Goal: Use online tool/utility: Utilize a website feature to perform a specific function

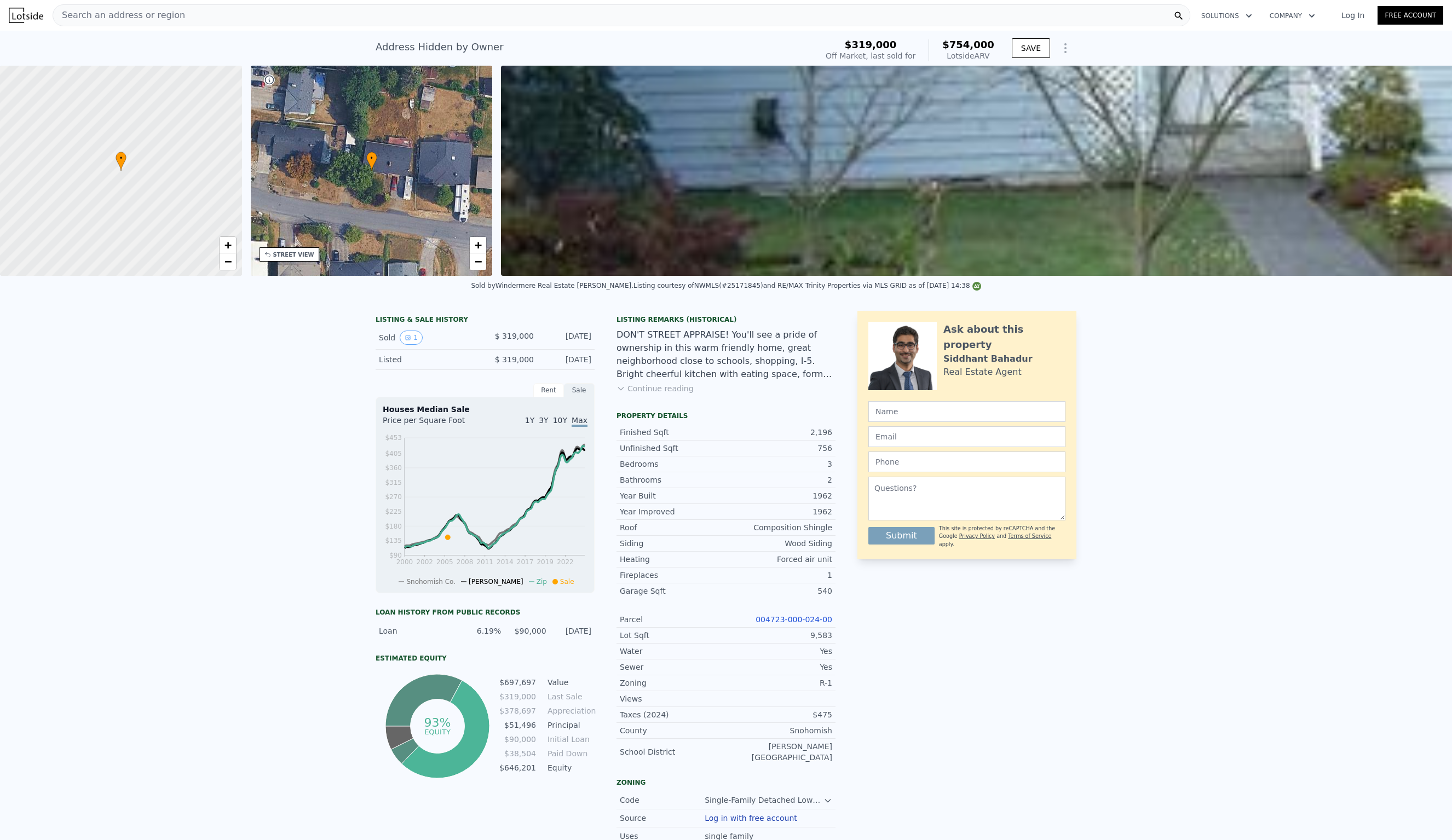
click at [159, 9] on span "Search an address or region" at bounding box center [119, 15] width 132 height 13
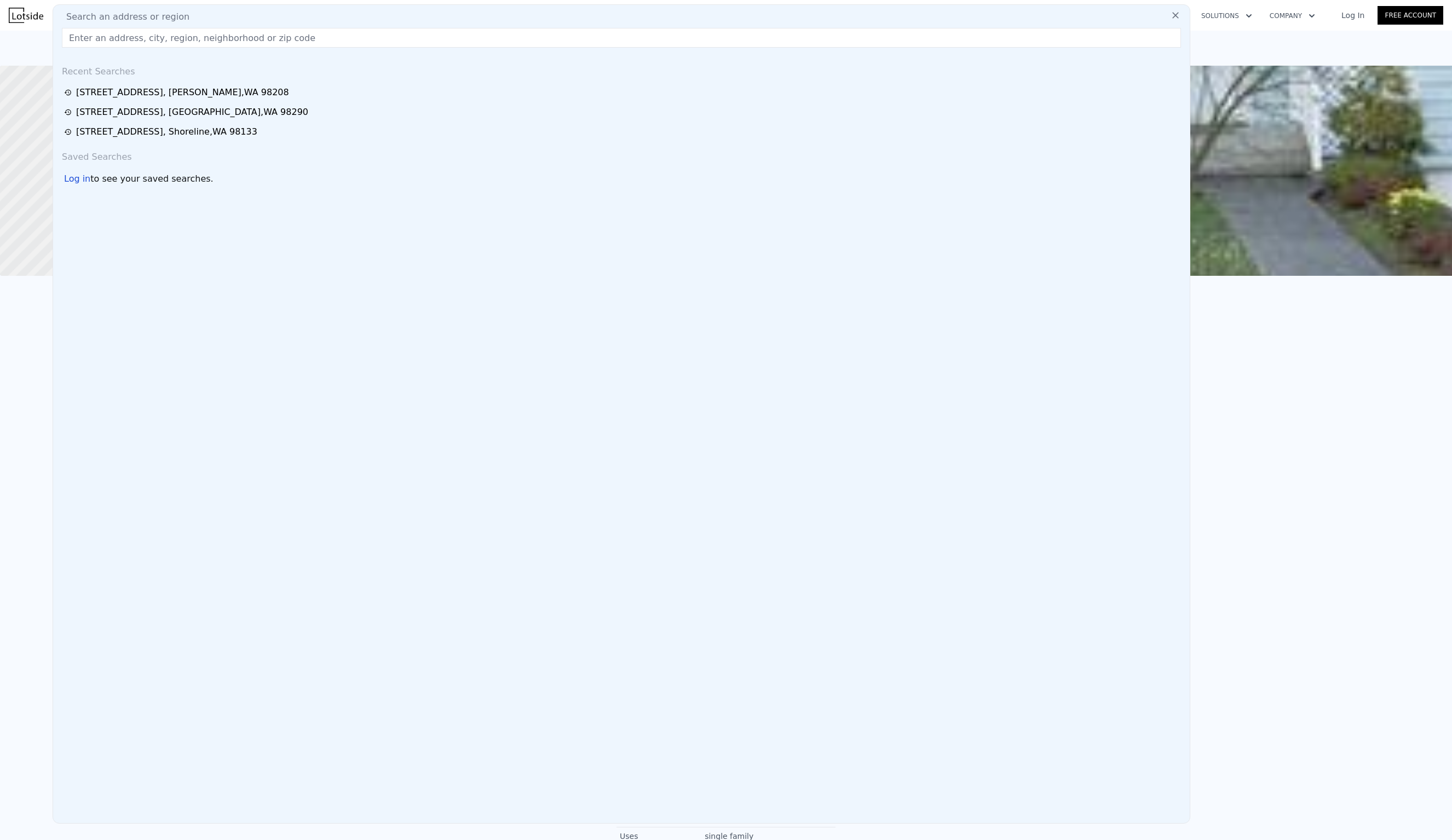
click at [212, 12] on div "Search an address or region" at bounding box center [621, 16] width 1128 height 13
click at [211, 16] on div "Search an address or region" at bounding box center [621, 16] width 1128 height 13
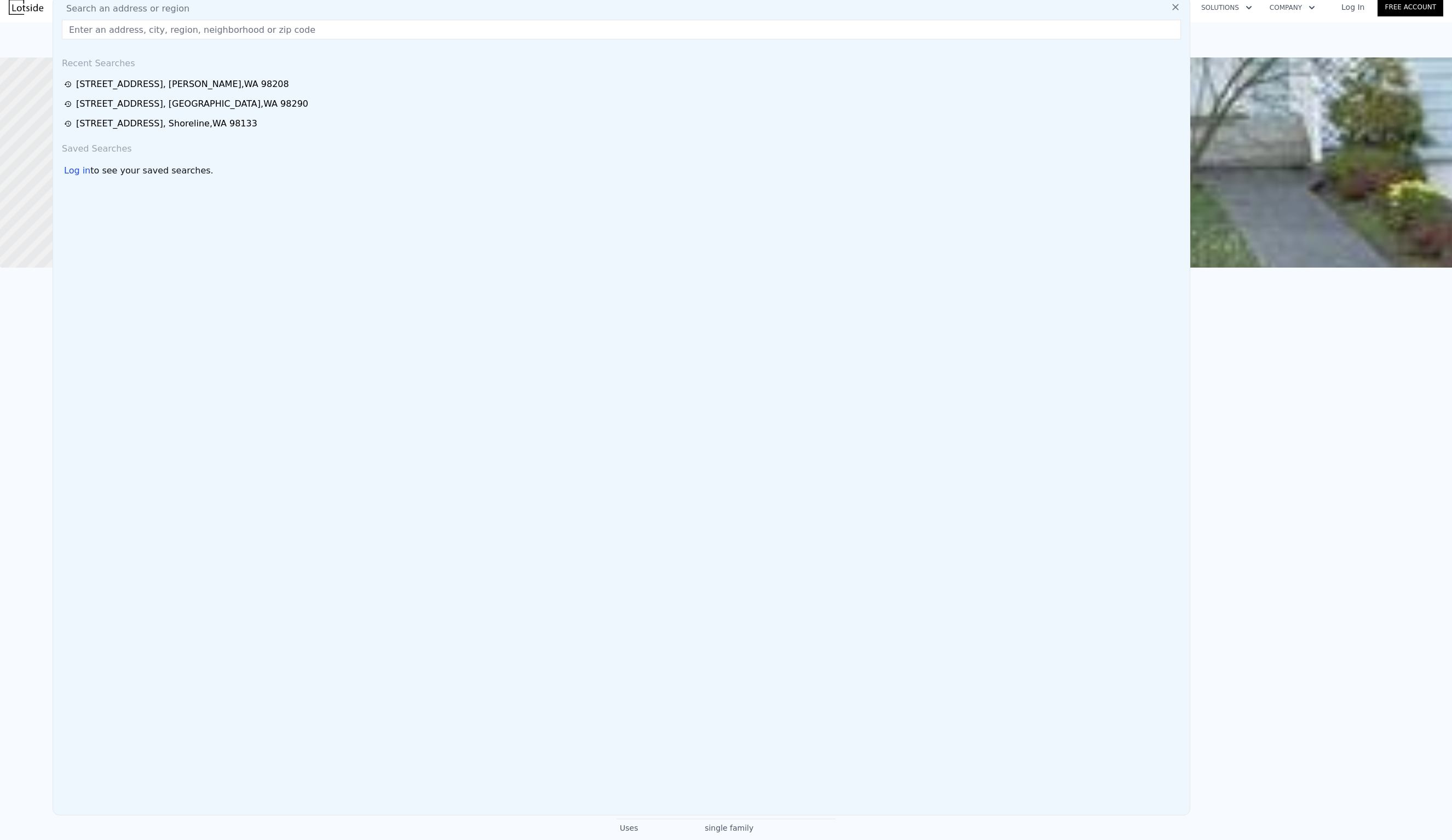
click at [204, 36] on input "text" at bounding box center [621, 29] width 1119 height 19
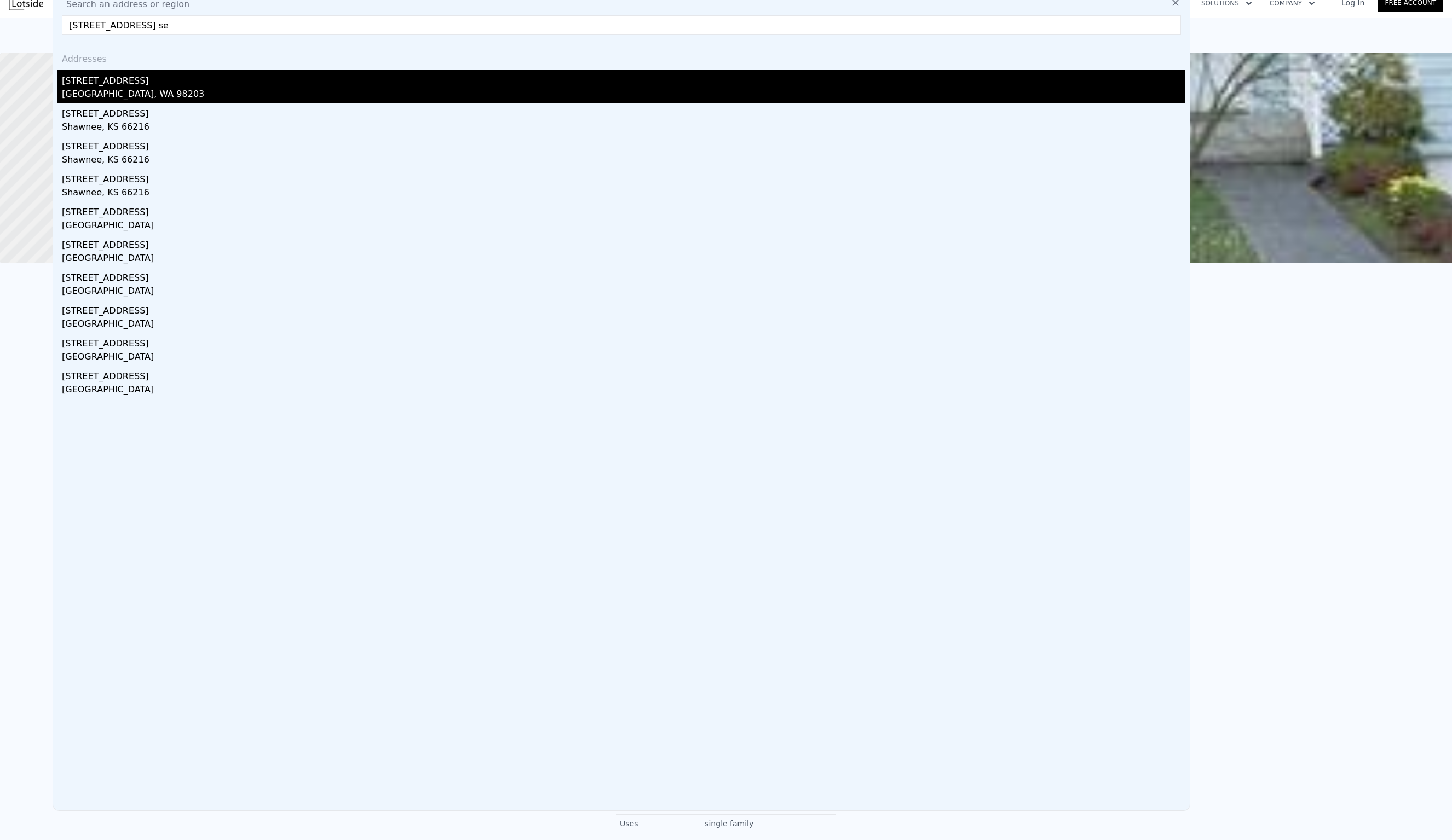
type input "[STREET_ADDRESS] se"
click at [109, 80] on div "[STREET_ADDRESS]" at bounding box center [623, 79] width 1124 height 18
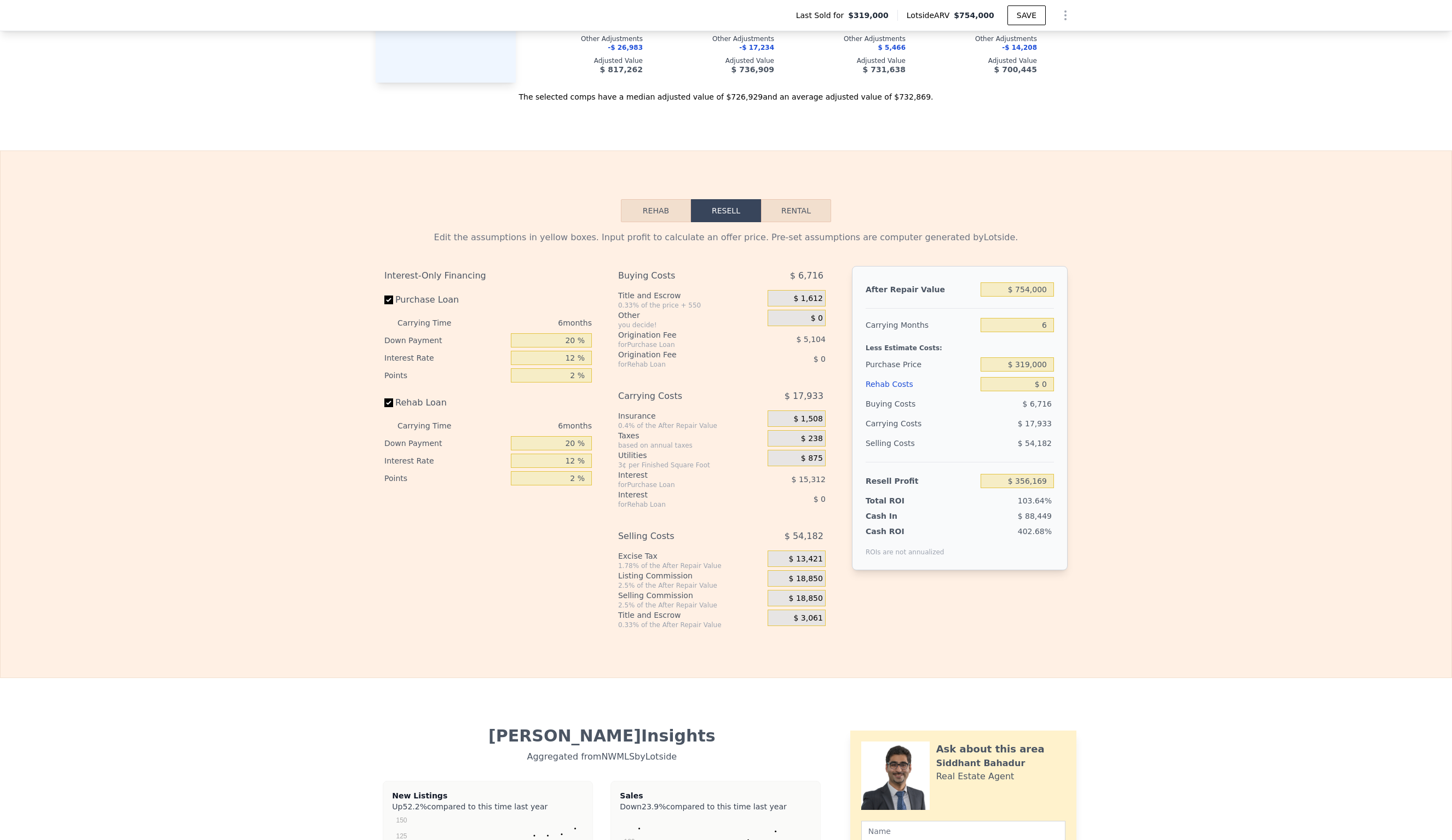
scroll to position [1496, 0]
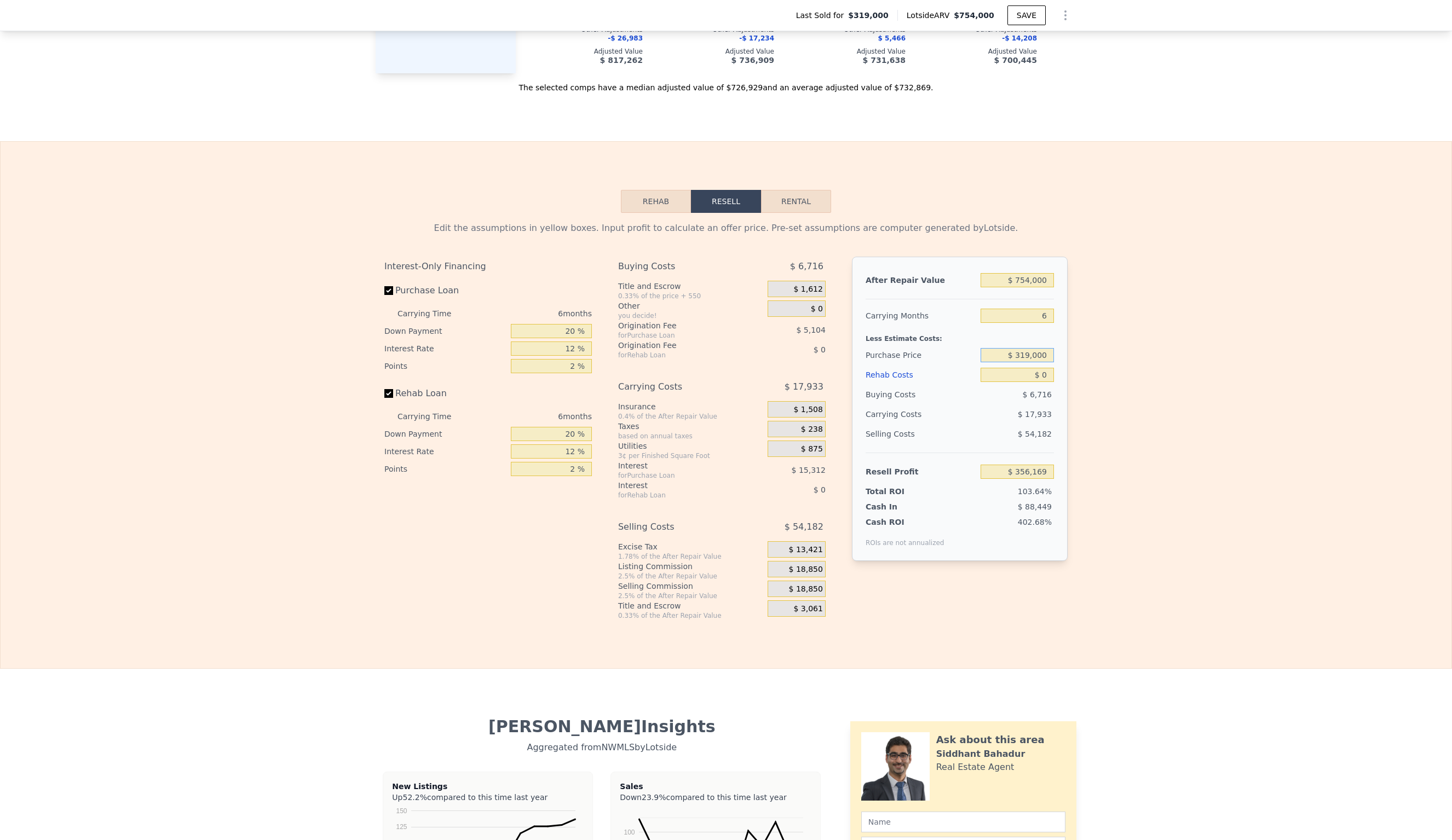
click at [1049, 348] on input "$ 319,000" at bounding box center [1017, 355] width 74 height 14
type input "$ 3"
type input "$ 500,000"
click at [1049, 368] on input "$ 0" at bounding box center [1017, 375] width 74 height 14
type input "$ 162,982"
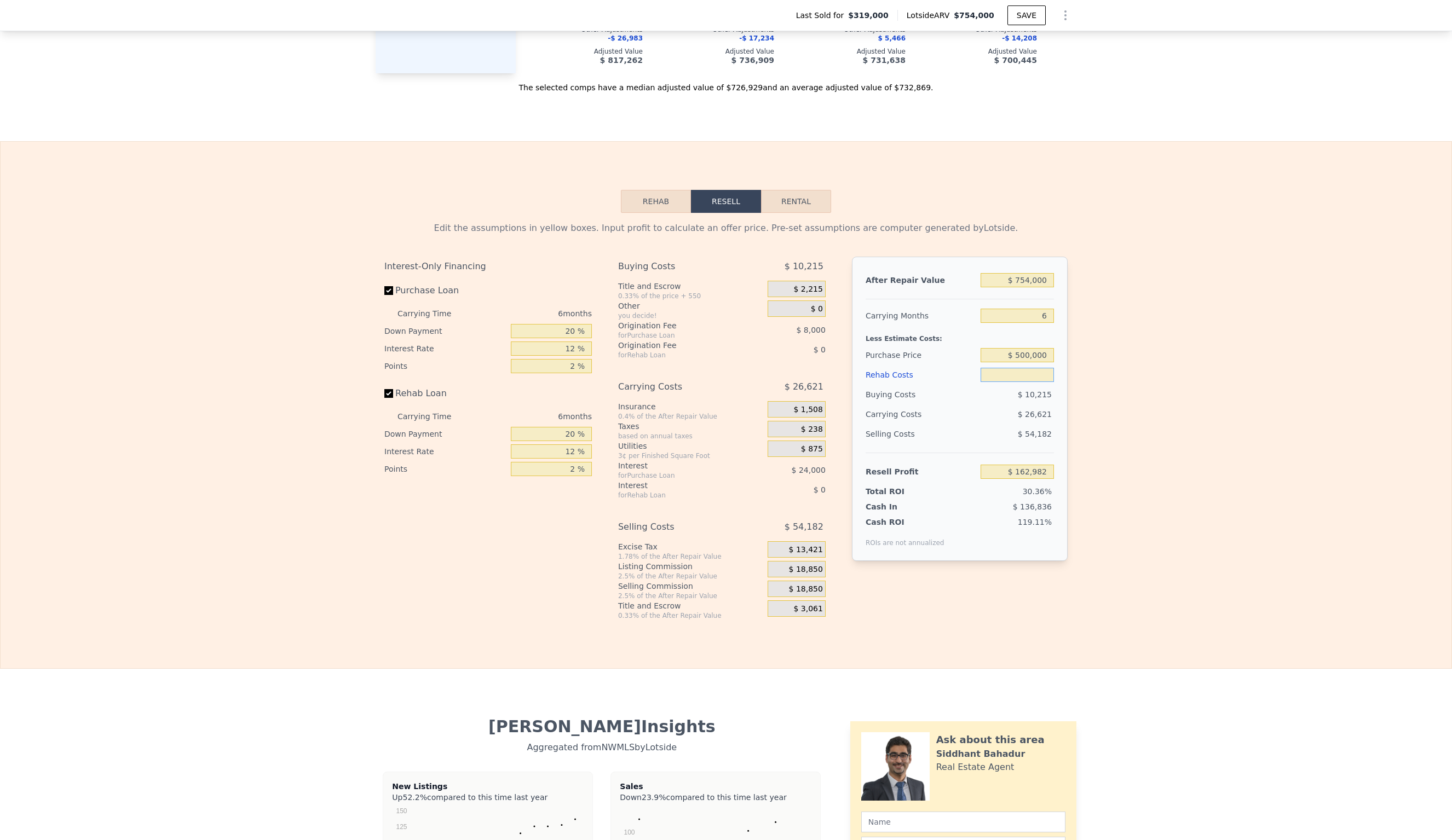
type input "$ 1"
type input "$ 162,981"
type input "$ 10"
type input "$ 162,972"
type input "$ 100"
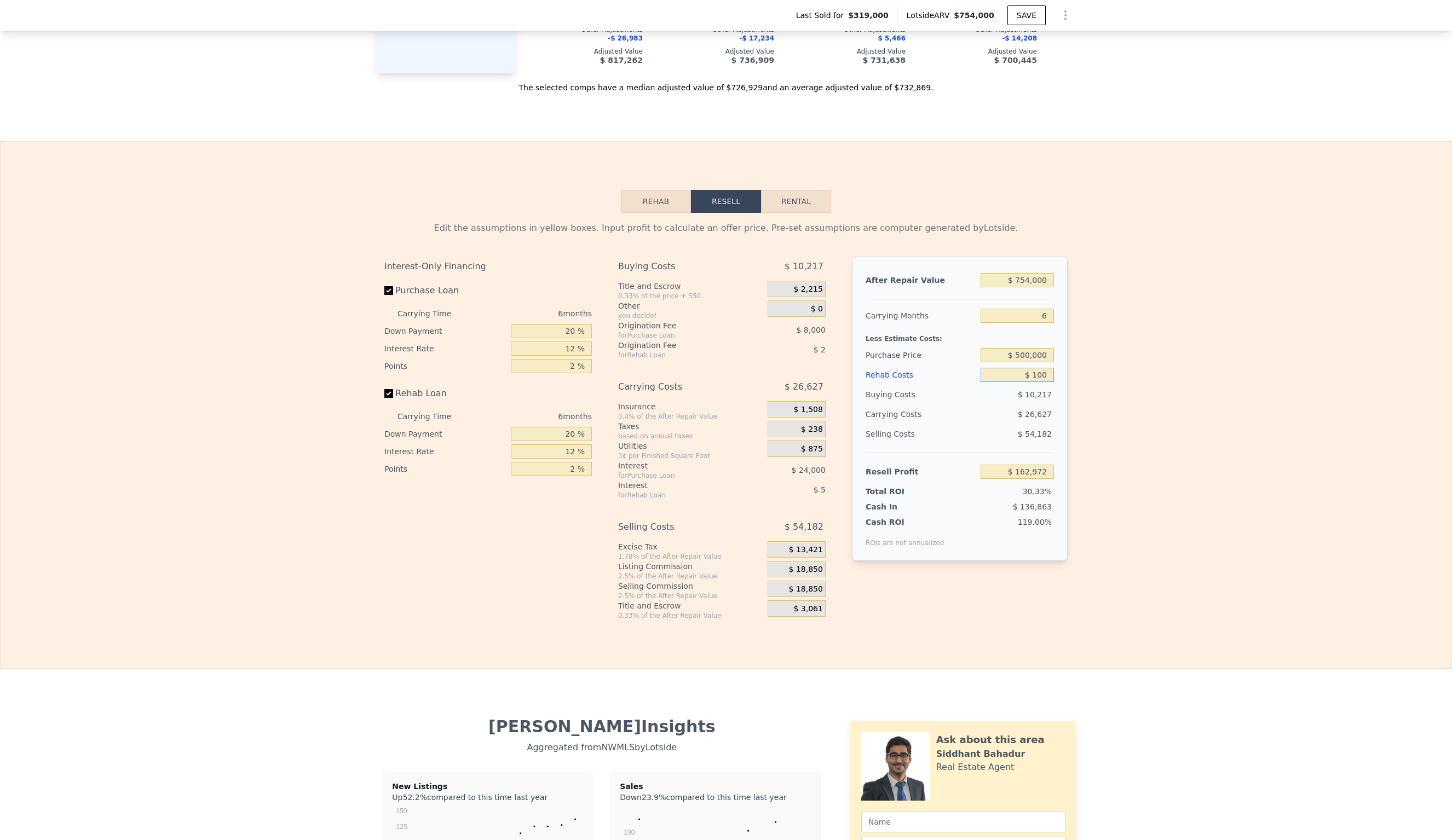
type input "$ 162,874"
type input "$ 1,000"
type input "$ 161,918"
type input "$ 10,000"
type input "$ 152,342"
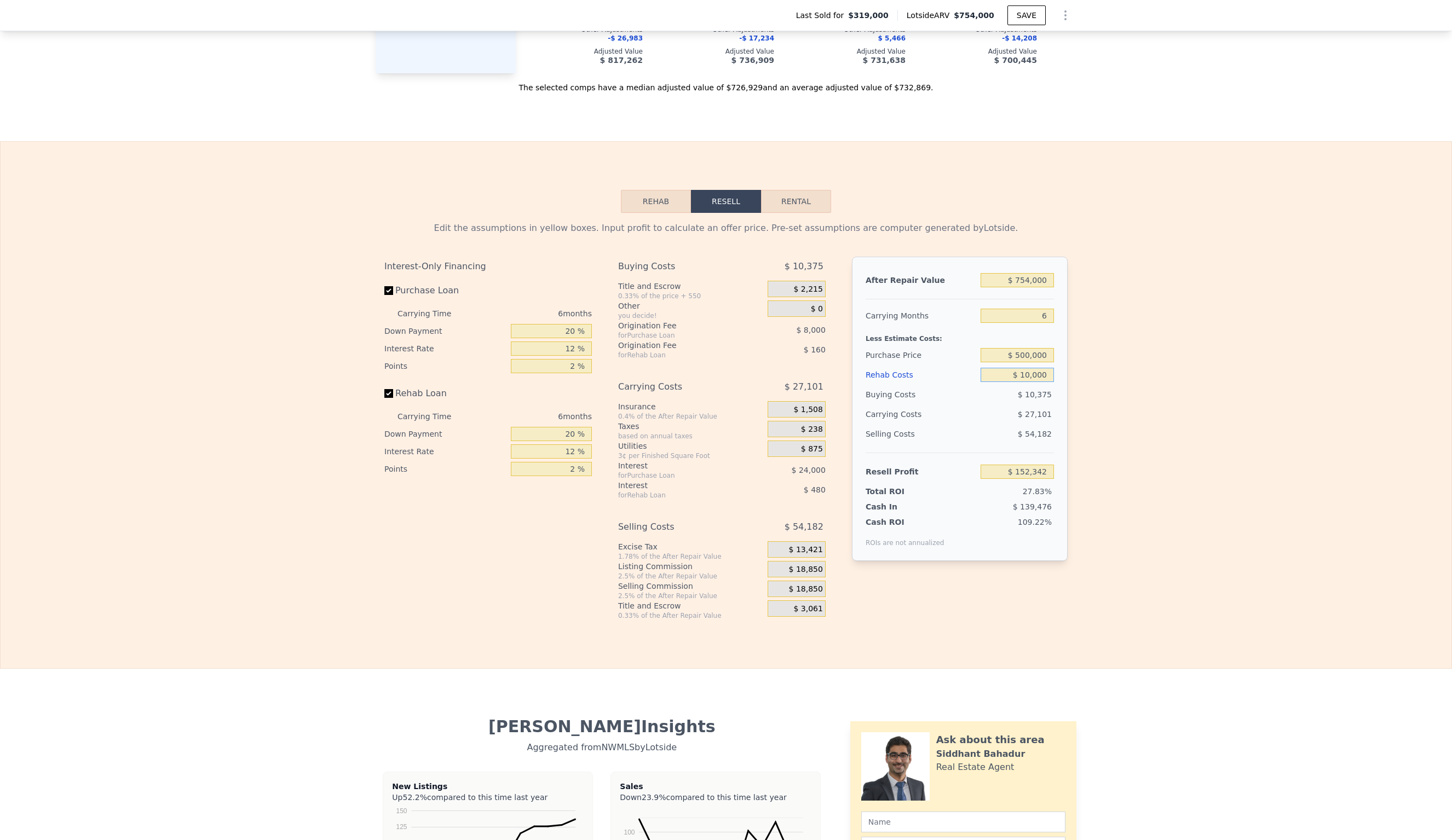
type input "$ 100,000"
type input "$ 56,582"
type input "$ 100,000"
click at [1049, 465] on input "$ 56,582" at bounding box center [1017, 471] width 74 height 14
drag, startPoint x: 572, startPoint y: 320, endPoint x: 585, endPoint y: 323, distance: 13.3
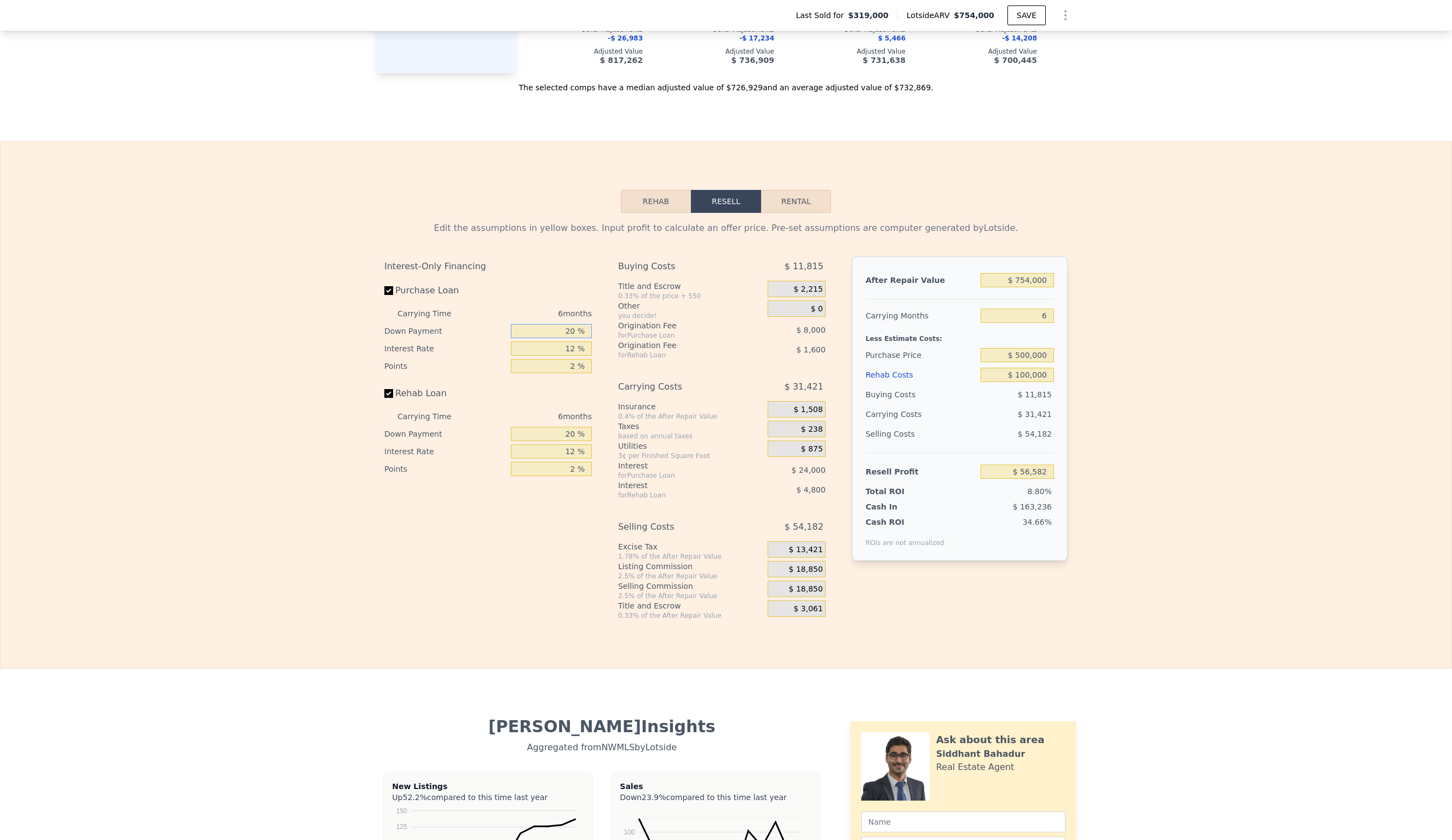
click at [571, 324] on input "20 %" at bounding box center [551, 331] width 81 height 14
type input "0 %"
type input "$ 48,582"
type input "10 %"
type input "$ 52,582"
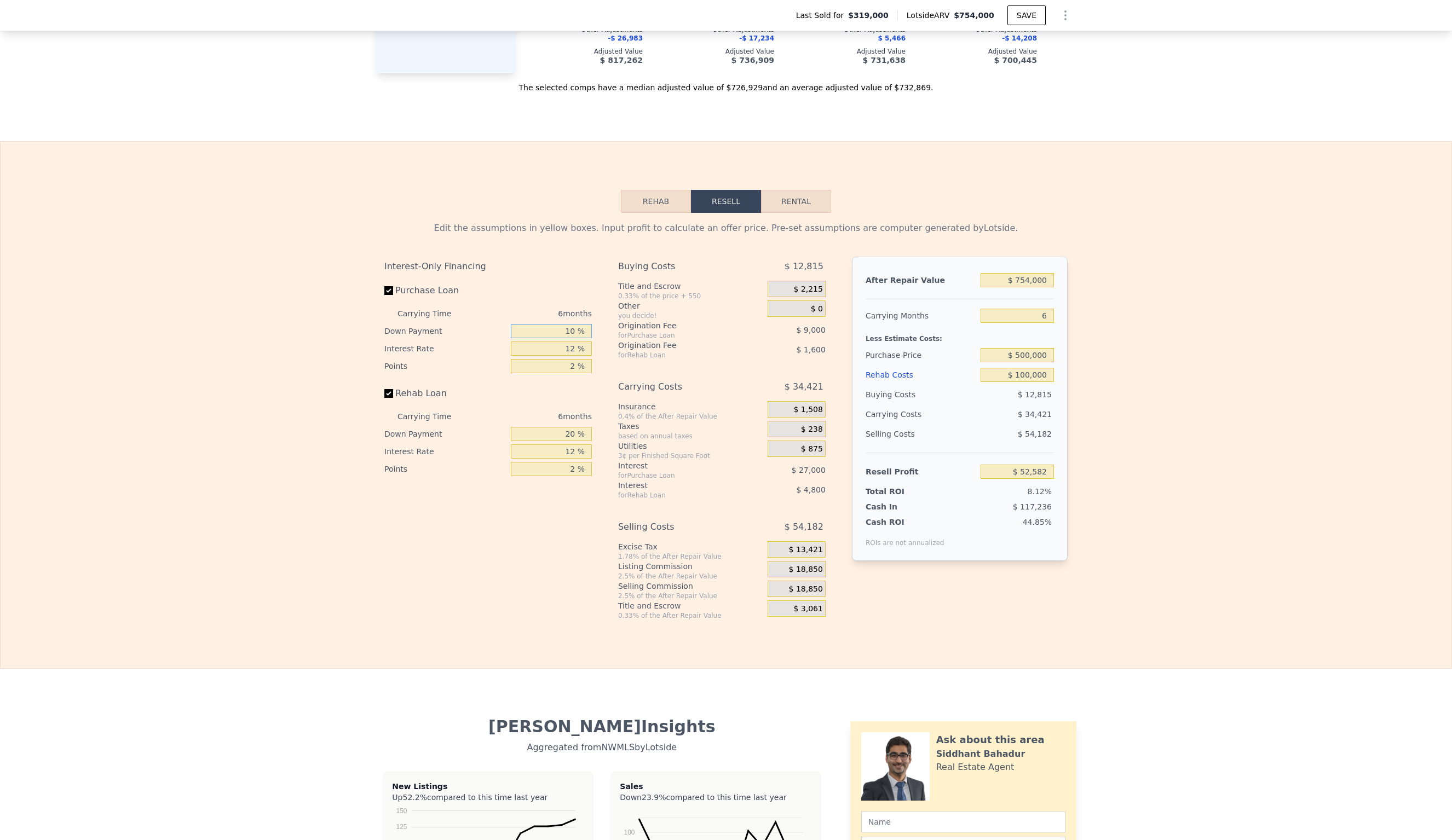
type input "10 %"
click at [577, 341] on input "12 %" at bounding box center [551, 348] width 81 height 14
type input "1 %"
type input "$ 77,332"
type input "1 %"
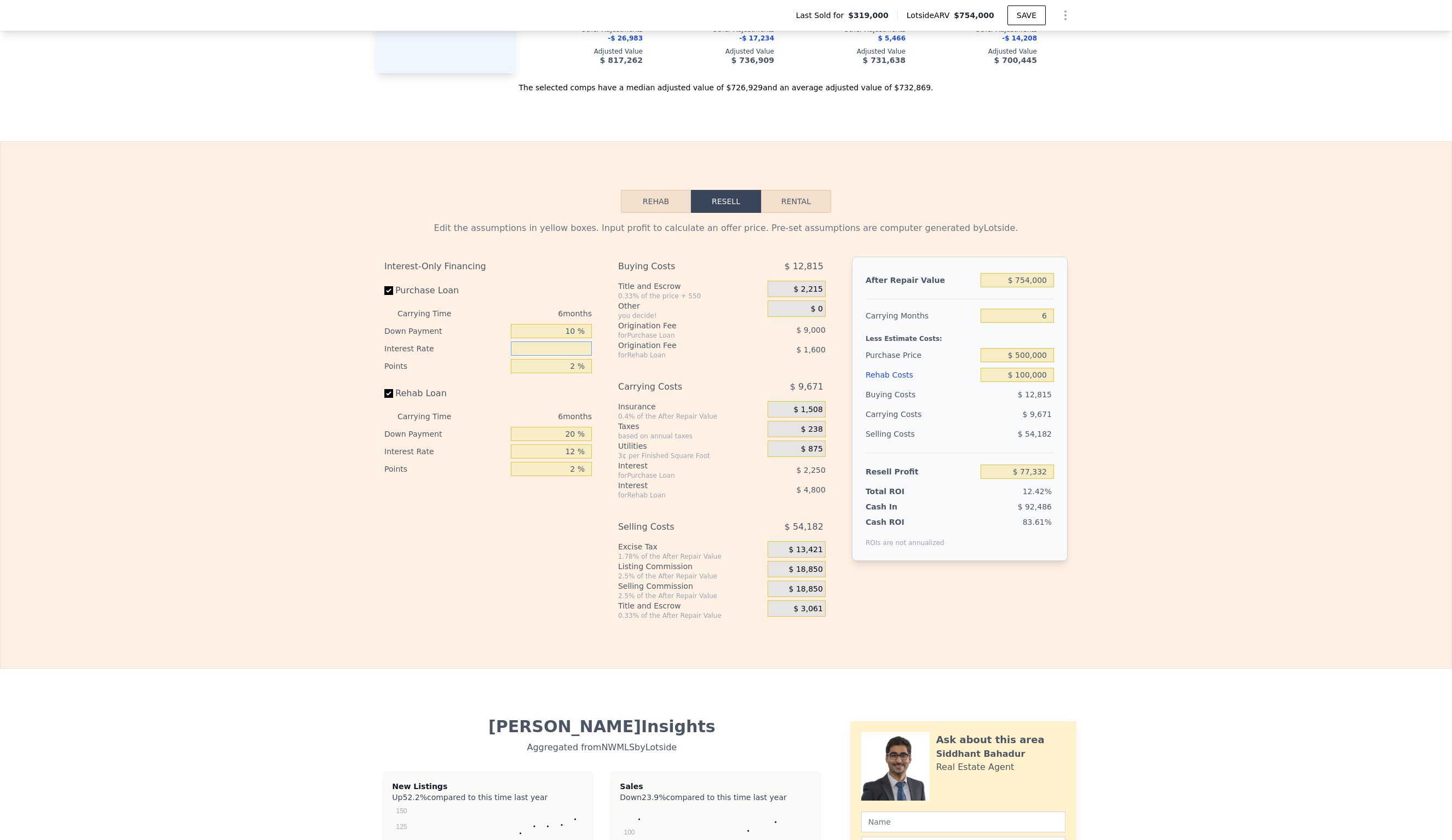
type input "0 %"
type input "$ 79,582"
type input "0 %"
click at [575, 359] on input "2 %" at bounding box center [551, 366] width 81 height 14
type input "1 %"
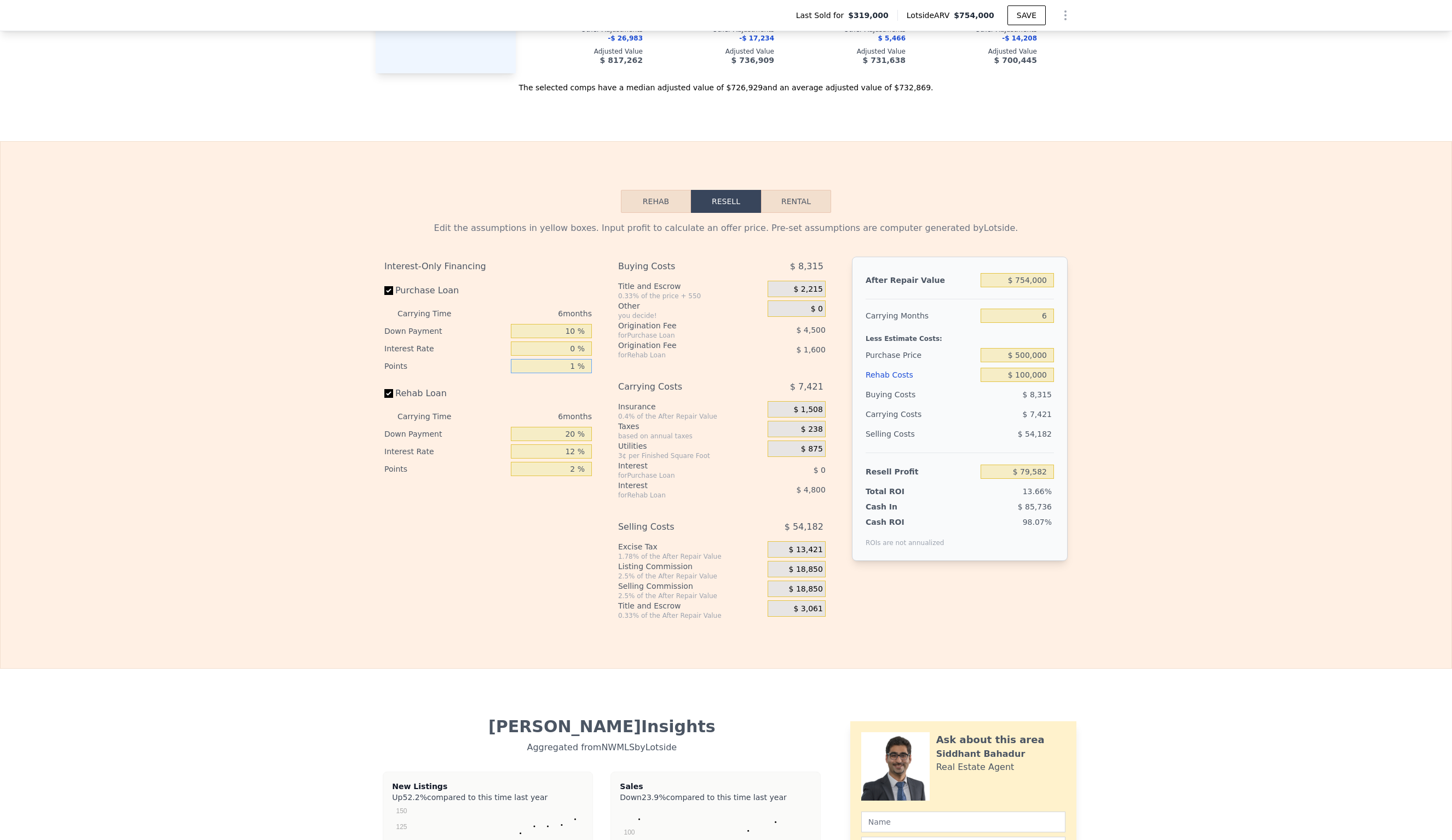
type input "$ 84,082"
type input "1.5 %"
type input "$ 81,832"
type input "1.5 %"
click at [571, 427] on input "20 %" at bounding box center [551, 434] width 81 height 14
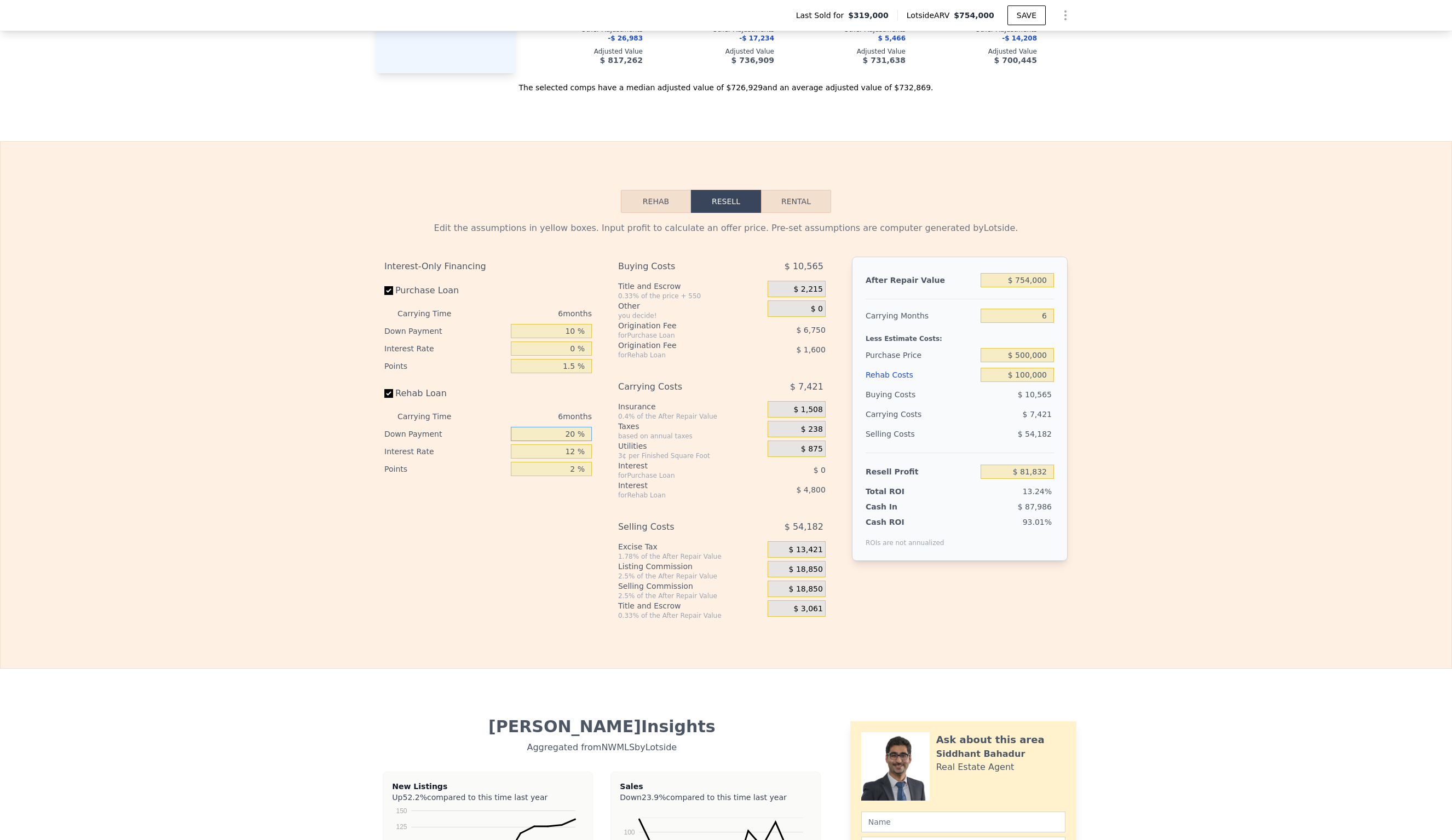
type input "0 %"
type input "$ 80,232"
type input "10 %"
type input "$ 81,032"
type input "10 %"
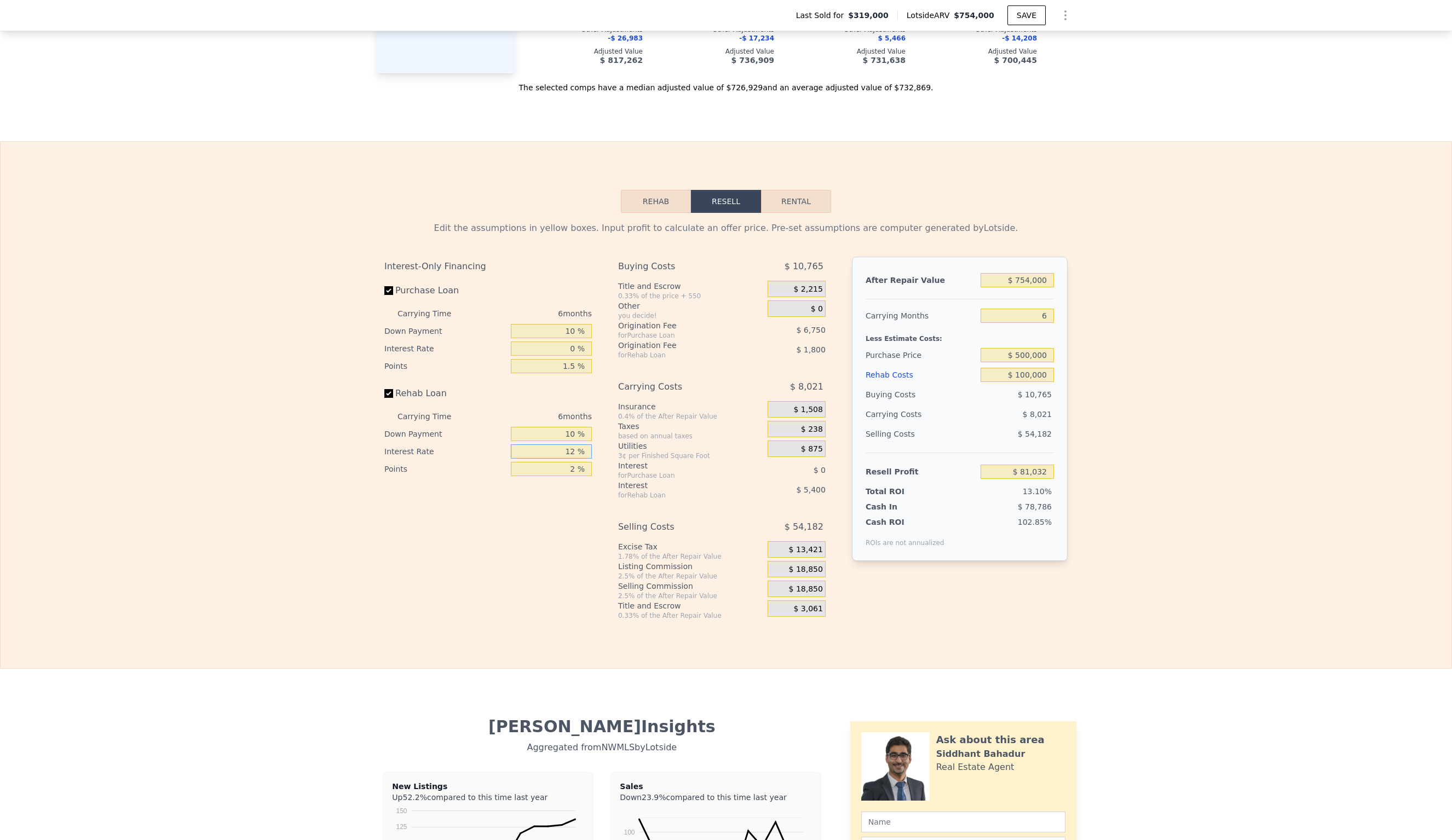
click at [577, 444] on input "12 %" at bounding box center [551, 451] width 81 height 14
type input "1 %"
type input "$ 85,982"
type input "10 %"
type input "$ 81,932"
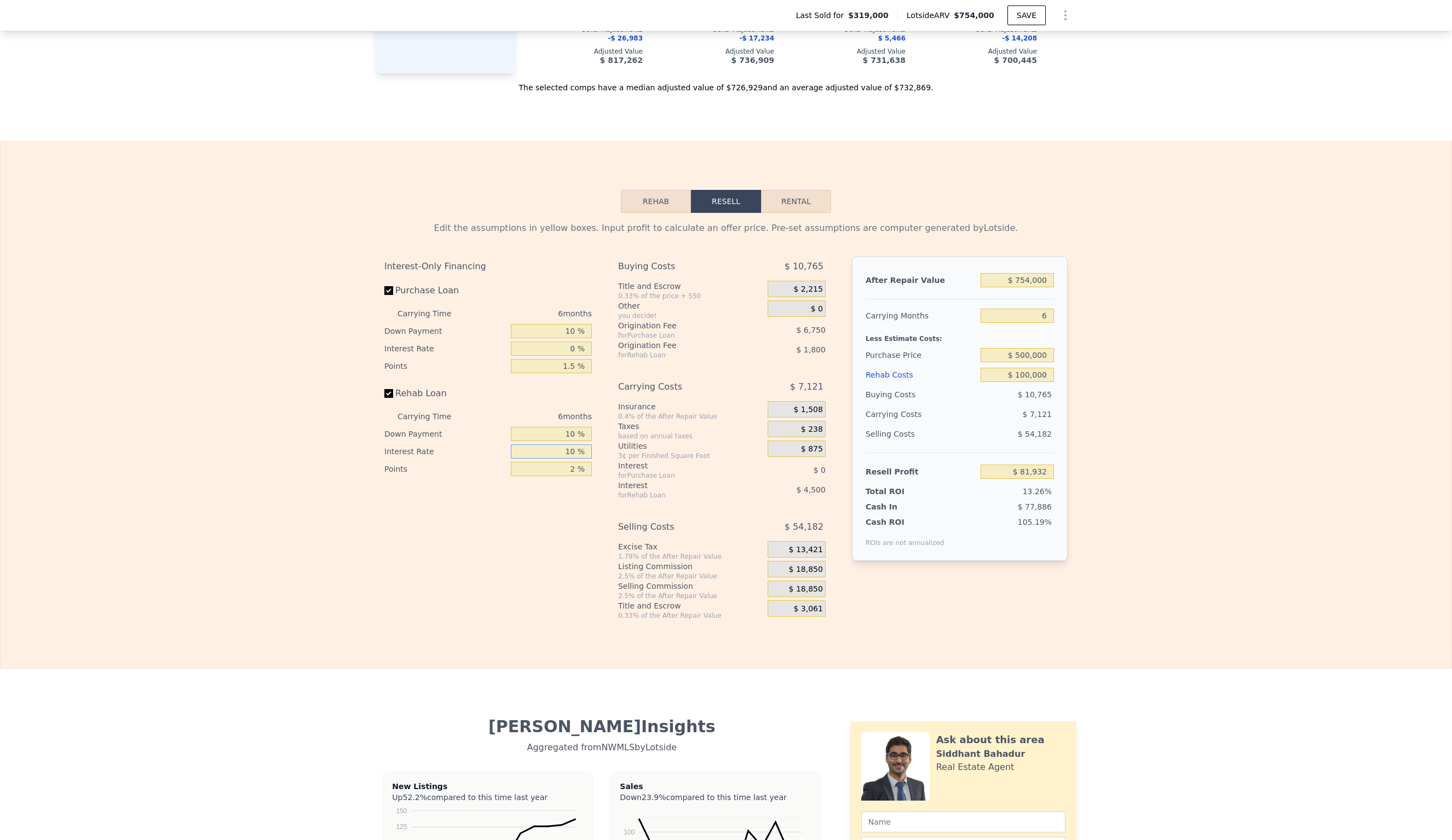
type input "10 %"
click at [575, 462] on input "2 %" at bounding box center [551, 469] width 81 height 14
type input "1 %"
type input "$ 82,832"
type input "1.5 %"
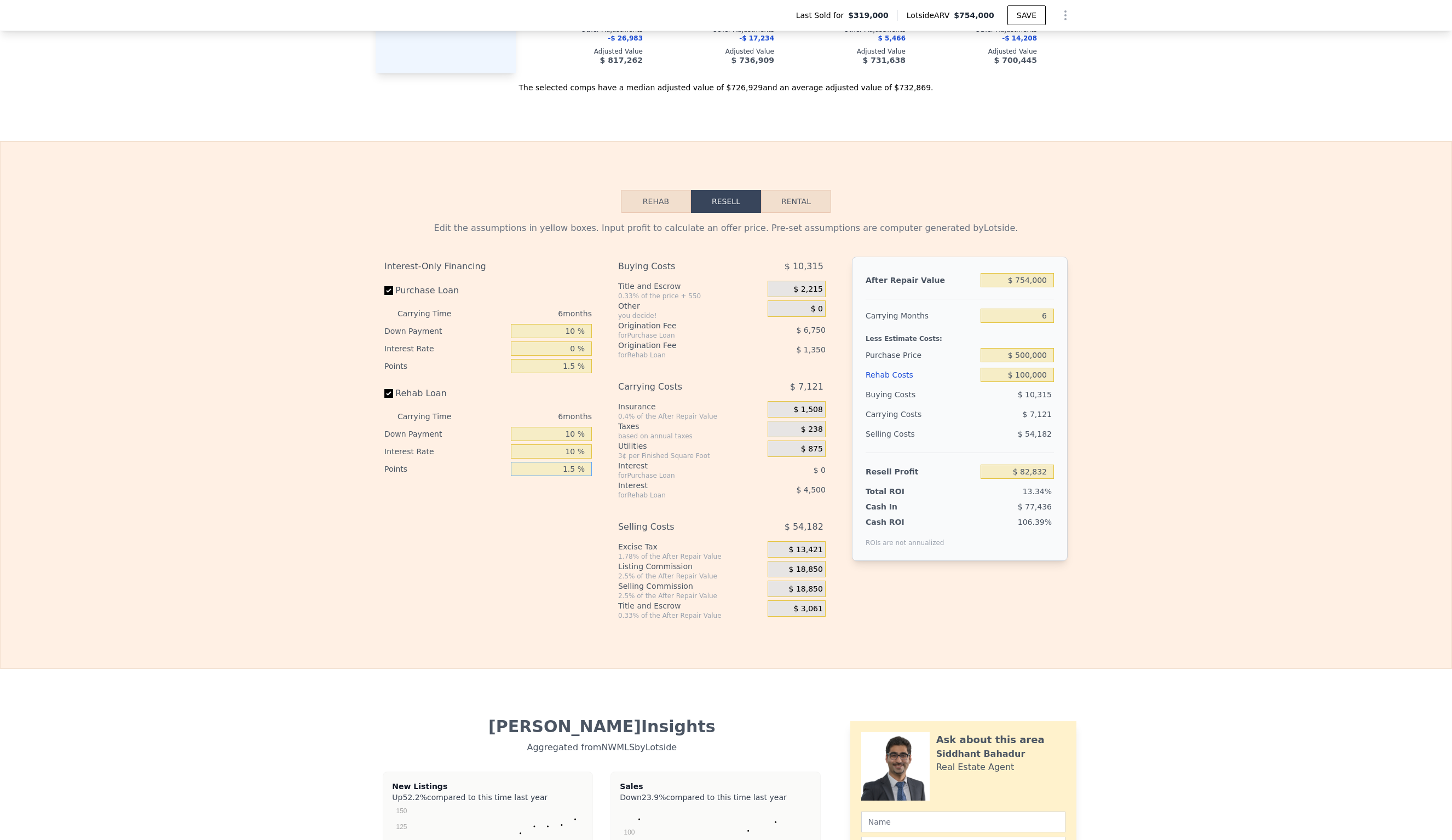
type input "$ 82,382"
type input "1. %"
type input "$ 82,832"
click at [1047, 309] on input "6" at bounding box center [1017, 316] width 74 height 14
type input "1 %"
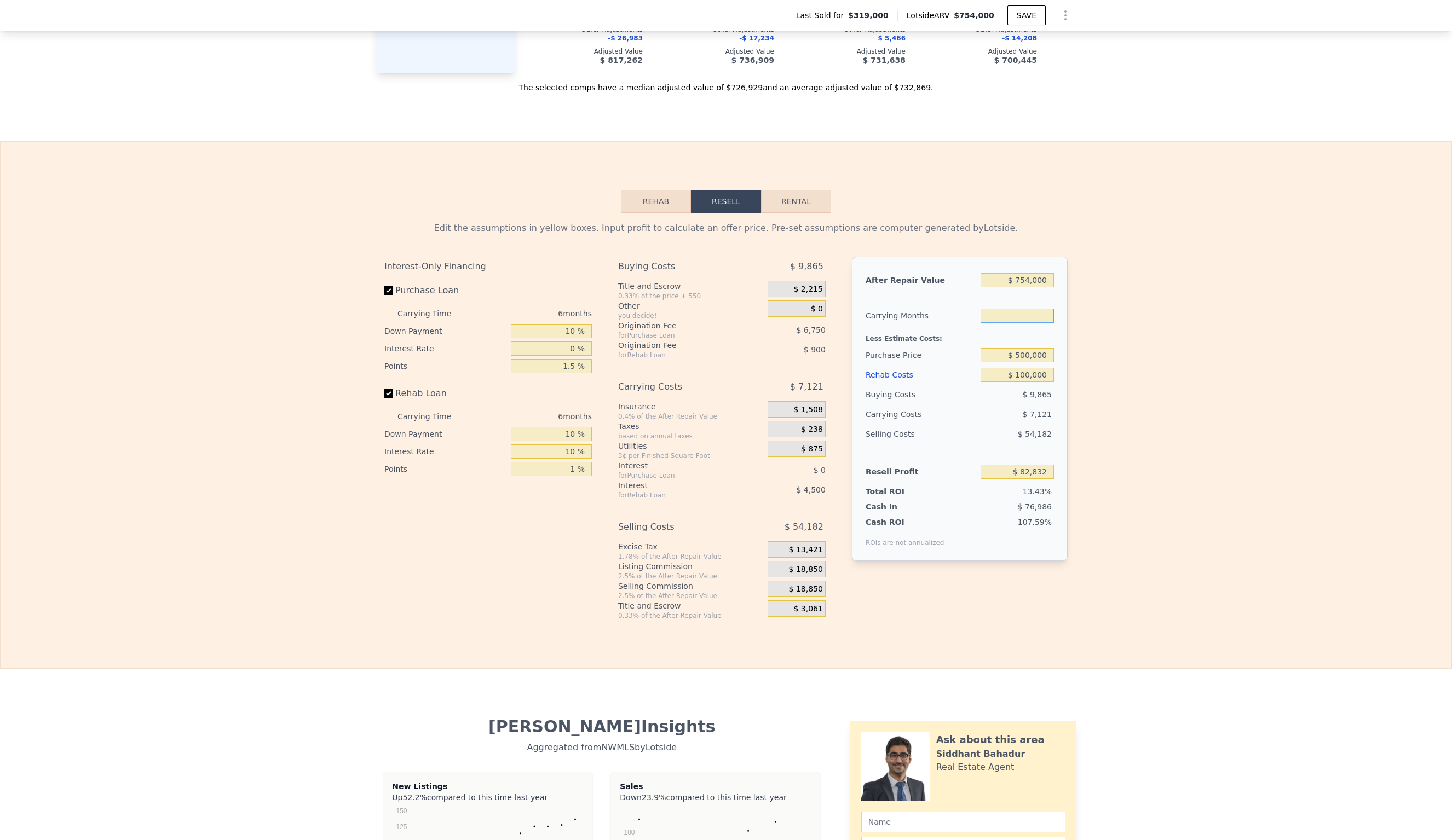
type input "5"
type input "$ 84,019"
type input "6"
type input "$ 82,832"
type input "5"
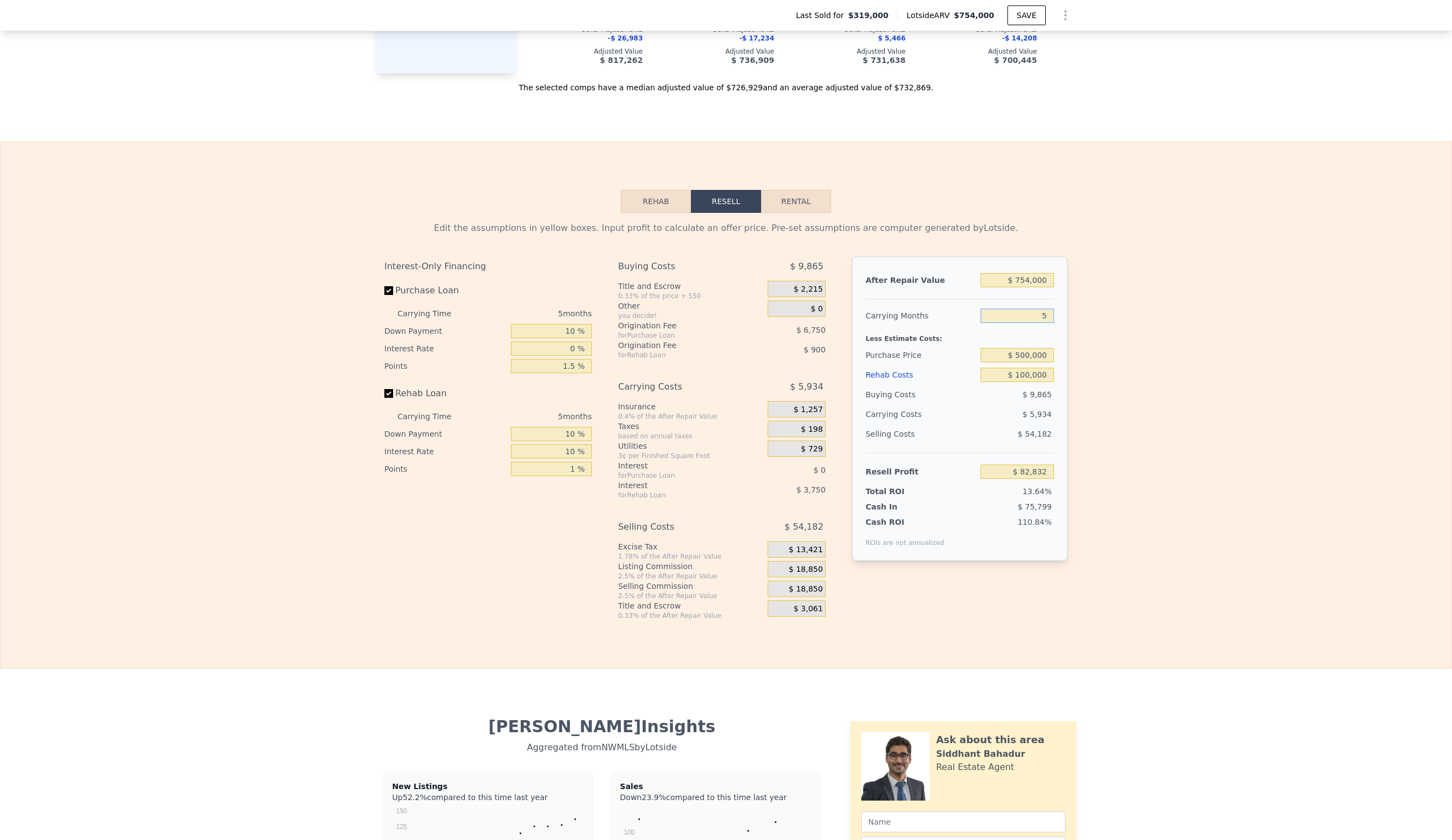
type input "$ 84,019"
type input "5"
click at [1050, 465] on input "$ 84,019" at bounding box center [1017, 471] width 74 height 14
click at [577, 462] on input "1 %" at bounding box center [551, 469] width 81 height 14
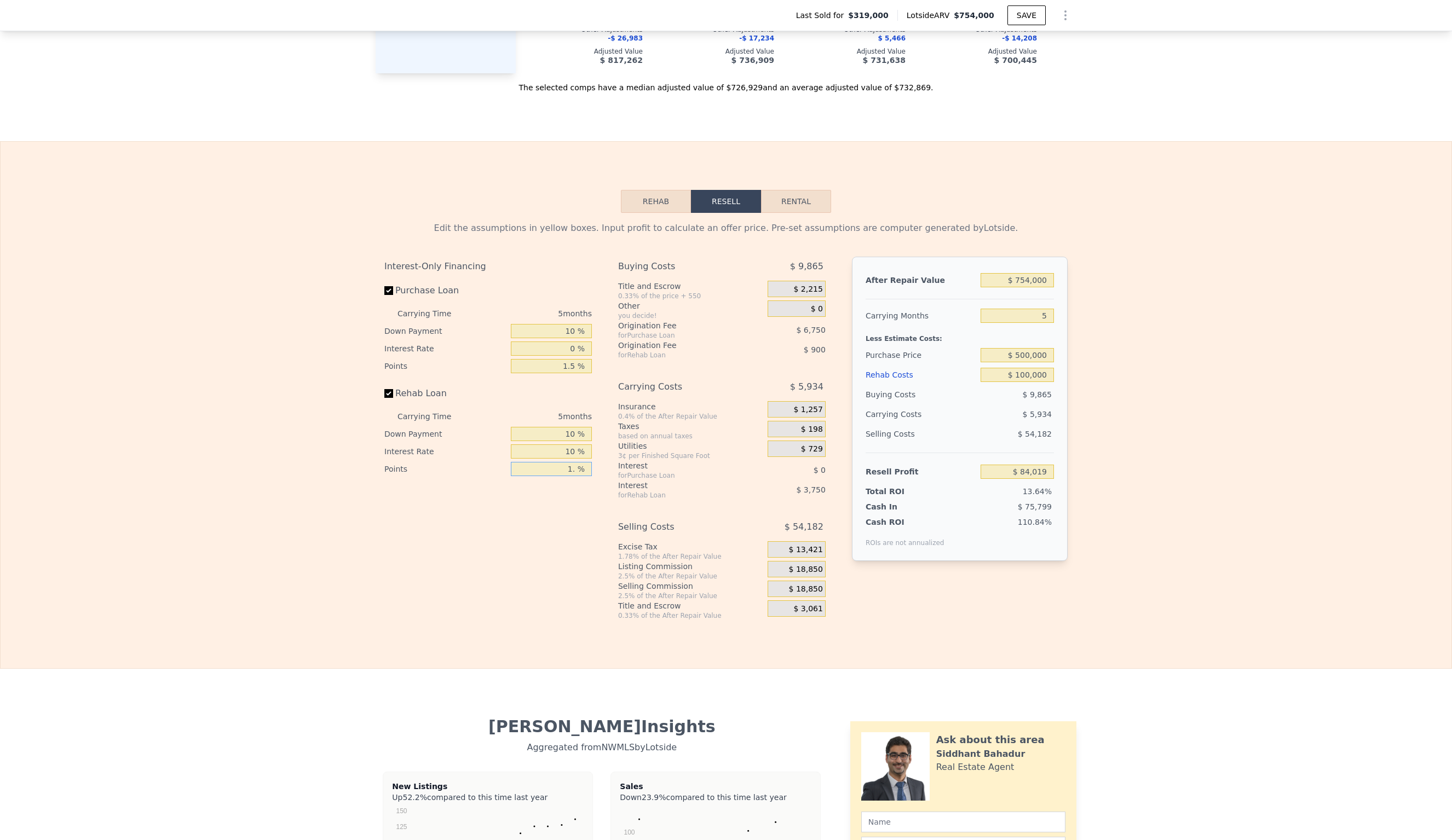
type input "1.5 %"
type input "$ 83,569"
type input "1.5 %"
click at [569, 341] on input "0 %" at bounding box center [551, 348] width 81 height 14
type input "10 %"
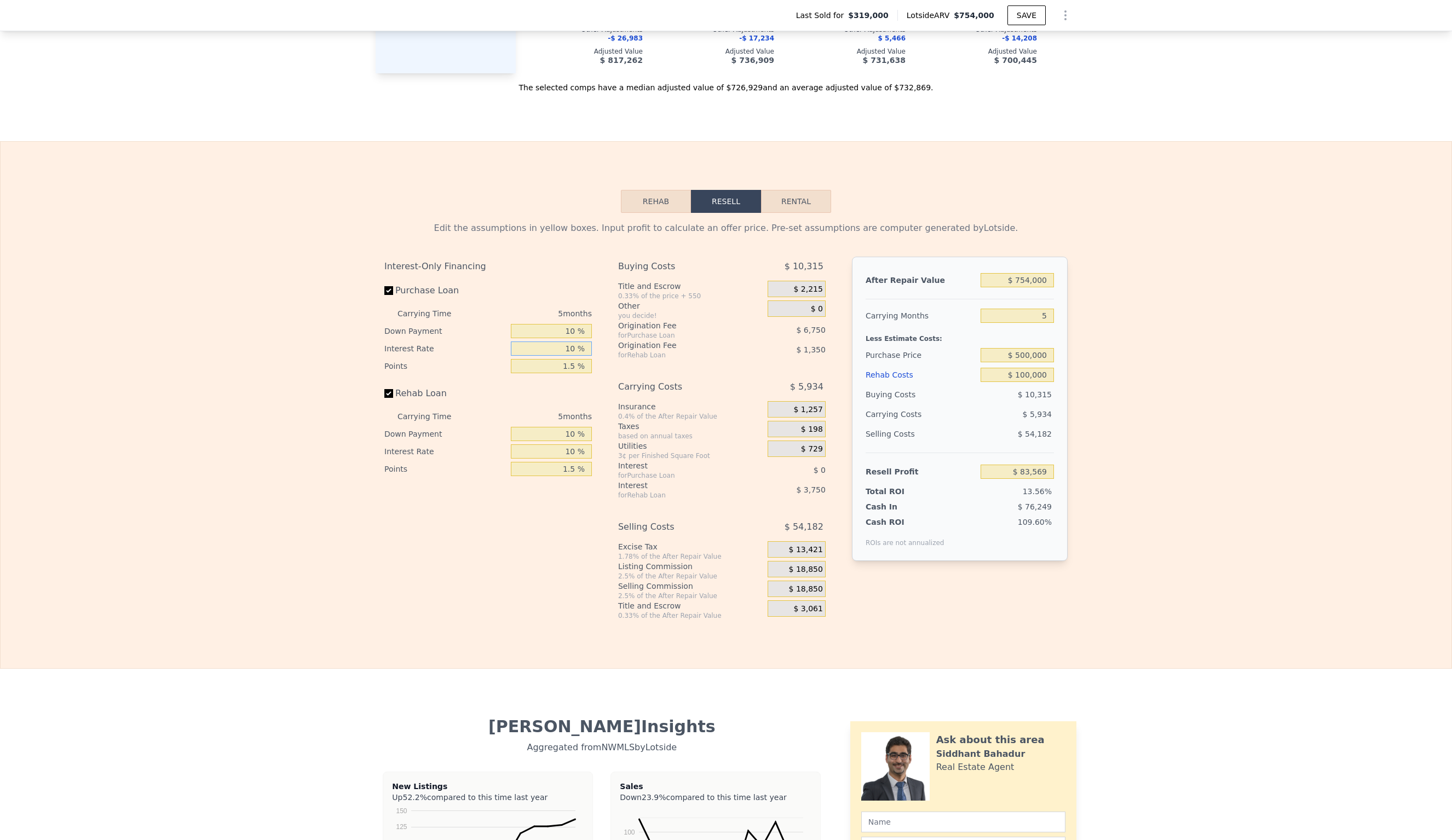
type input "$ 64,819"
type input "10 %"
click at [608, 345] on div "Interest-Only Financing Purchase Loan Carrying Time 5 months Down Payment 10 % …" at bounding box center [726, 439] width 684 height 364
click at [1049, 309] on input "5" at bounding box center [1017, 316] width 74 height 14
type input "6"
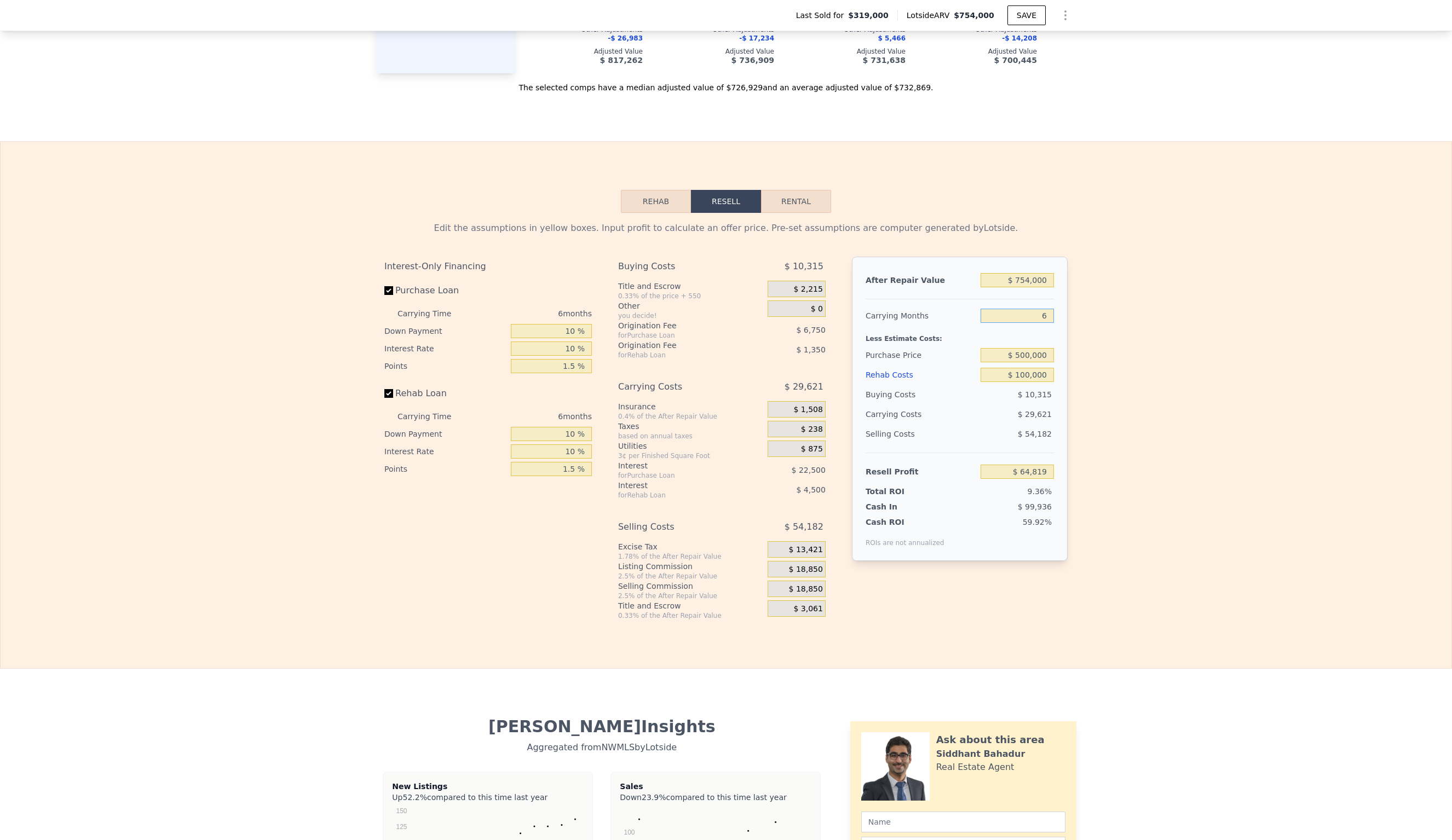
type input "$ 59,882"
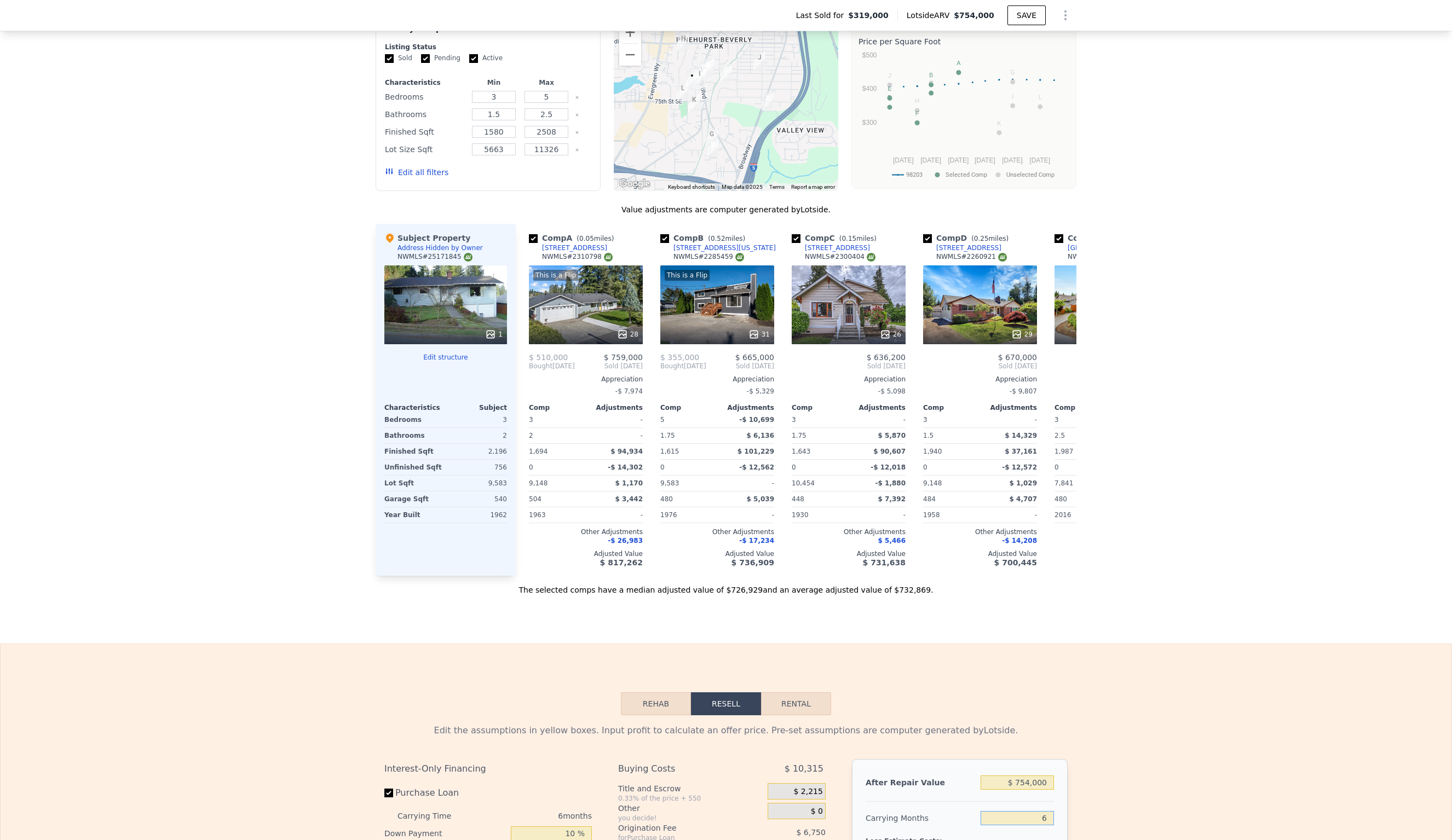
scroll to position [992, 0]
type input "6"
click at [1064, 362] on icon at bounding box center [1063, 367] width 6 height 11
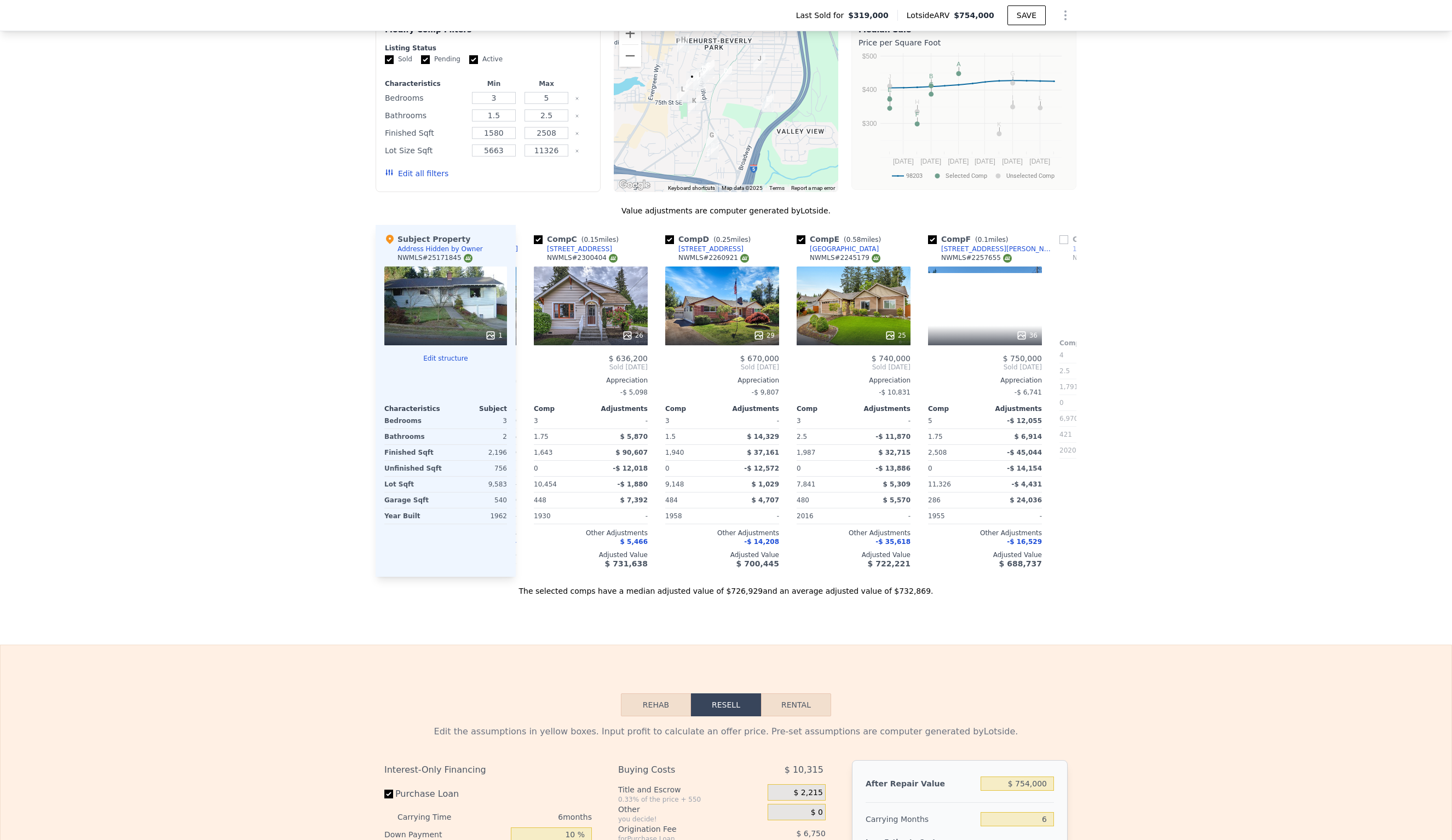
scroll to position [0, 263]
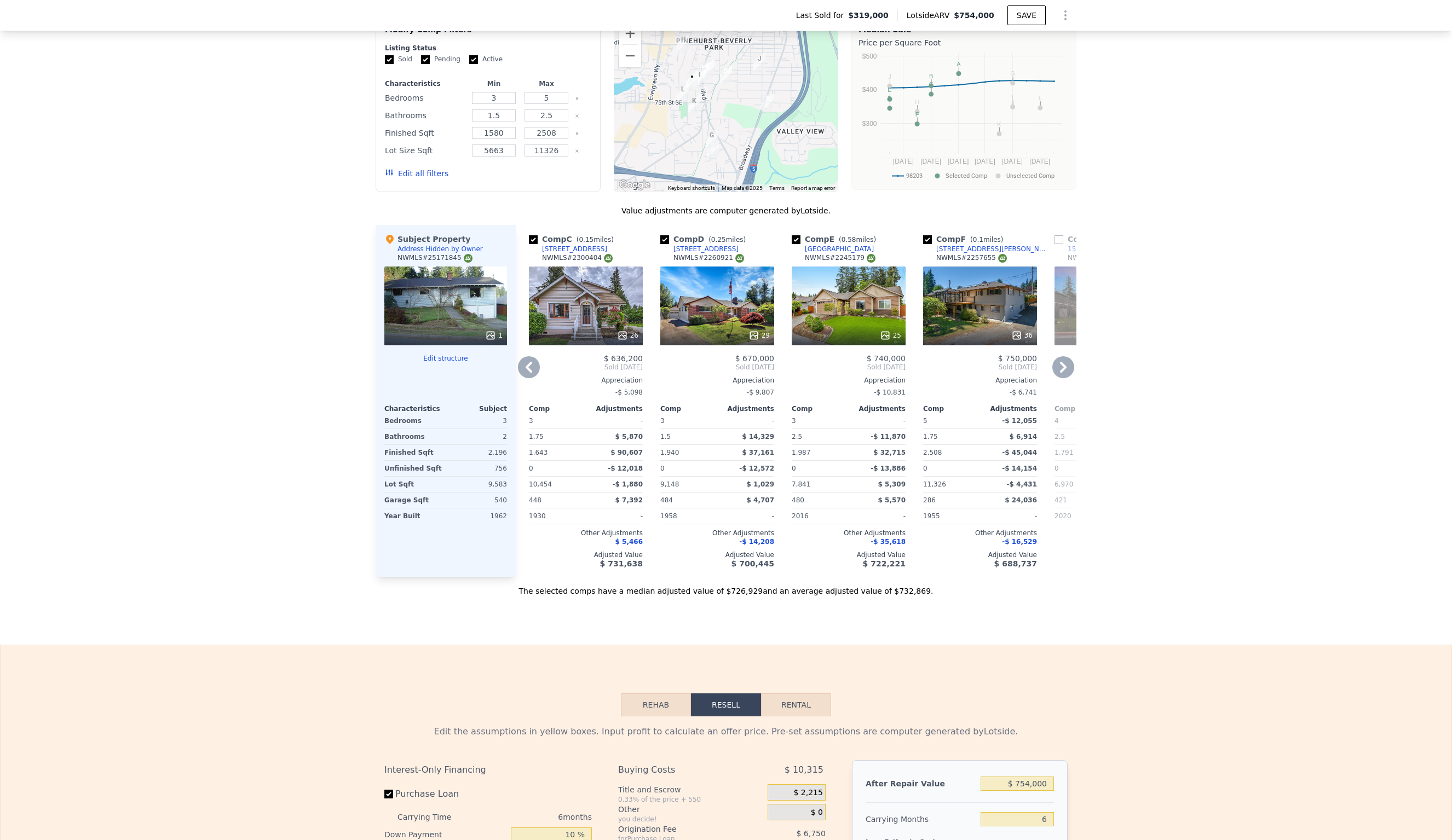
click at [1065, 362] on icon at bounding box center [1063, 367] width 6 height 11
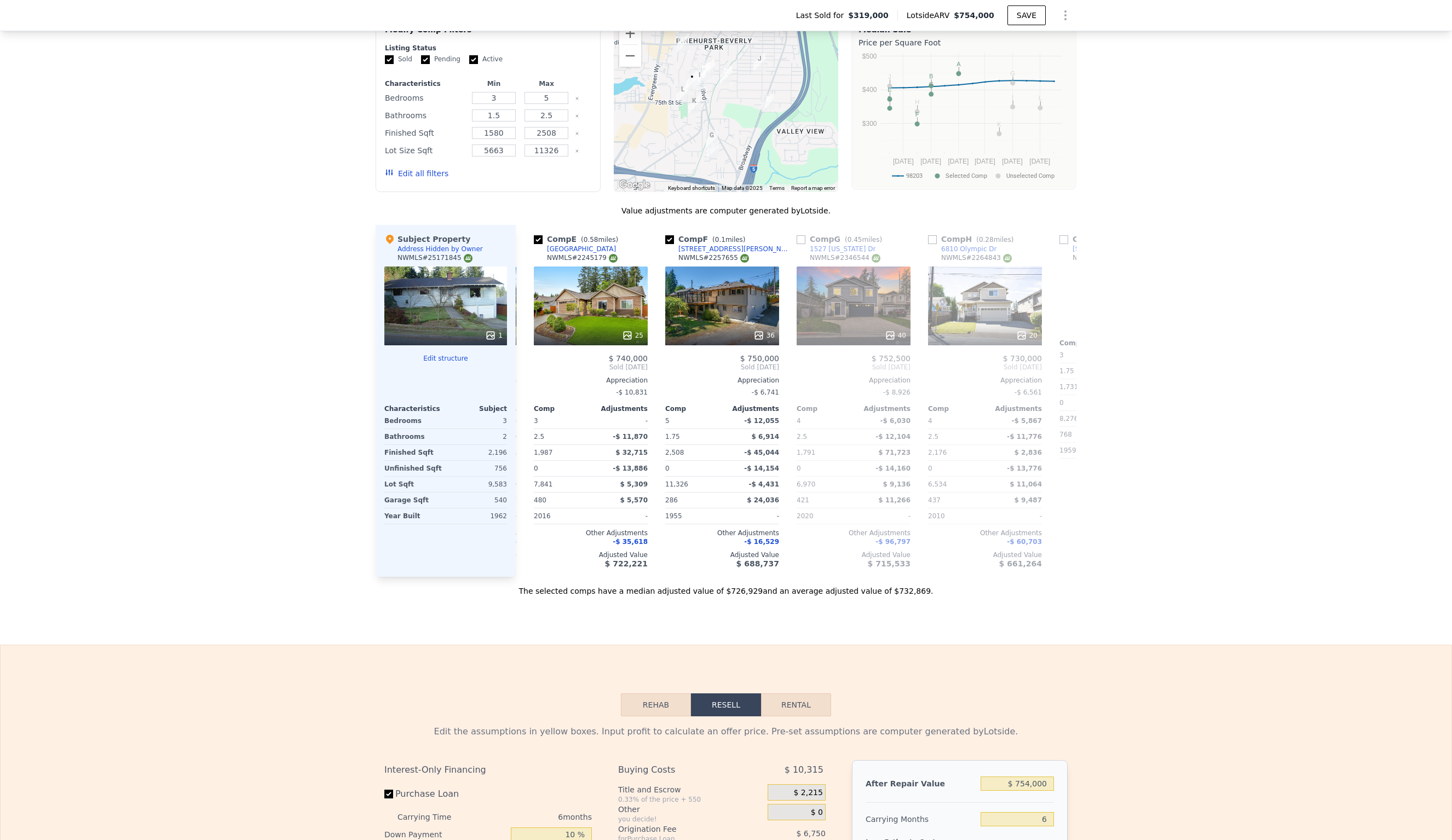
scroll to position [0, 526]
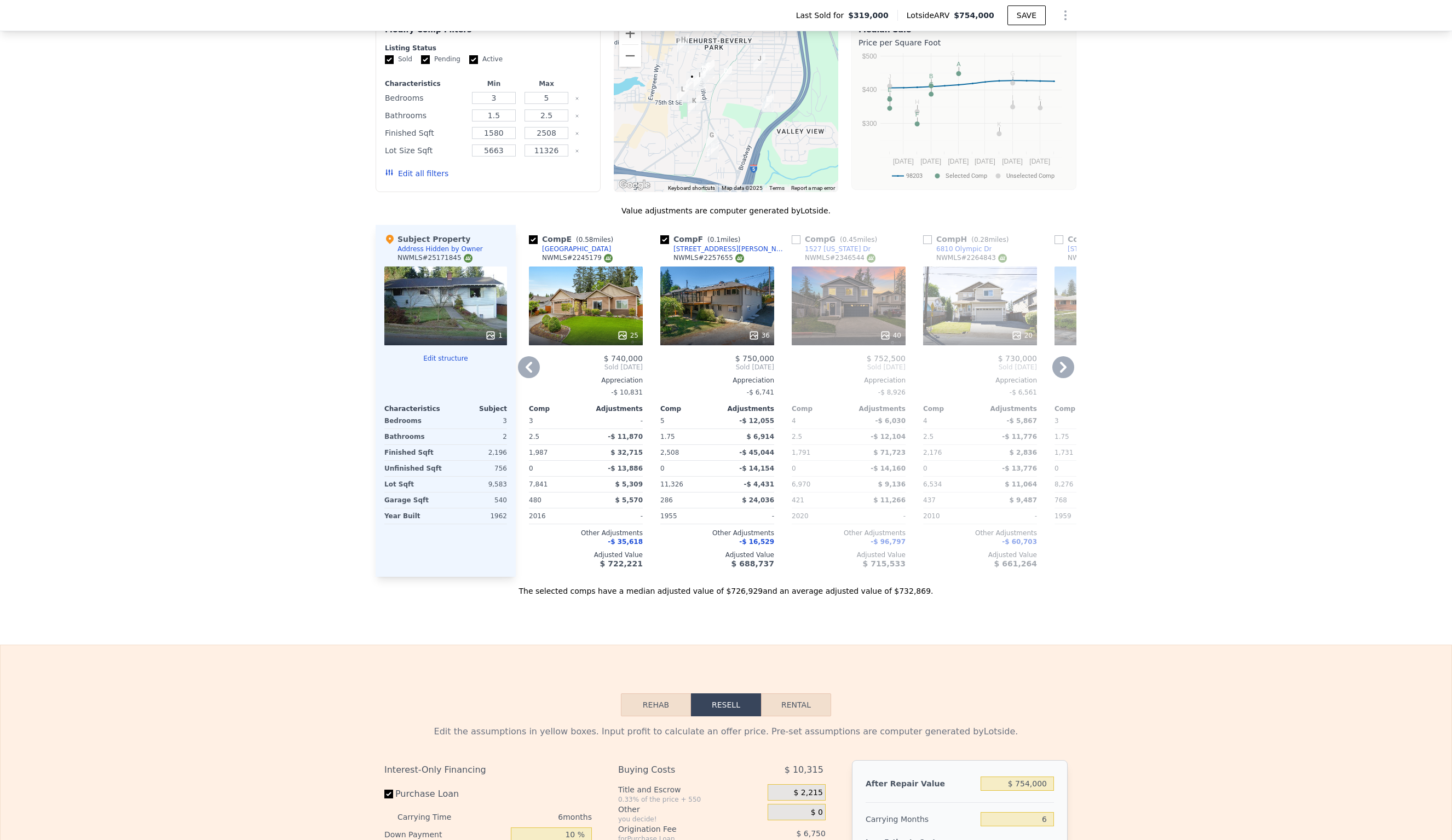
click at [1065, 362] on icon at bounding box center [1063, 367] width 6 height 11
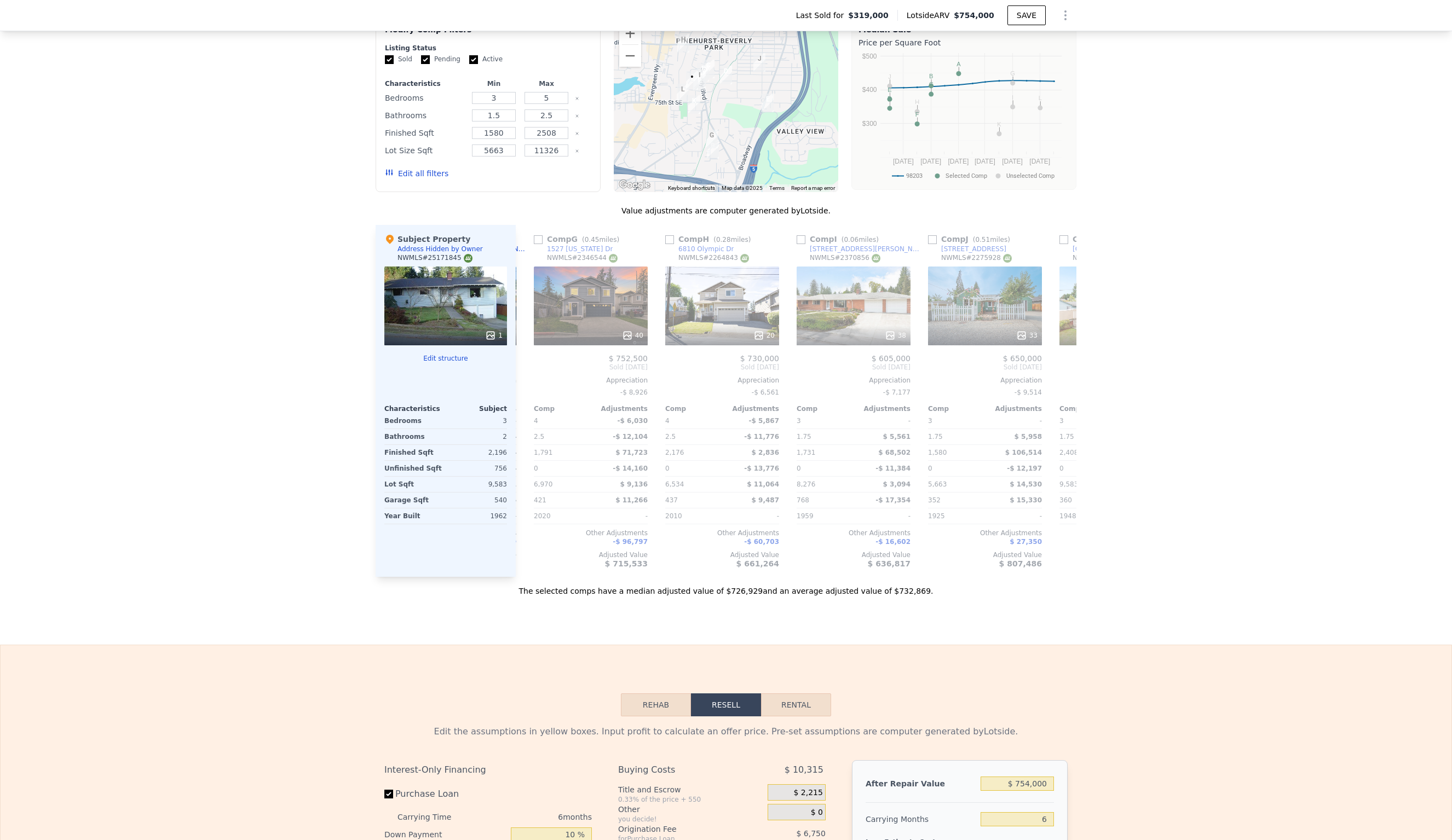
scroll to position [0, 788]
click at [1065, 362] on icon at bounding box center [1063, 367] width 6 height 11
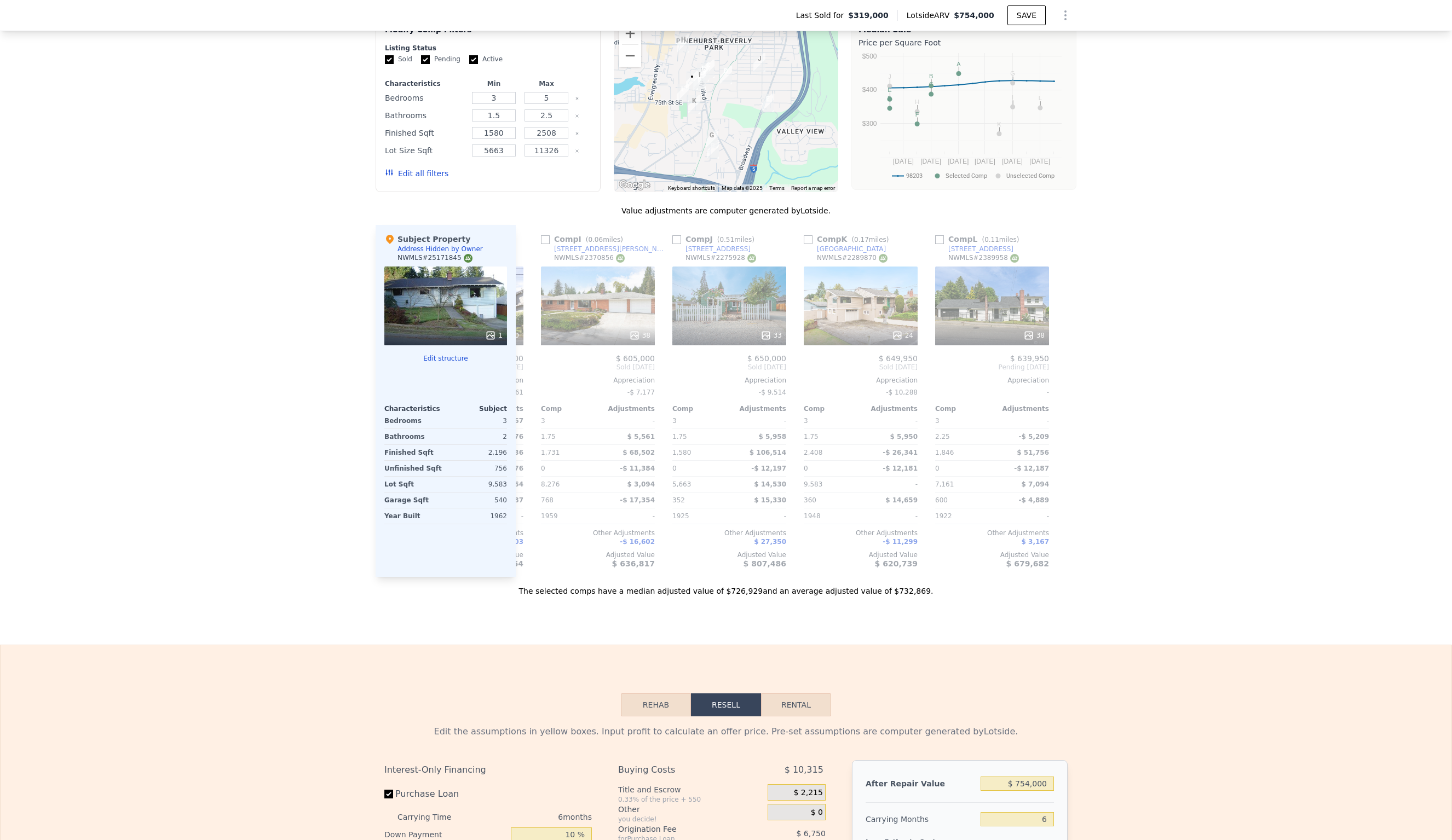
scroll to position [0, 1042]
click at [528, 362] on icon at bounding box center [529, 367] width 6 height 11
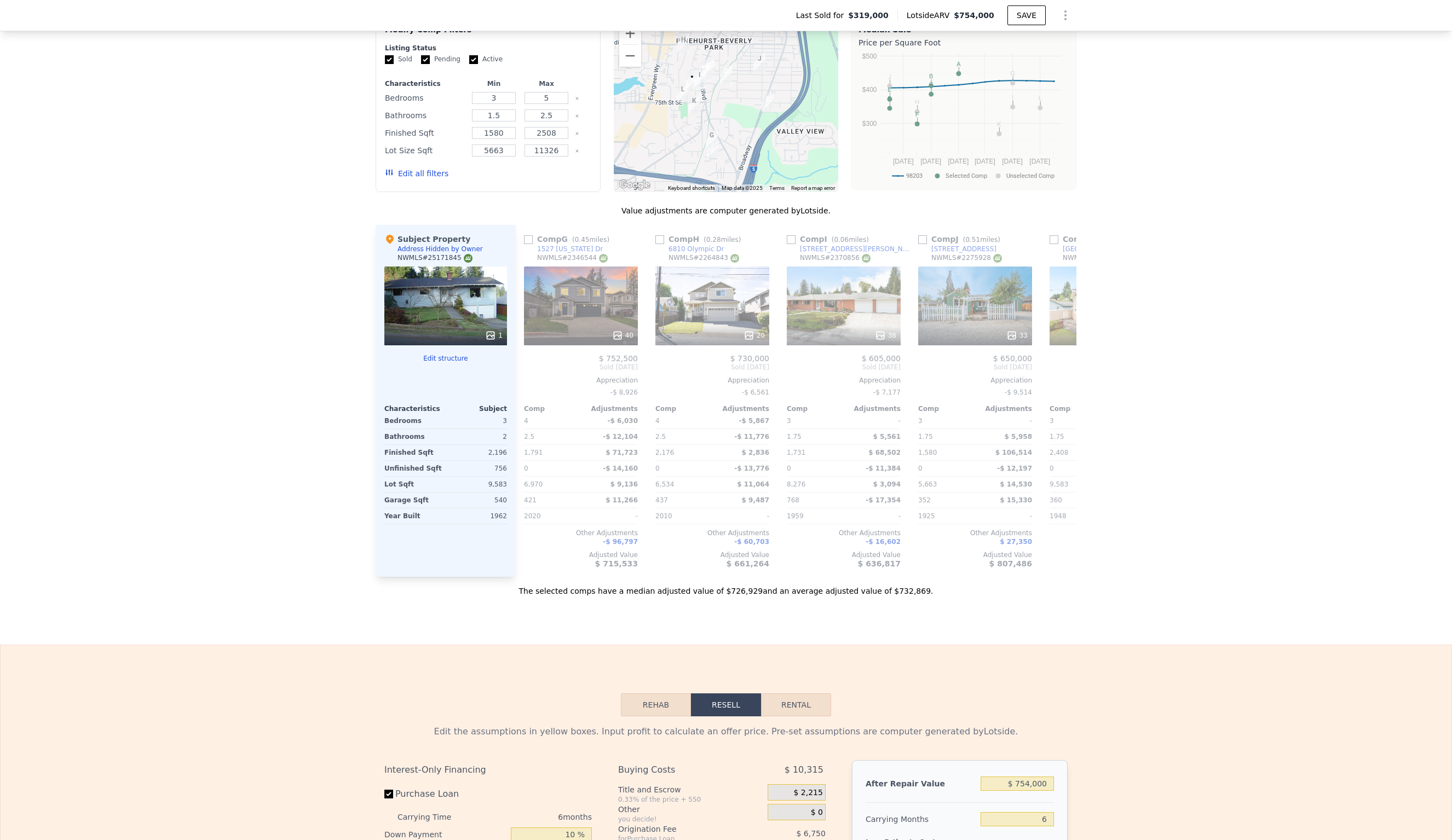
scroll to position [0, 780]
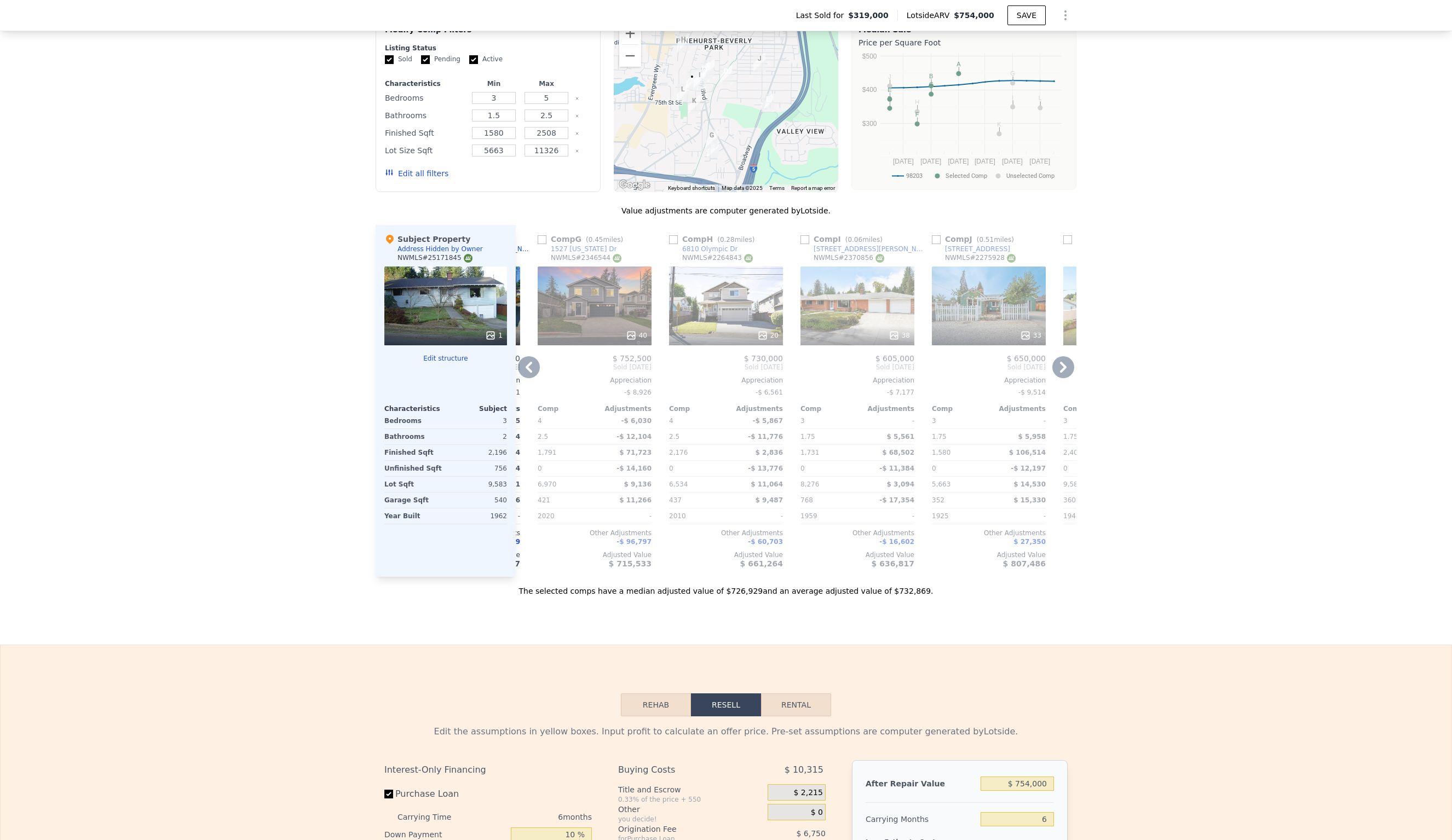
click at [528, 362] on icon at bounding box center [529, 367] width 6 height 11
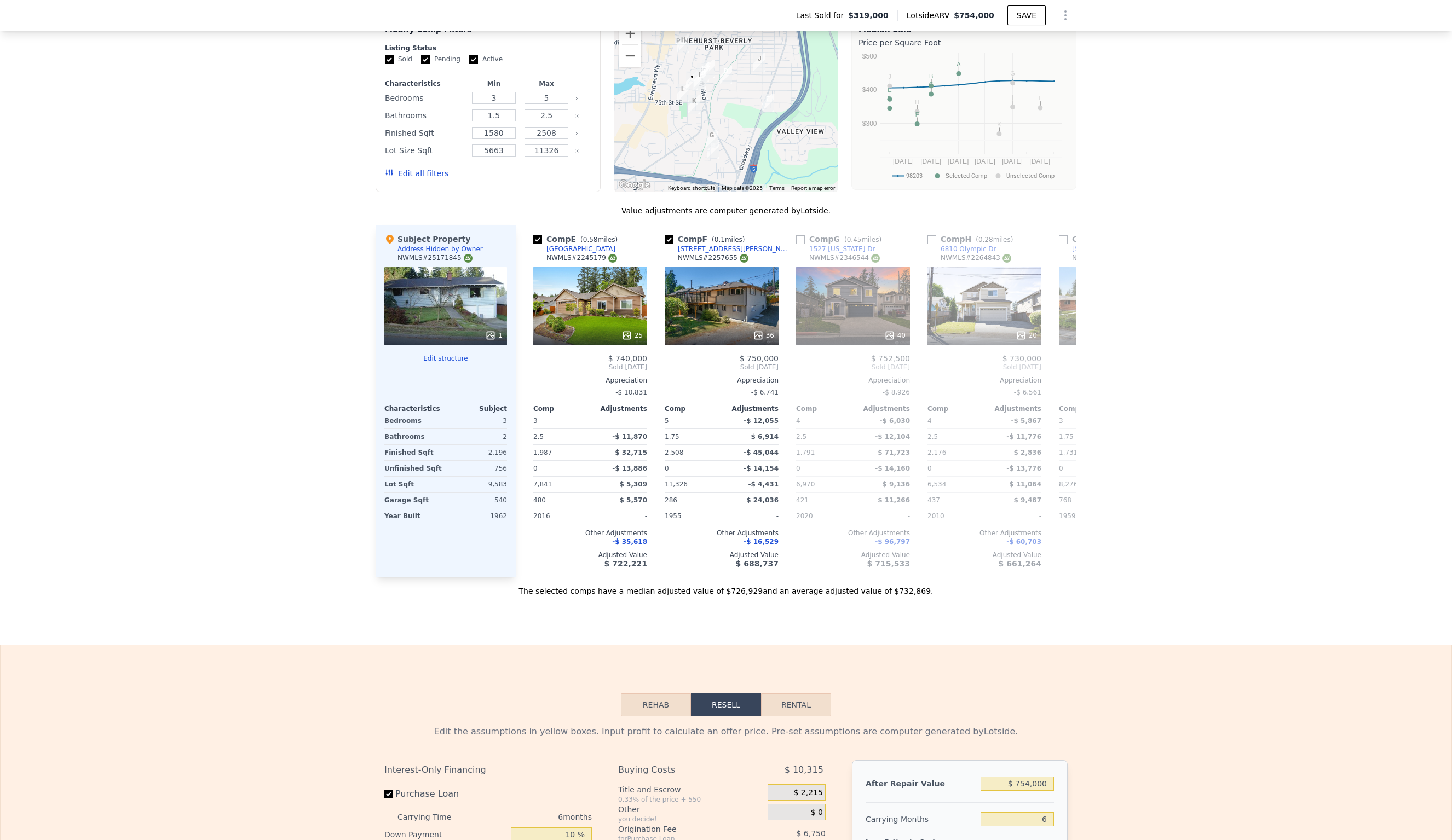
scroll to position [0, 517]
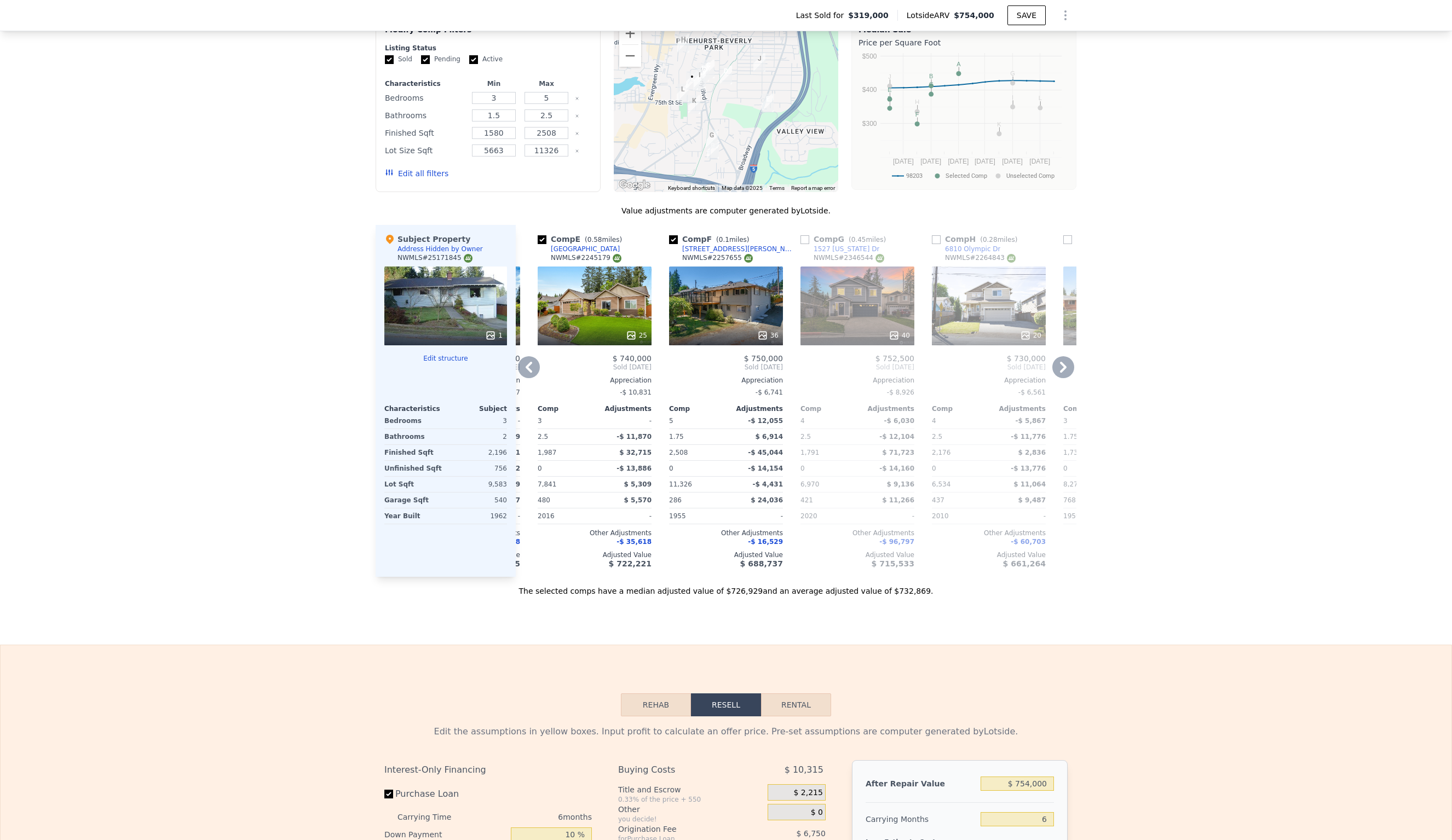
click at [534, 358] on icon at bounding box center [529, 367] width 22 height 22
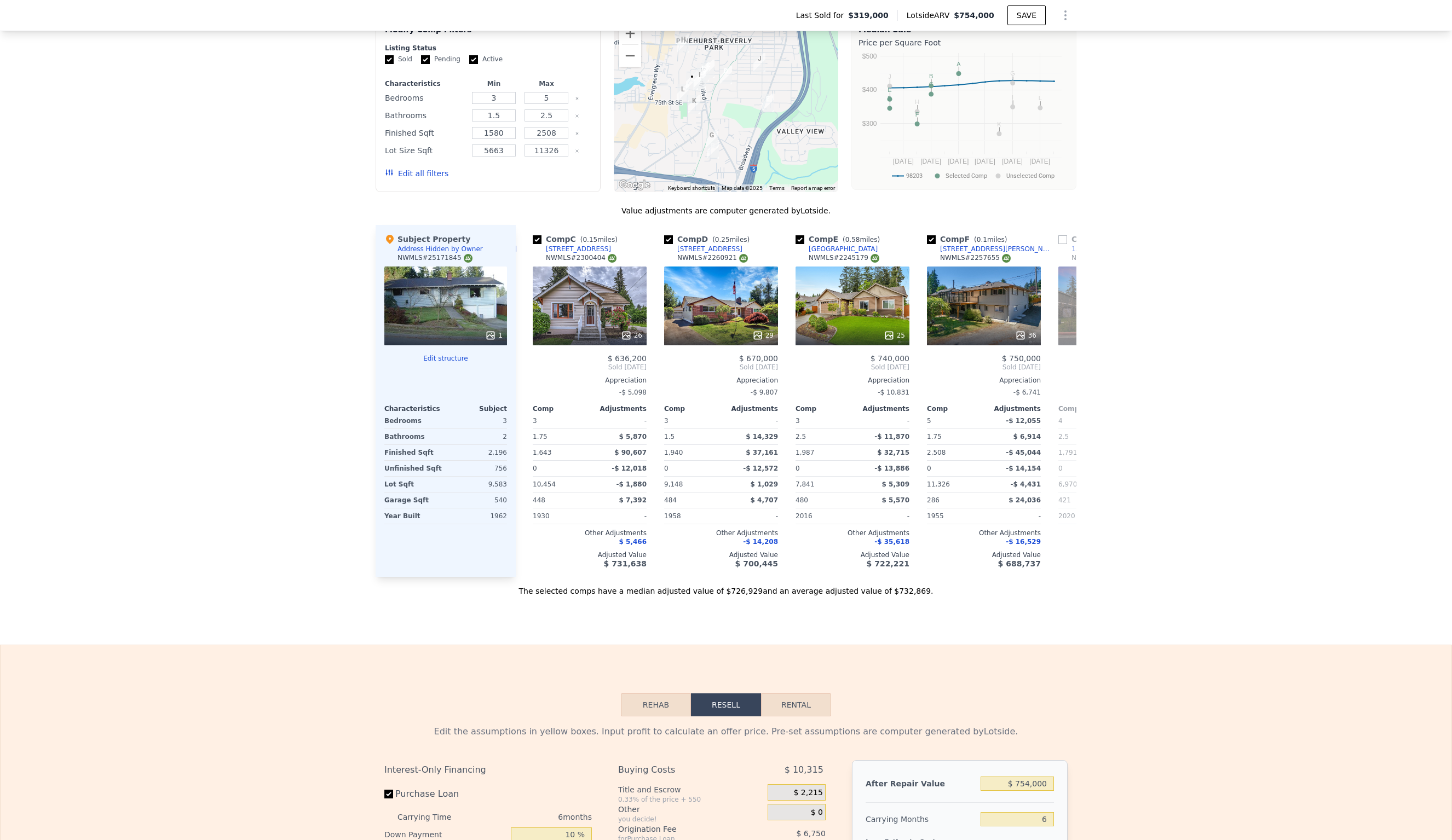
scroll to position [0, 254]
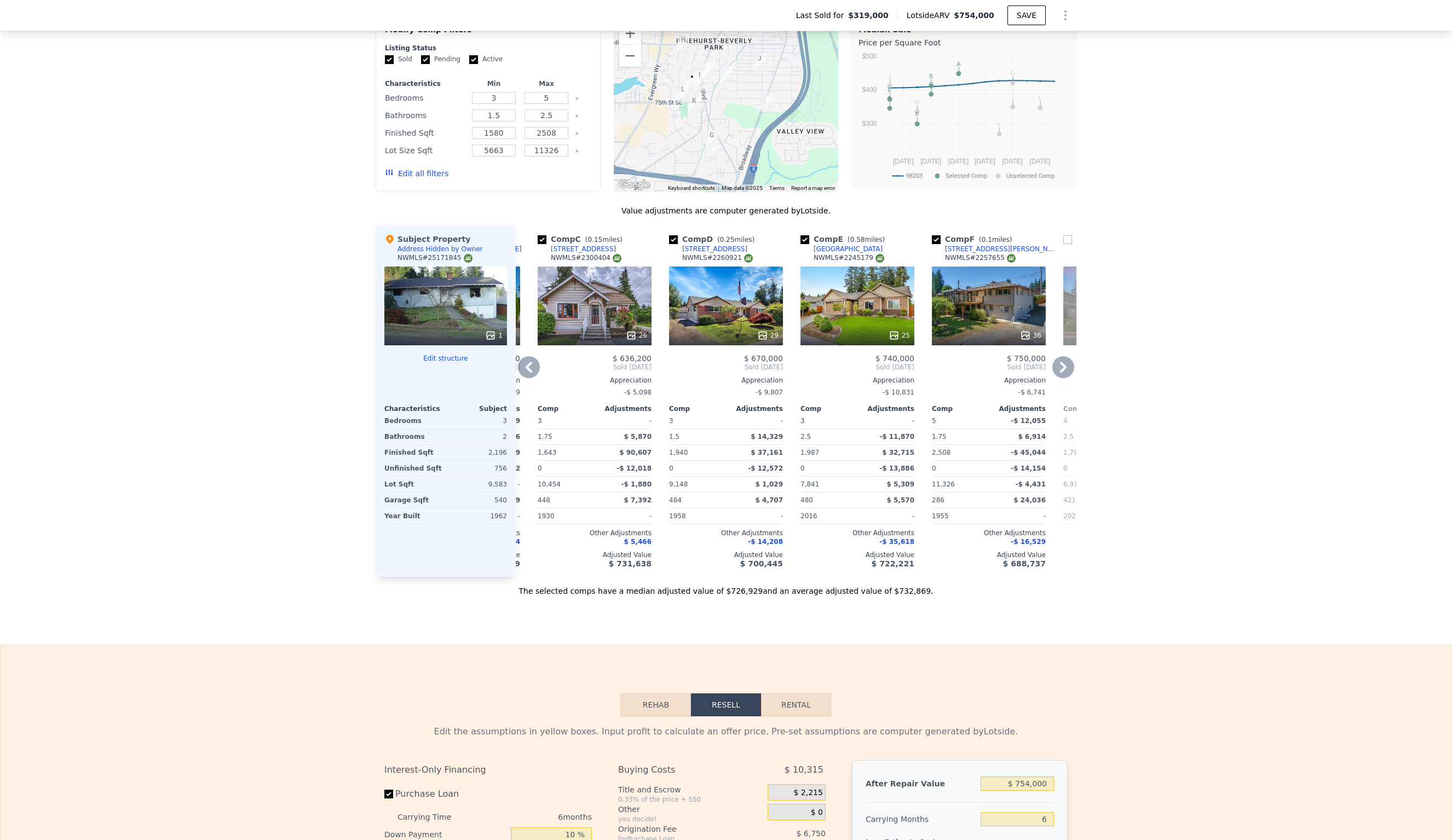
type input "$ 0"
type input "$ 356,169"
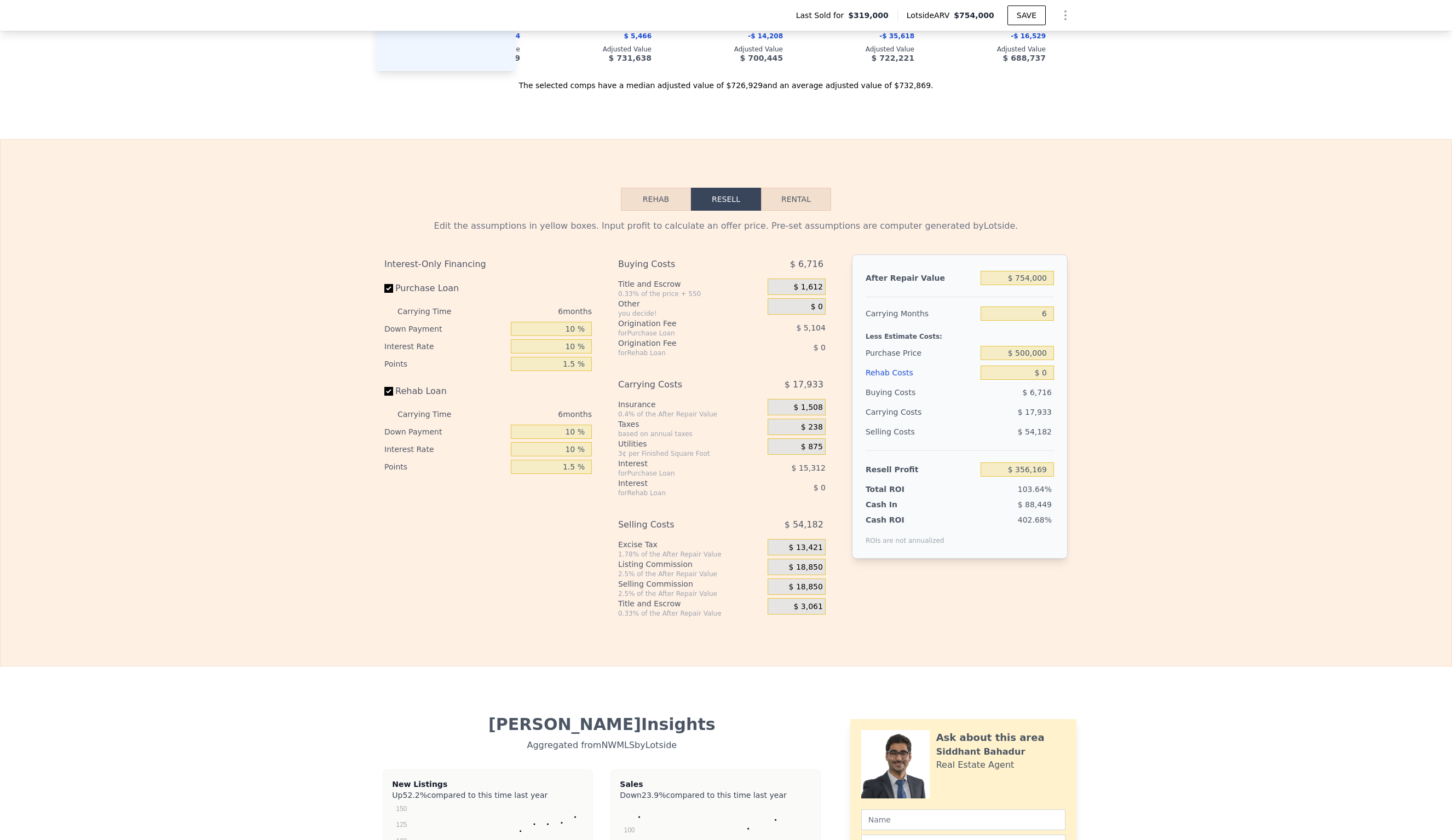
scroll to position [1499, 0]
click at [577, 356] on input "1.5 %" at bounding box center [551, 363] width 81 height 14
type input "1. %"
type input "$ 358,721"
type input "1 %"
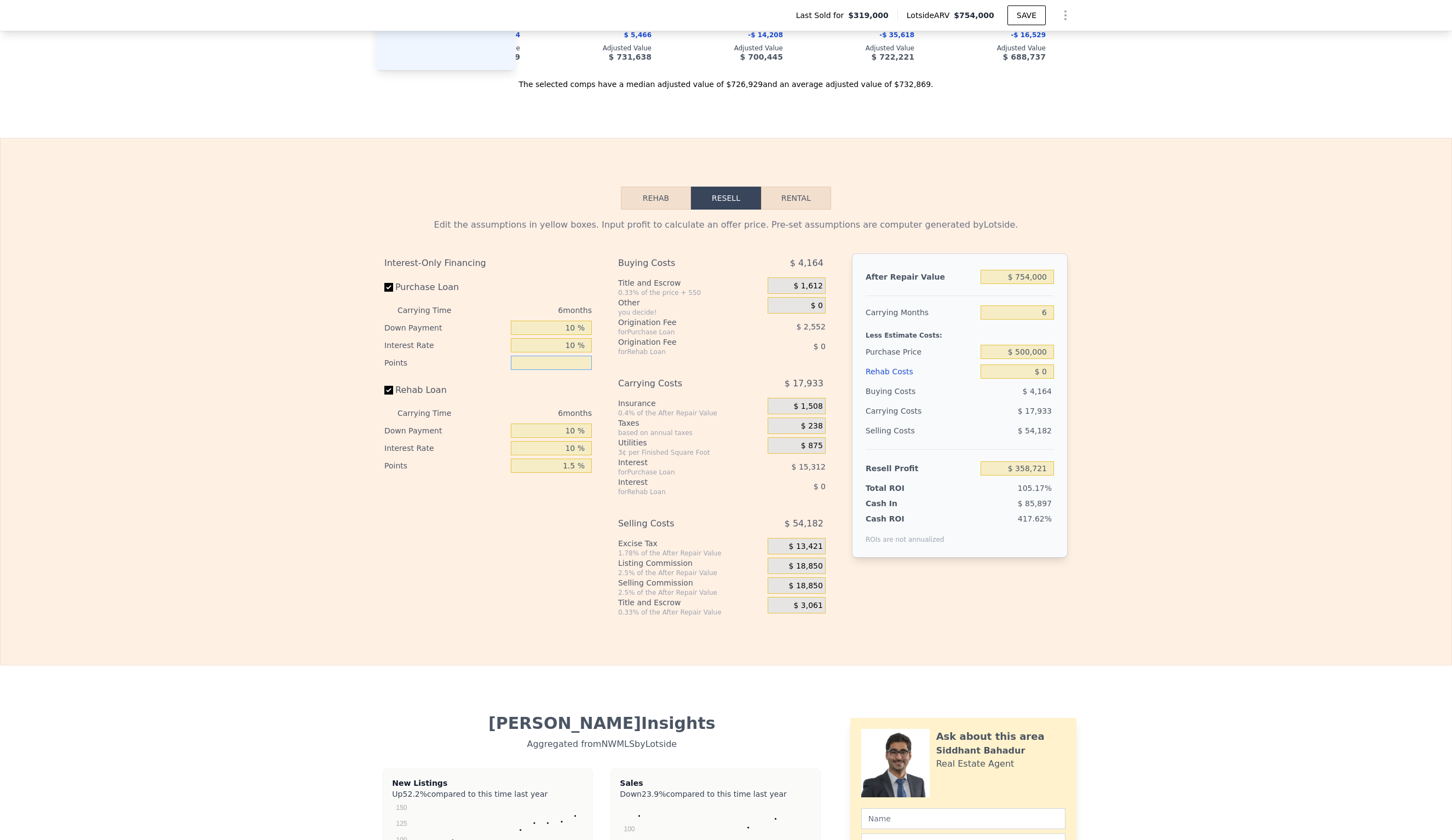
type input "2 %"
type input "$ 356,169"
type input "2 %"
click at [577, 459] on input "1.5 %" at bounding box center [551, 466] width 81 height 14
type input "1 %"
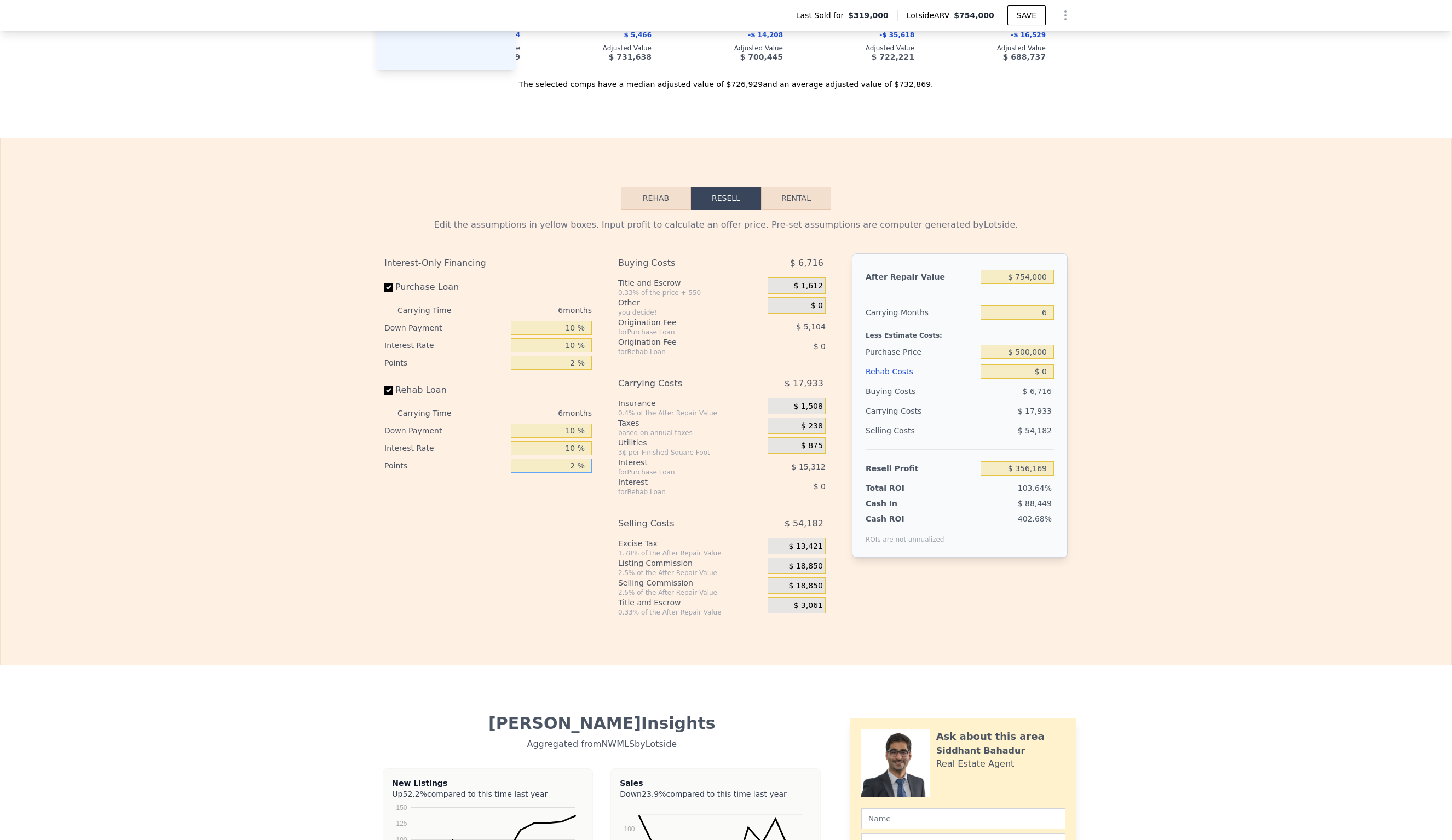
type input "2 %"
click at [1049, 461] on input "$ 356,169" at bounding box center [1017, 468] width 74 height 14
click at [1020, 461] on input "$ 356,169" at bounding box center [1017, 468] width 74 height 14
click at [1048, 364] on input "$ 0" at bounding box center [1017, 371] width 74 height 14
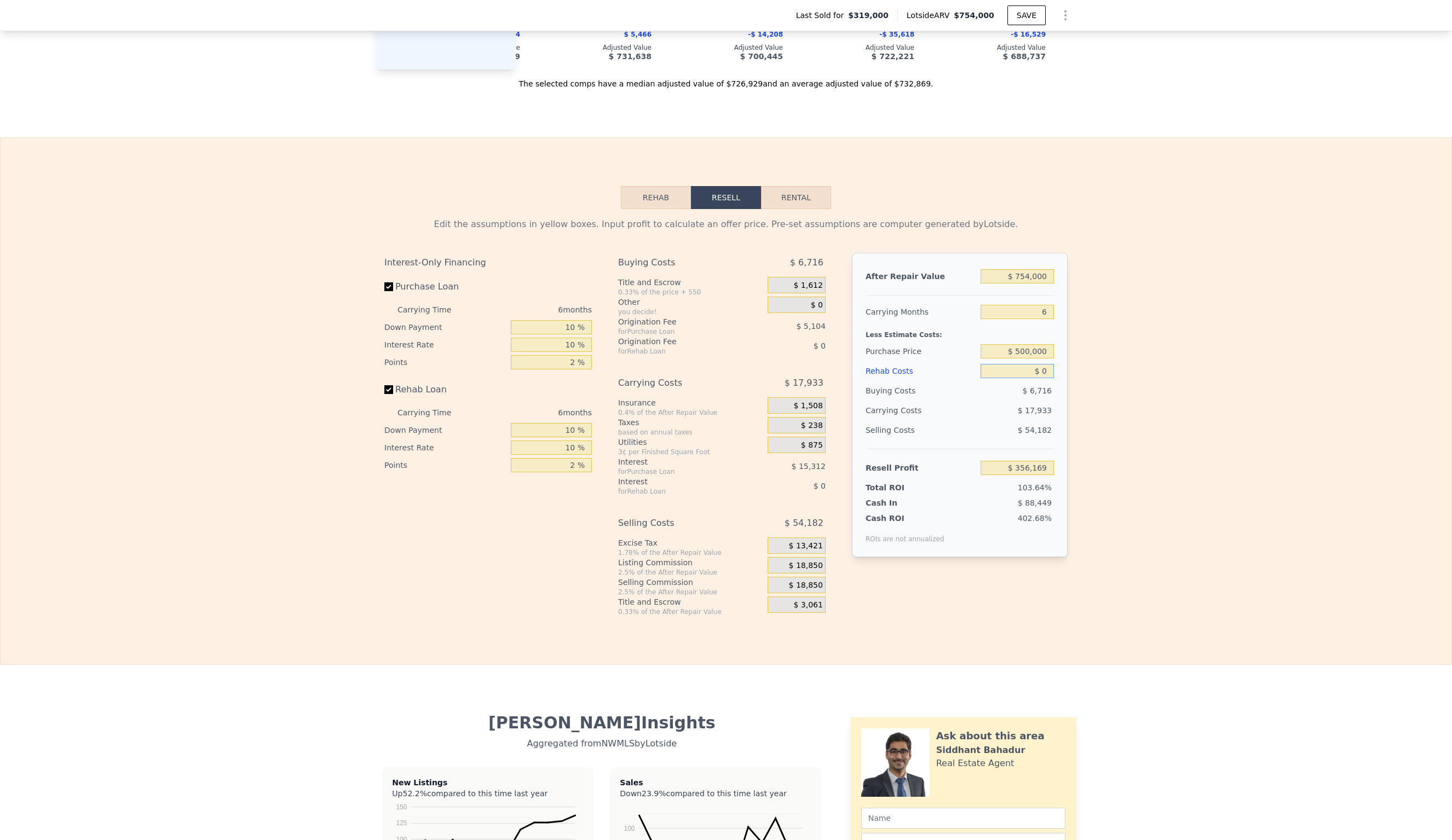
type input "$ 319,000"
type input "$ 1"
type input "$ 356,168"
type input "$ 10"
type input "$ 356,159"
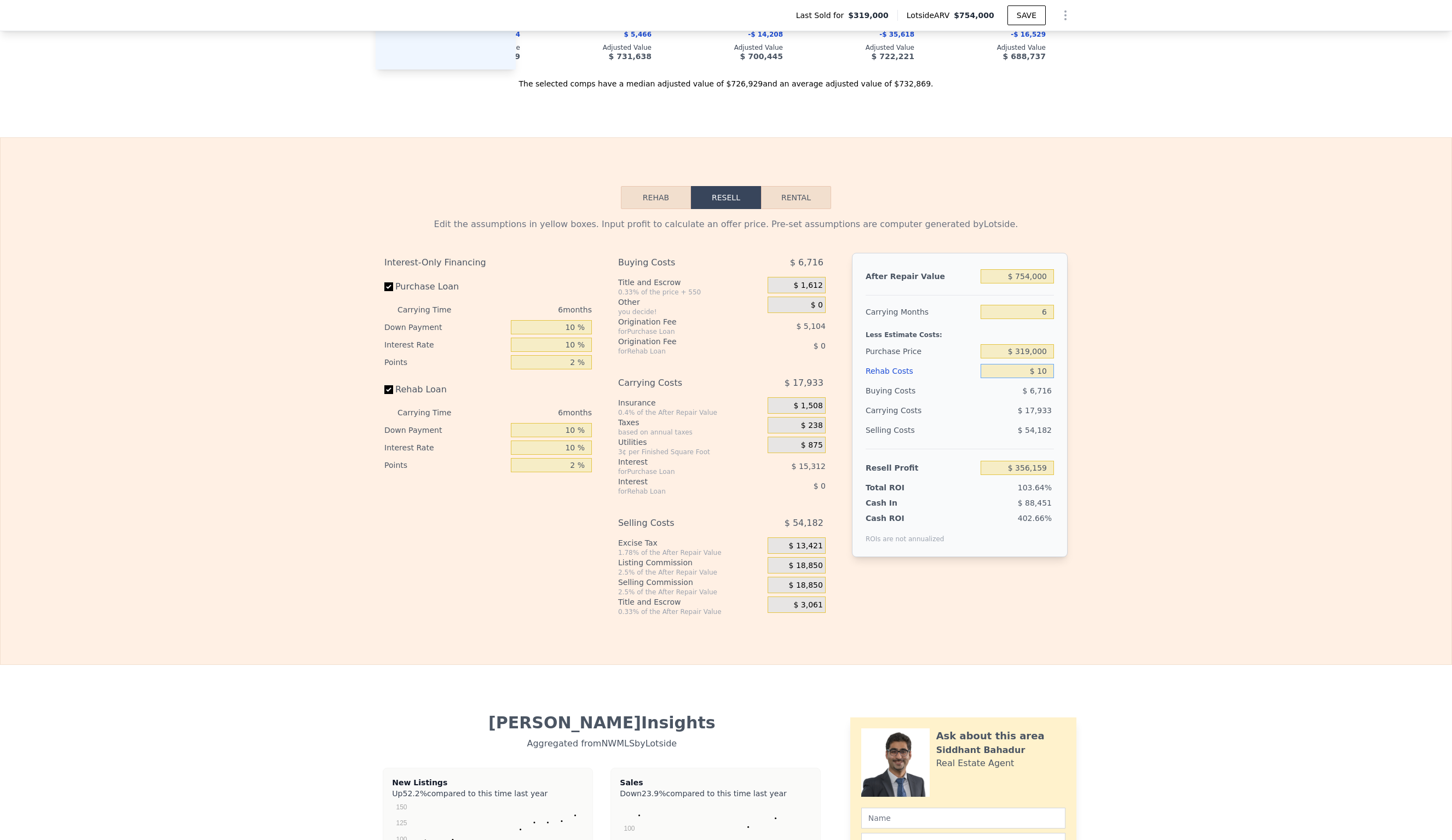
type input "$ 100"
type input "$ 356,061"
type input "$ 1,000"
type input "$ 355,105"
type input "$ 10,000"
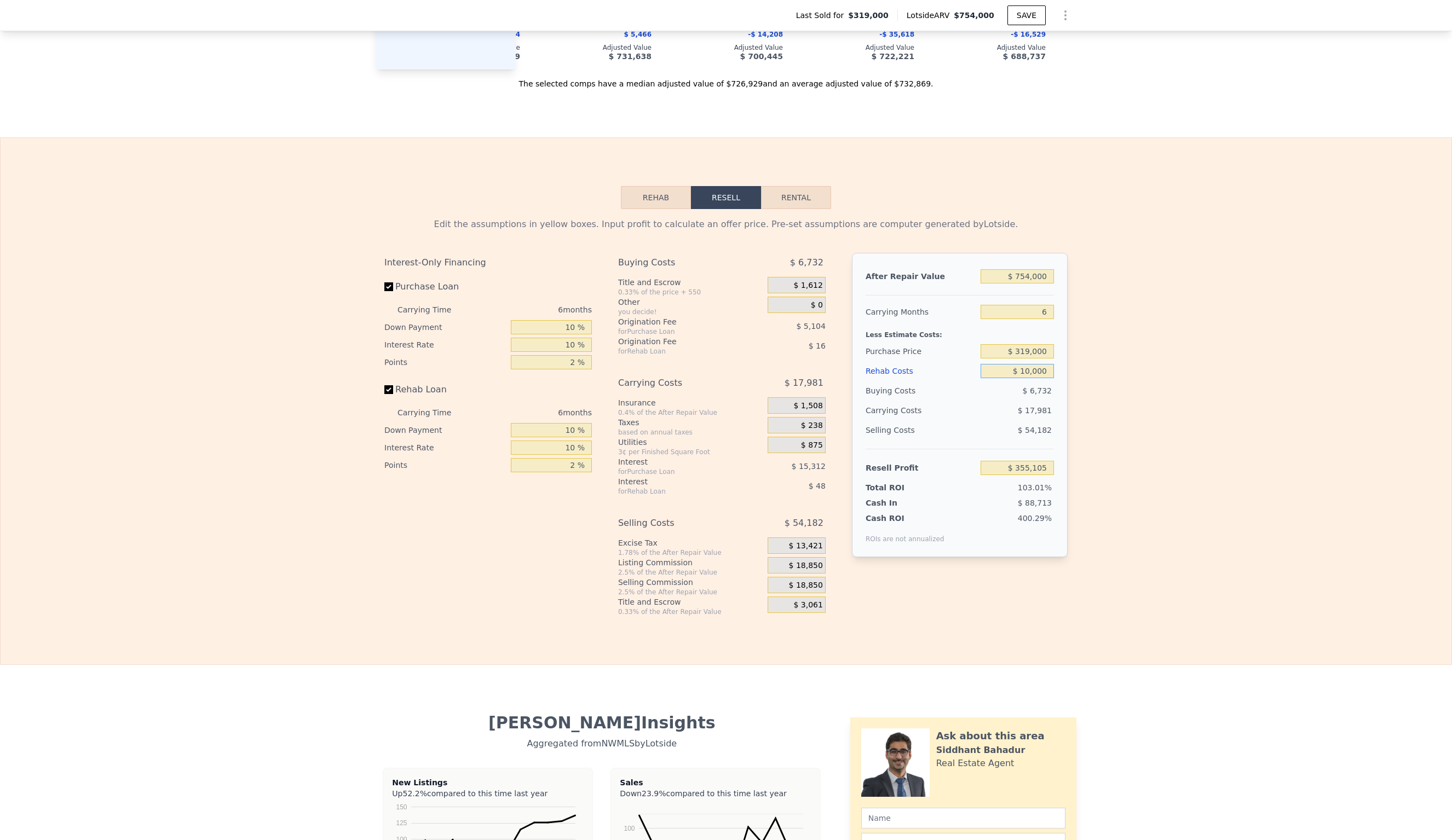
type input "$ 345,529"
type input "$ 100,000"
type input "$ 249,769"
type input "$ 100,000"
click at [1031, 345] on input "$ 319,000" at bounding box center [1017, 351] width 74 height 14
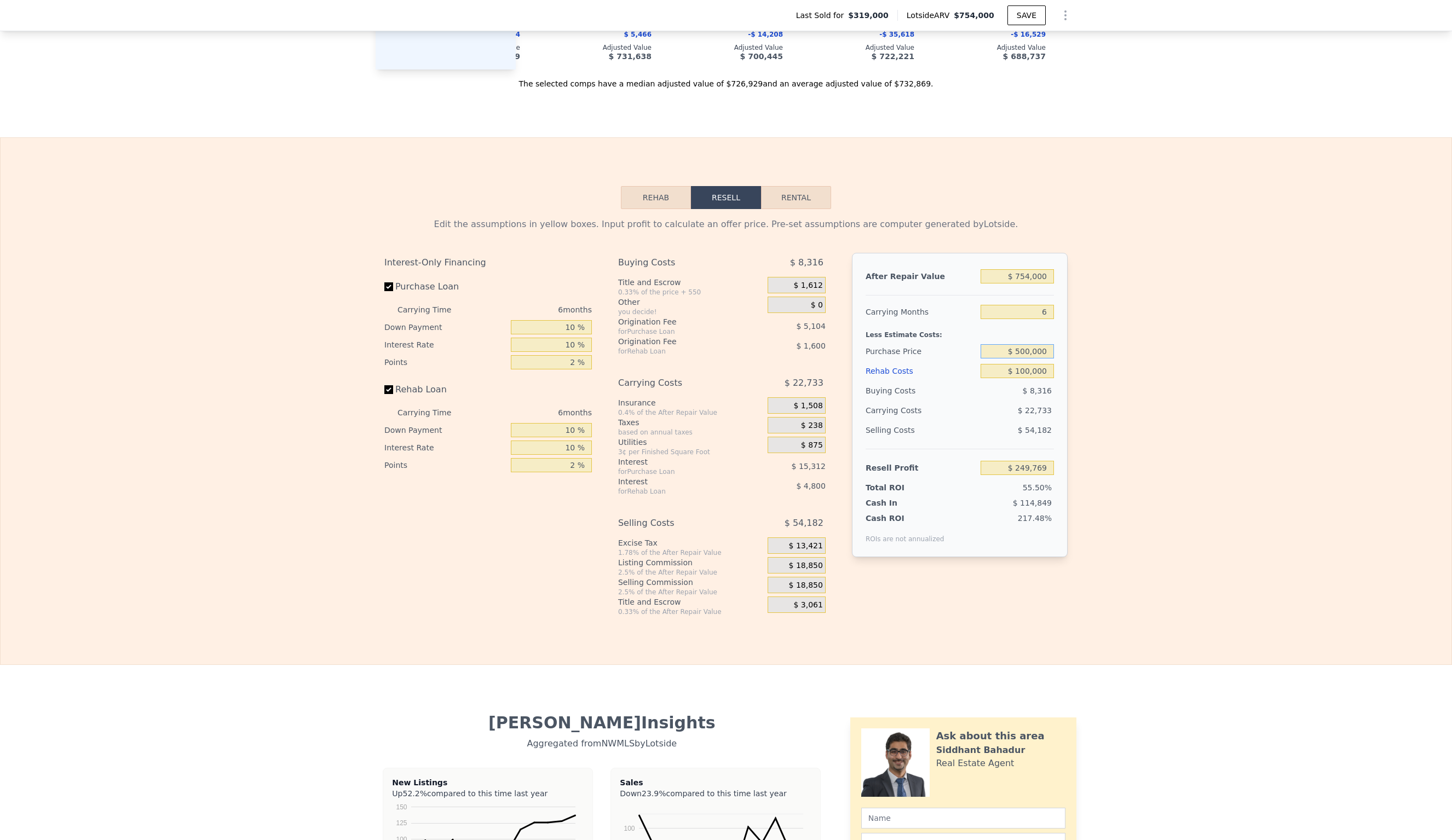
type input "$ 500,000"
type input "$ 56,582"
click at [1051, 461] on input "$ 56,582" at bounding box center [1017, 468] width 74 height 14
click at [1028, 364] on input "$ 100,000" at bounding box center [1017, 371] width 74 height 14
type input "$ 10,000"
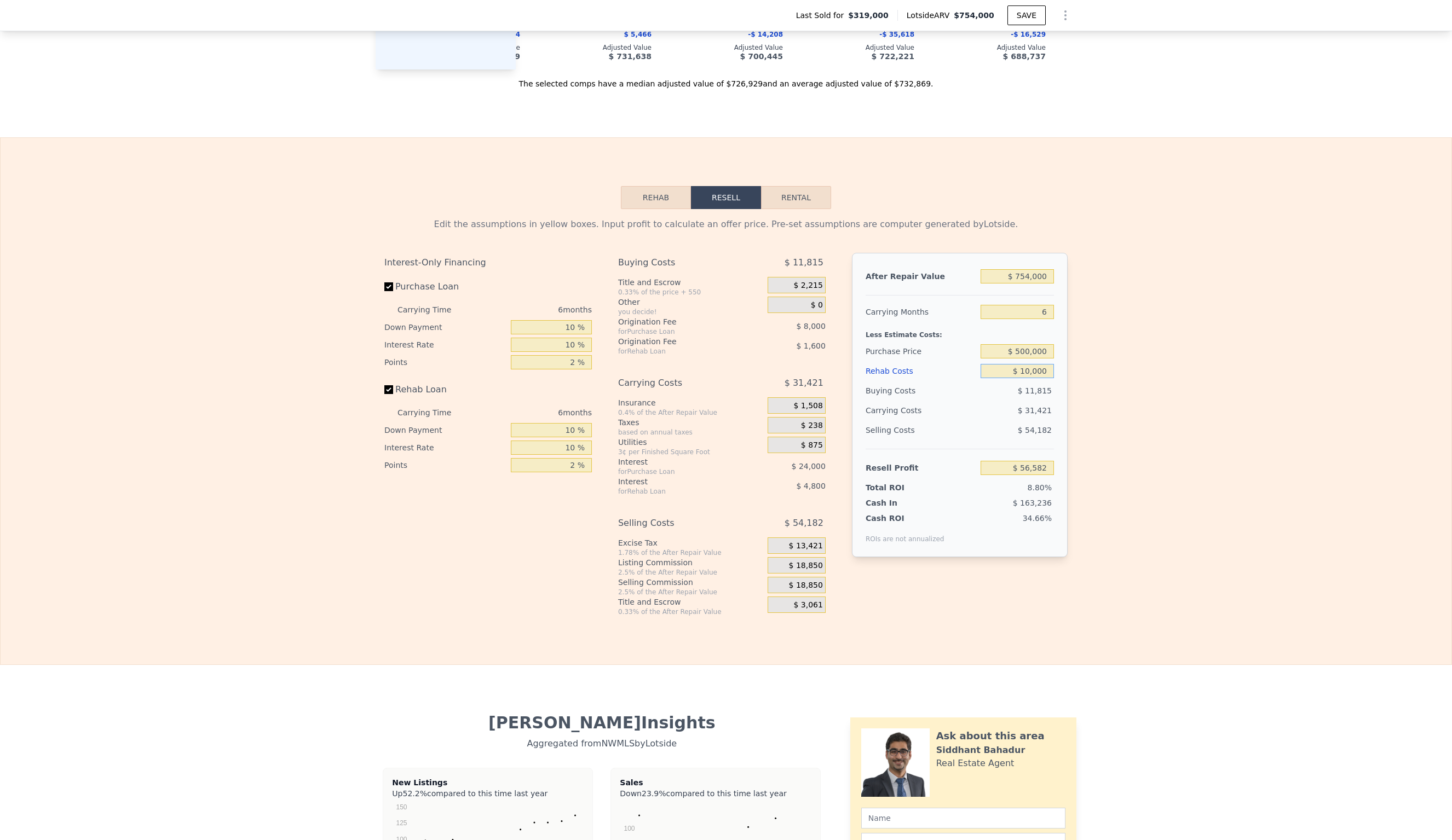
type input "$ 152,342"
type input "$ 120,000"
type input "$ 35,302"
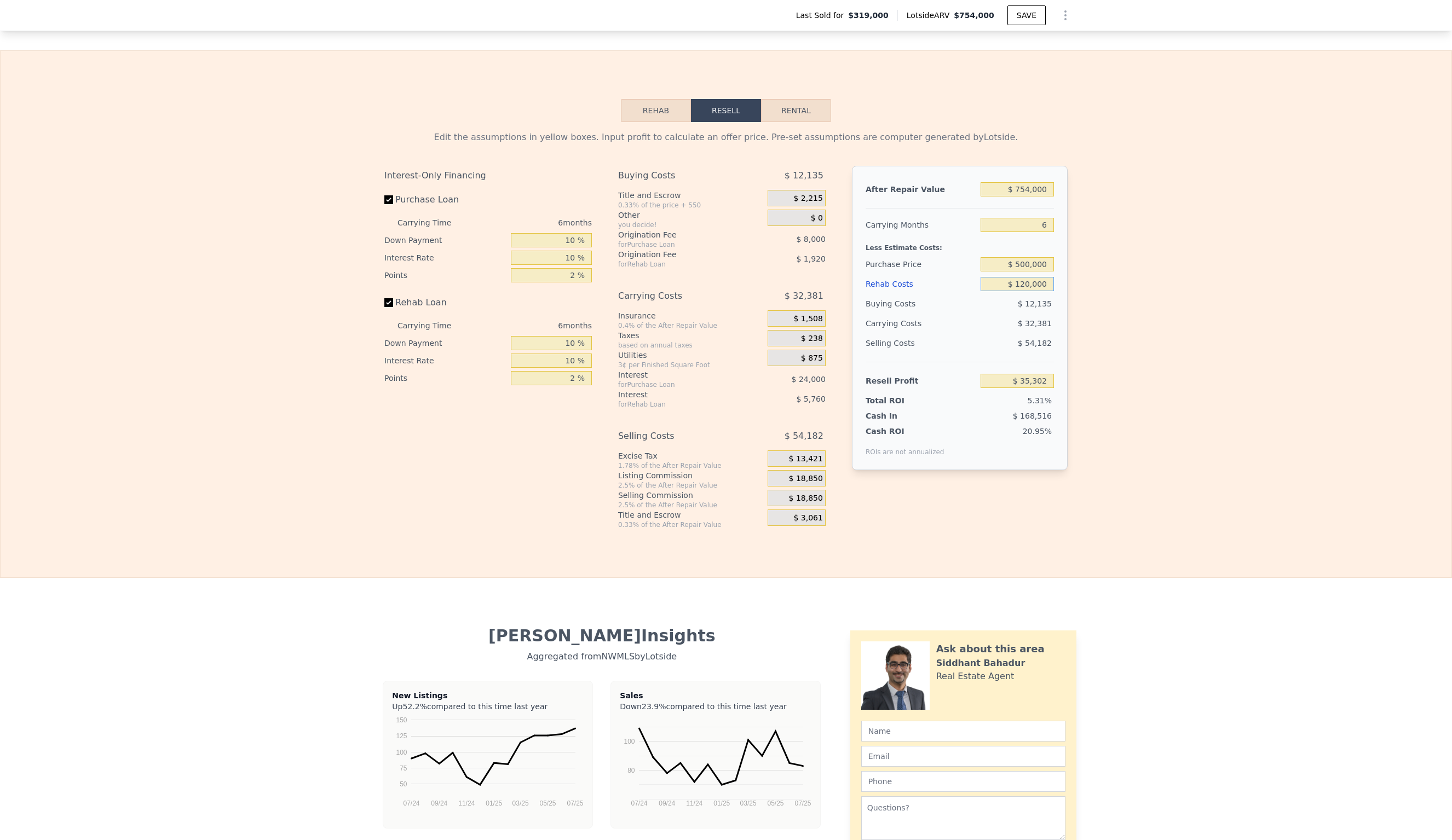
scroll to position [1597, 0]
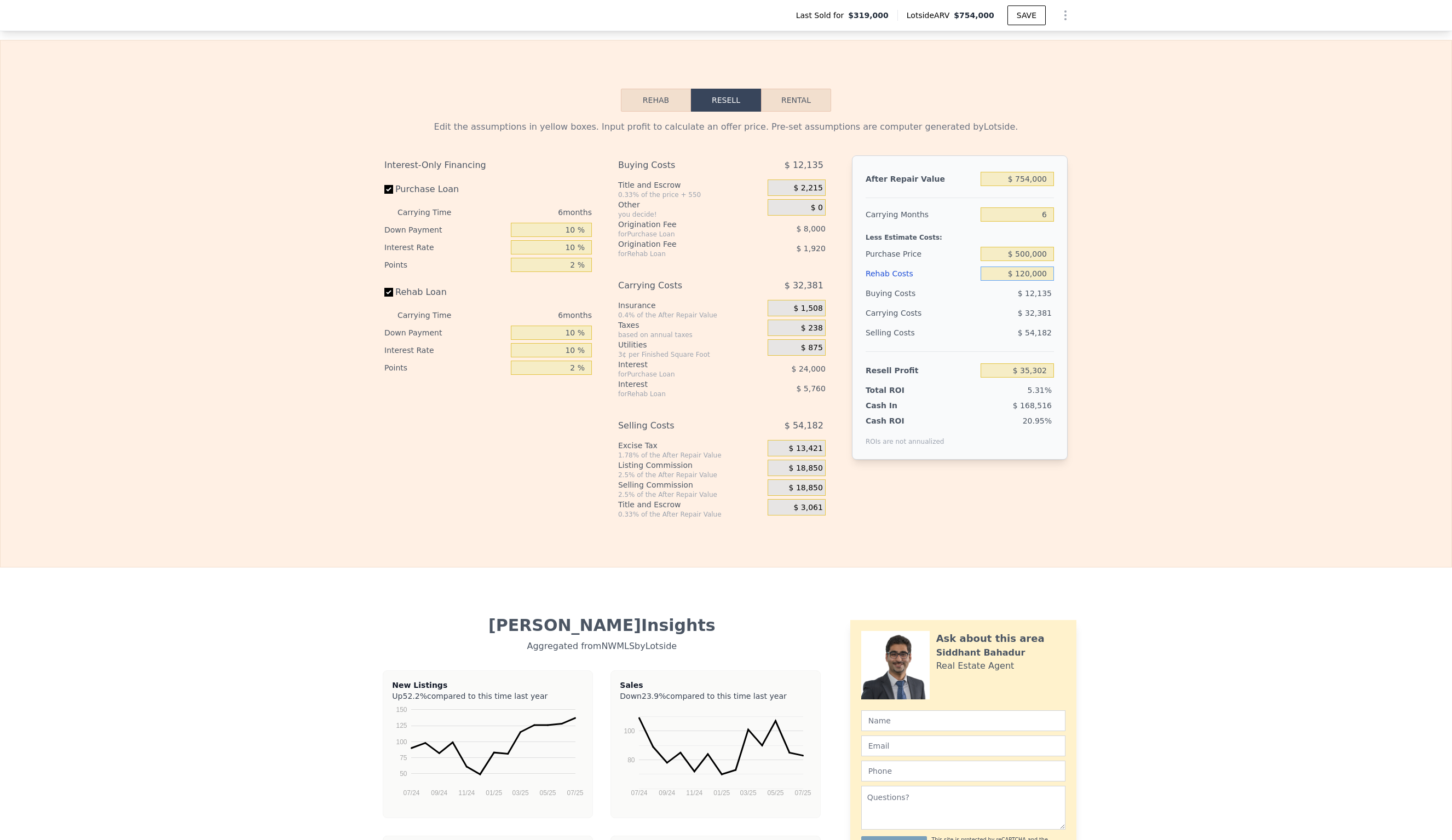
type input "$ 120,000"
click at [1049, 364] on input "$ 35,302" at bounding box center [1017, 371] width 74 height 14
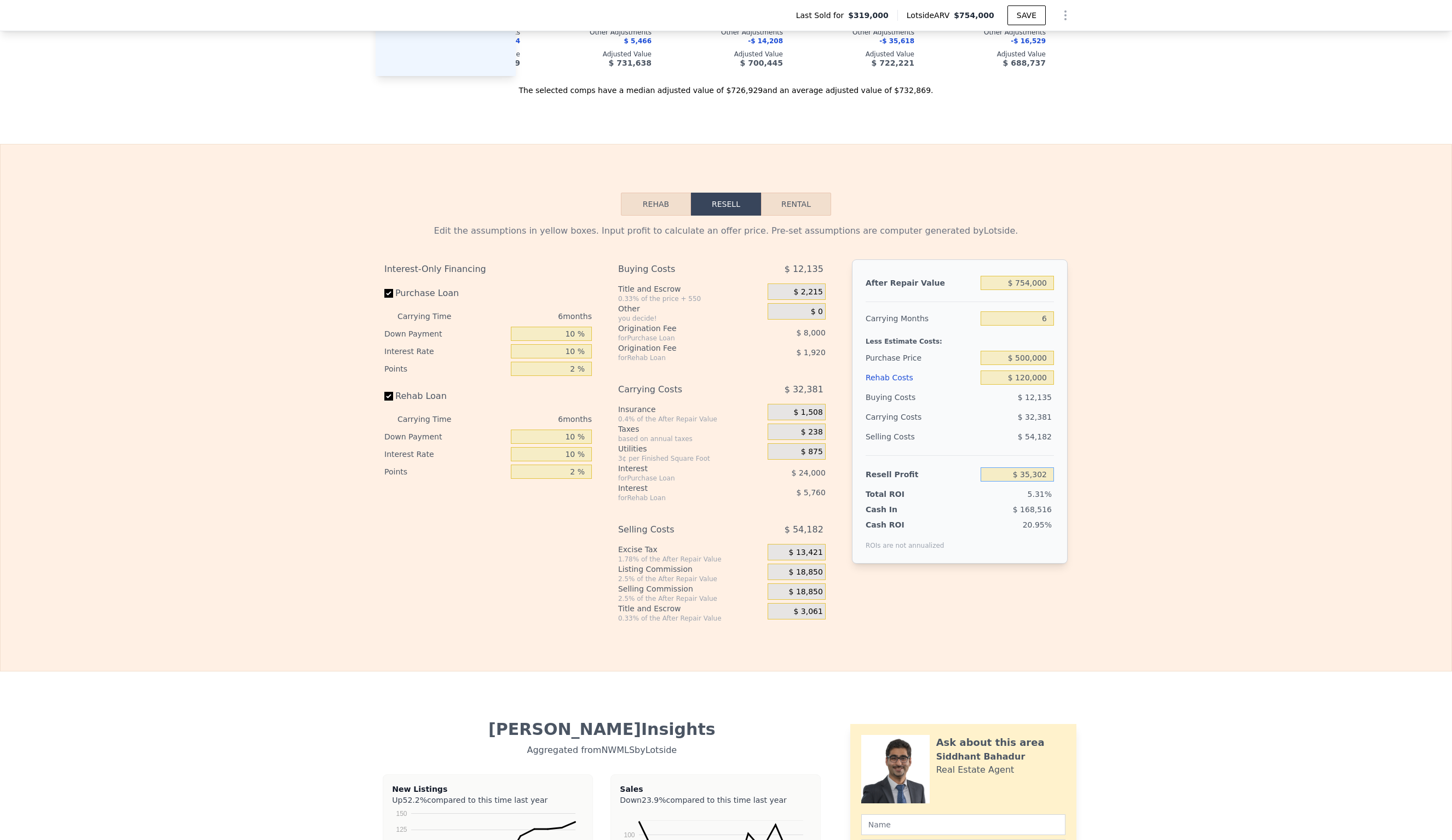
scroll to position [1491, 0]
click at [1049, 314] on input "6" at bounding box center [1017, 321] width 74 height 14
type input "4"
type input "$ 46,096"
type input "4"
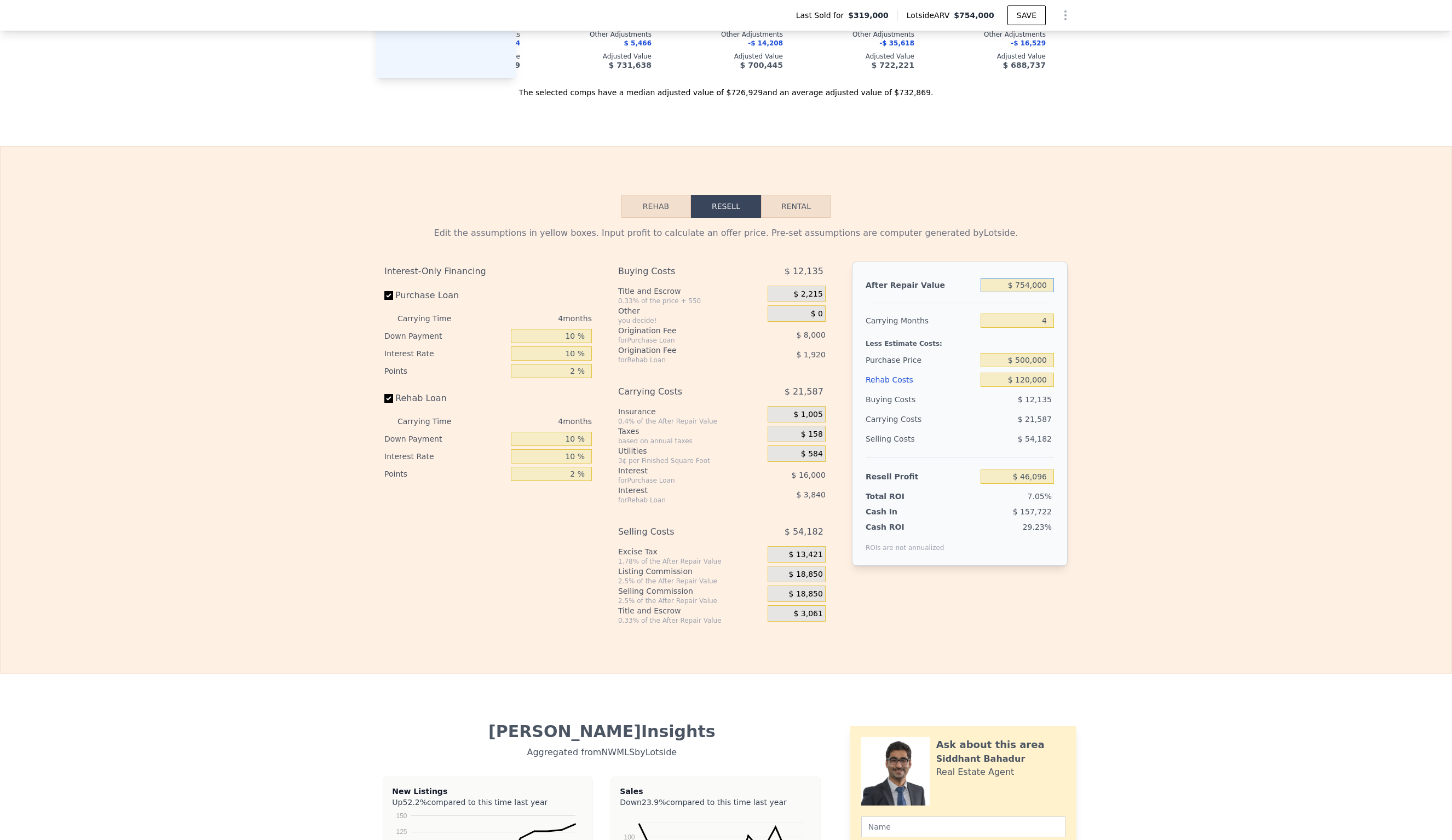
click at [1032, 278] on input "$ 754,000" at bounding box center [1017, 285] width 74 height 14
click at [1178, 290] on div "Edit the assumptions in yellow boxes. Input profit to calculate an offer price.…" at bounding box center [726, 421] width 1451 height 407
click at [1032, 353] on input "$ 500,000" at bounding box center [1017, 360] width 74 height 14
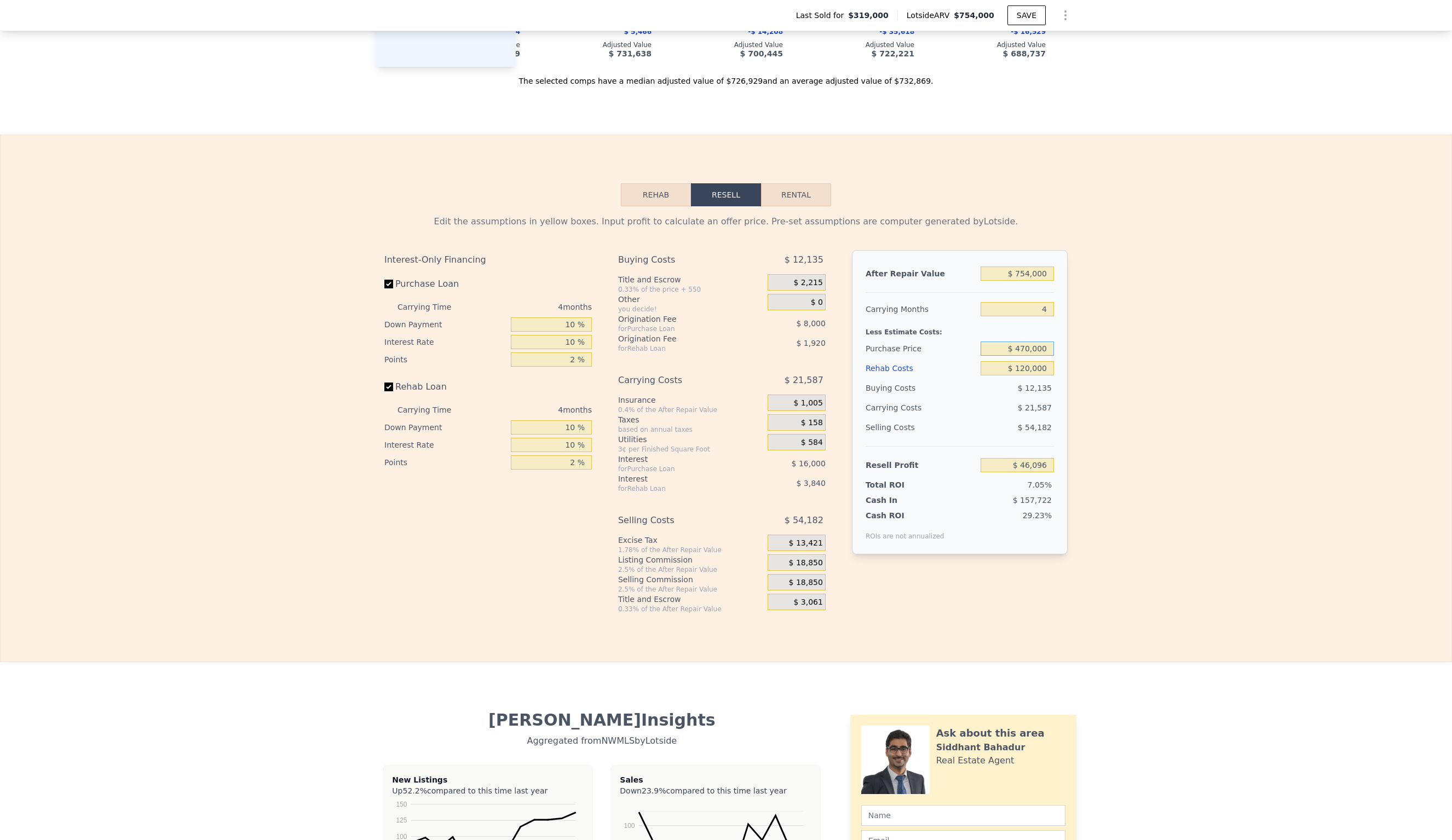
type input "$ 470,000"
click at [1050, 458] on input "$ 46,096" at bounding box center [1017, 465] width 74 height 14
type input "$ 77,636"
click at [1032, 266] on input "$ 754,000" at bounding box center [1017, 273] width 74 height 14
type input "$ 75,000"
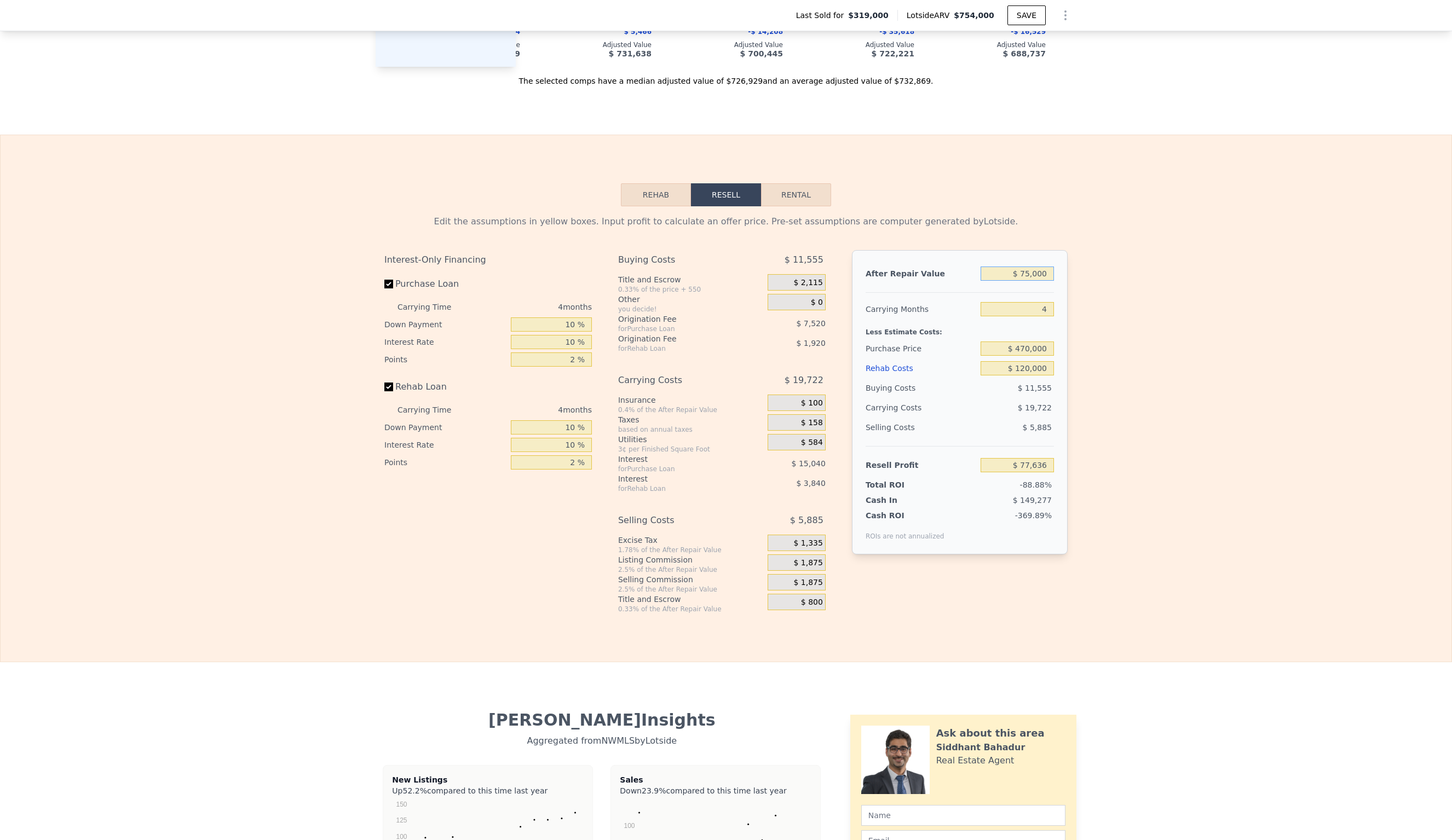
type input "-$ 552,162"
type input "$ 750,000"
type input "$ 73,925"
type input "$ 750,000"
drag, startPoint x: 1273, startPoint y: 83, endPoint x: 1282, endPoint y: 98, distance: 17.5
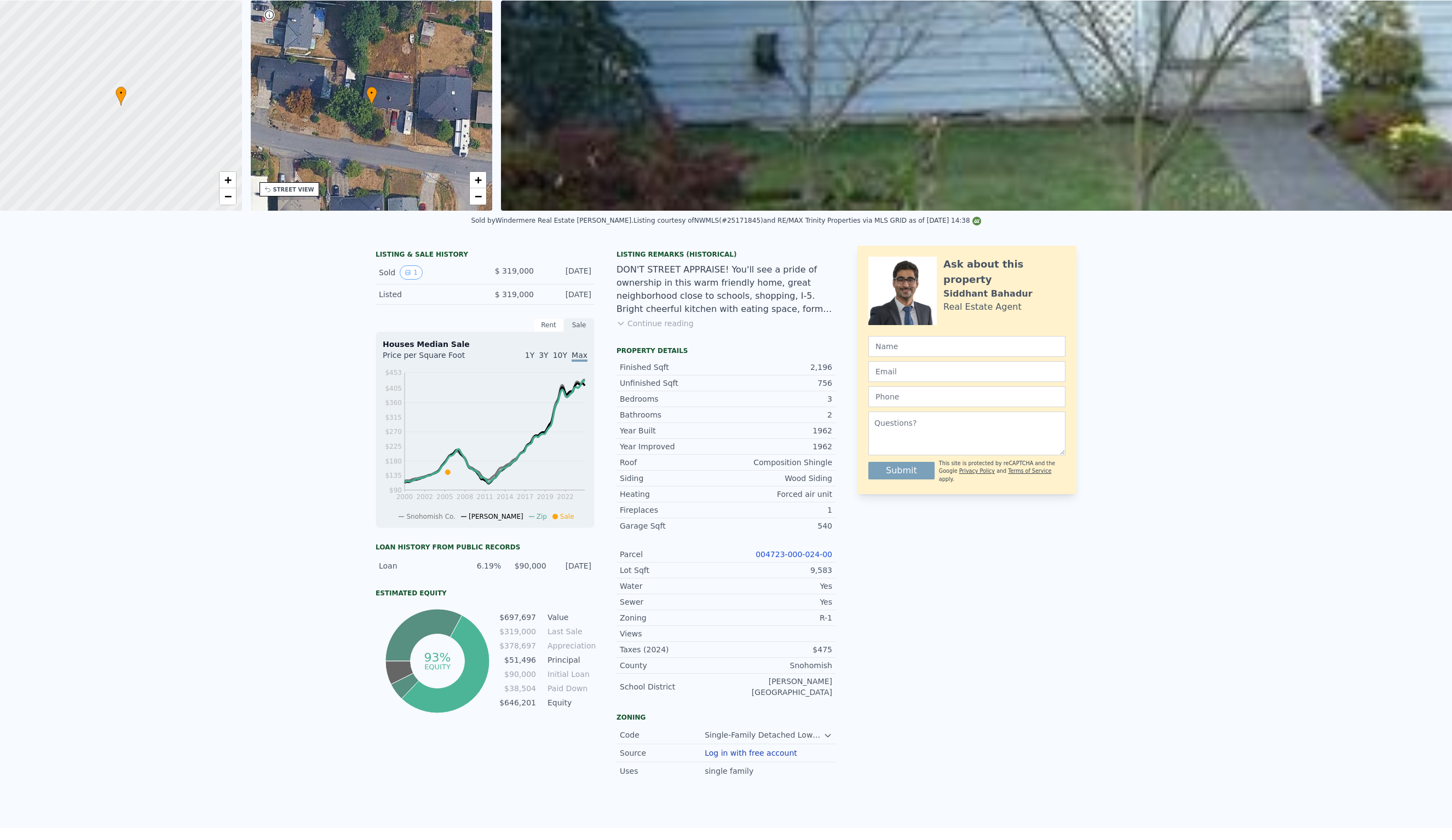
scroll to position [0, 0]
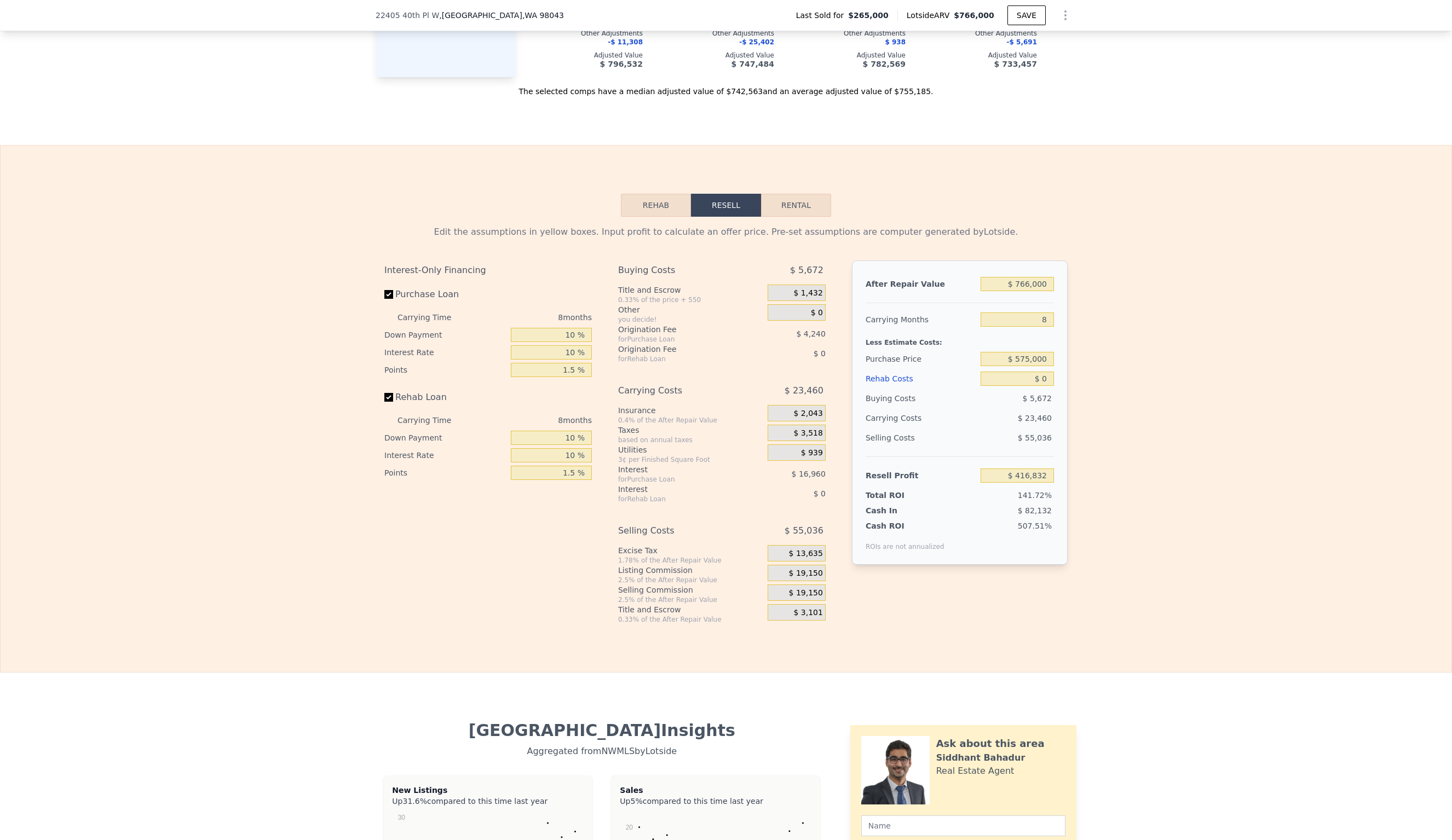
scroll to position [1526, 0]
drag, startPoint x: 1049, startPoint y: 309, endPoint x: 1042, endPoint y: 306, distance: 7.6
click at [1049, 312] on input "8" at bounding box center [1017, 319] width 74 height 14
type input "6"
type input "$ 422,697"
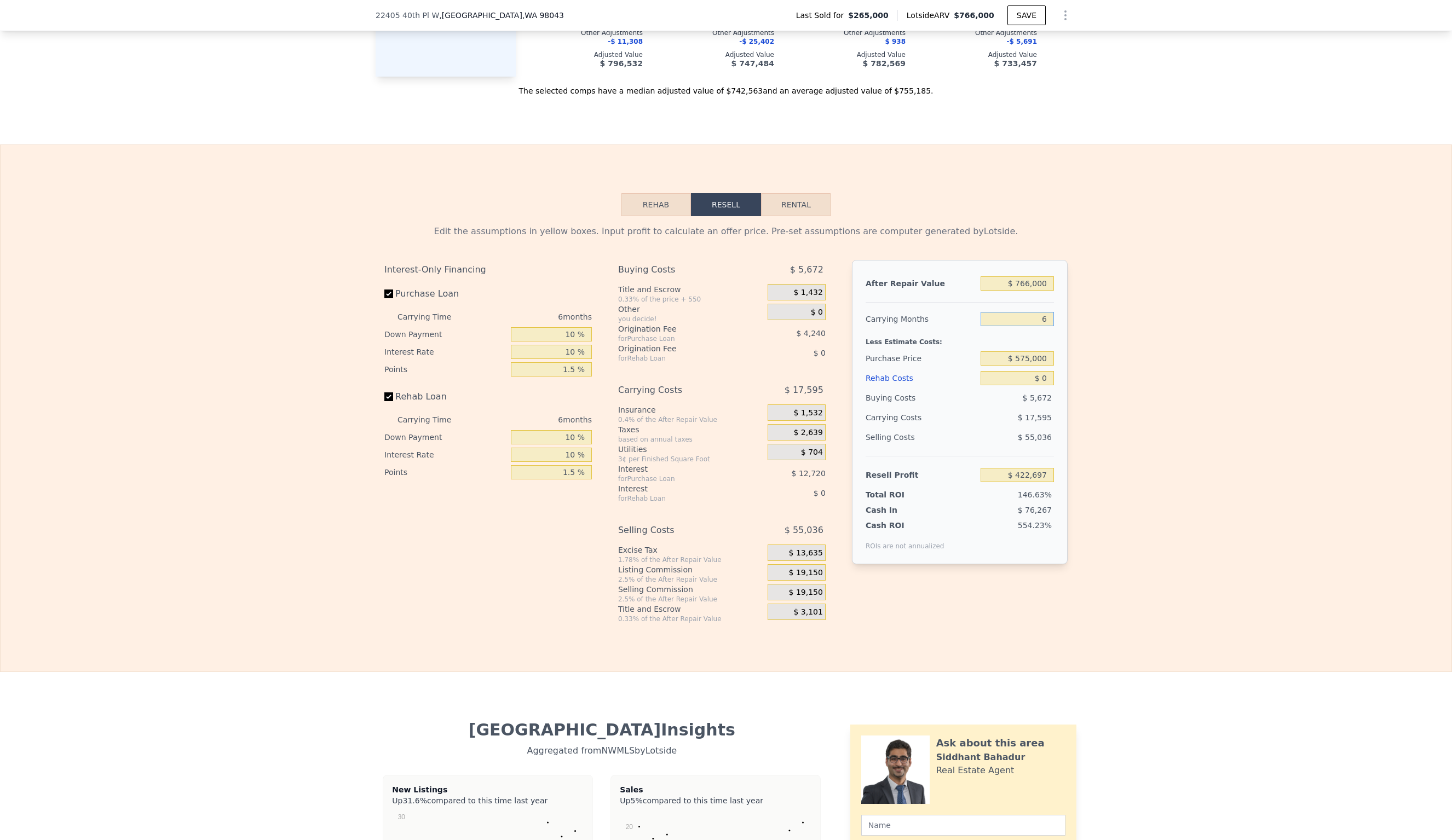
scroll to position [1525, 0]
type input "6"
click at [1050, 372] on input "$ 0" at bounding box center [1017, 379] width 74 height 14
type input "$ 6"
type input "$ 422,691"
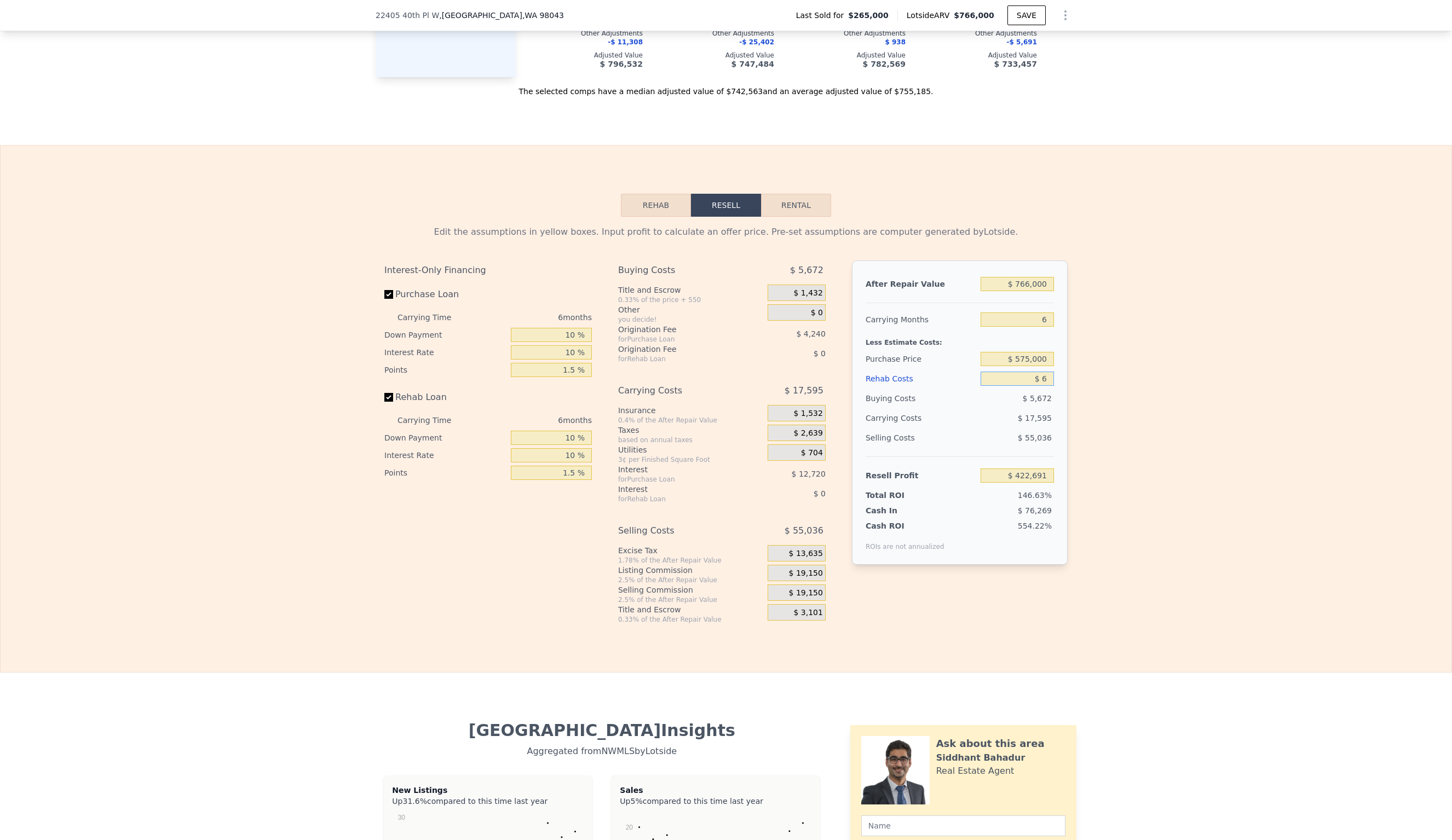
type input "$ 60"
type input "$ 422,636"
type input "$ 600"
type input "$ 422,057"
type input "$ 6,000"
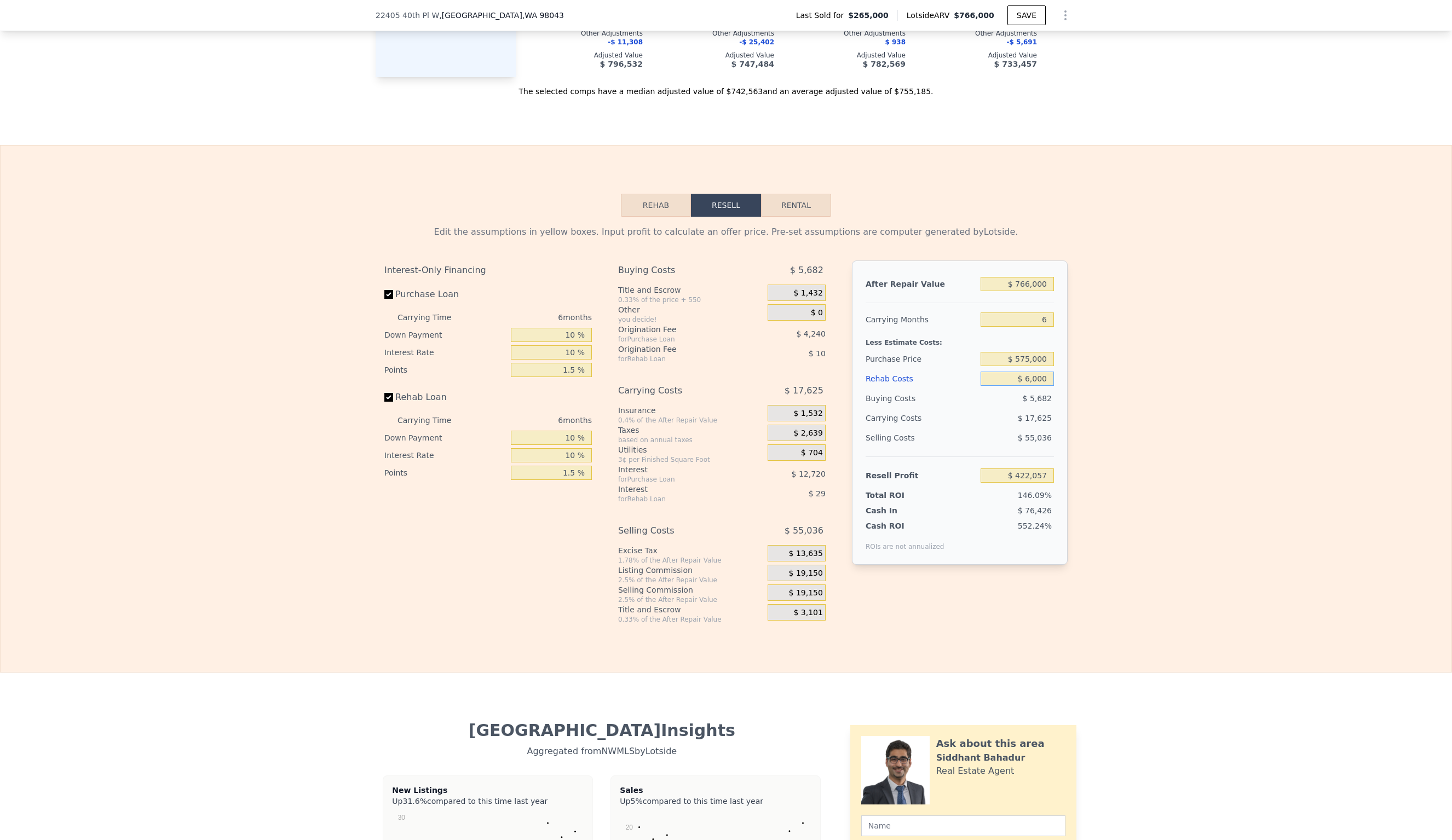
type input "$ 416,313"
type input "$ 60,000"
type input "$ 358,857"
type input "$ 60,000"
click at [1050, 468] on input "$ 358,857" at bounding box center [1017, 475] width 74 height 14
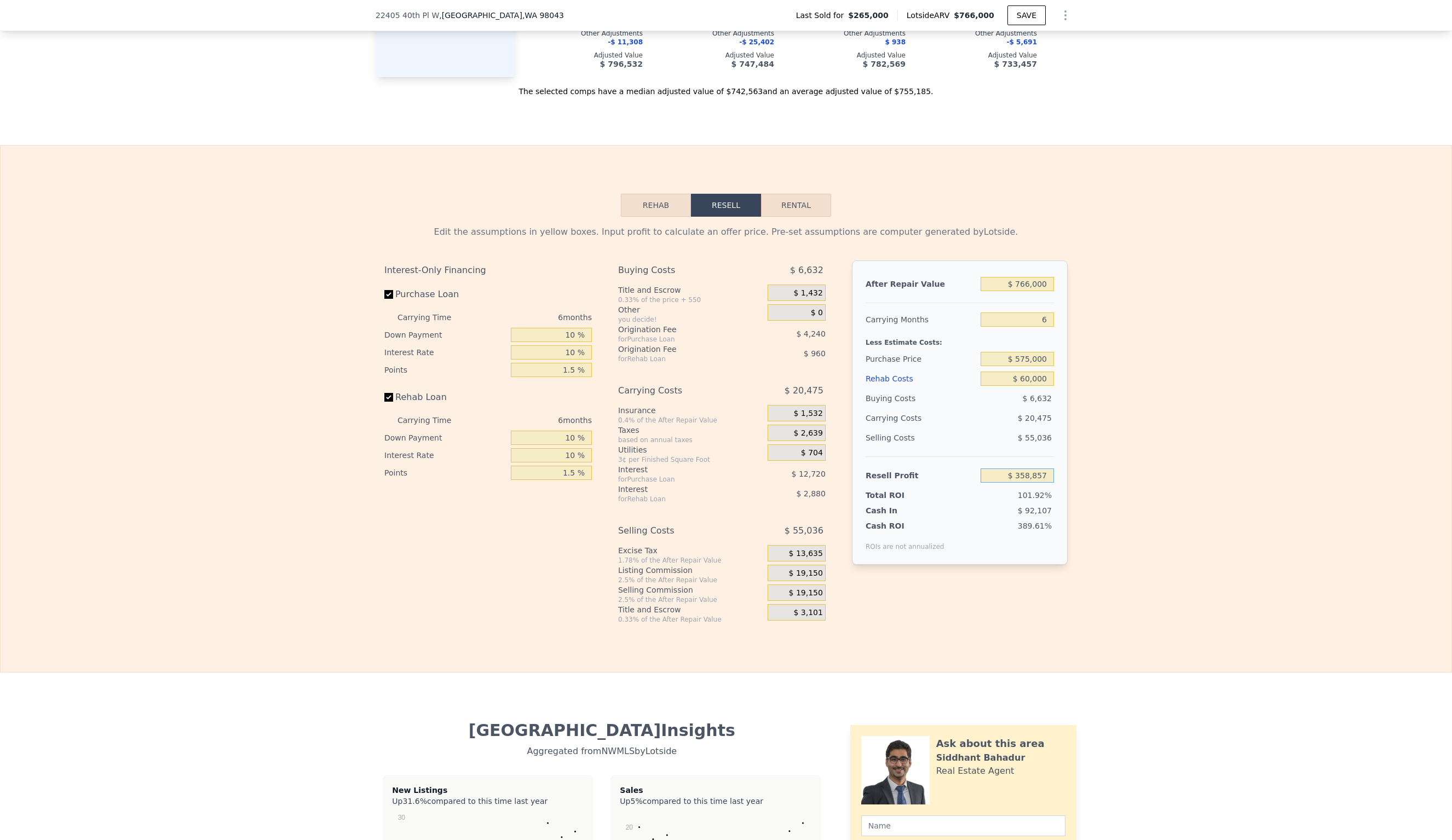
click at [1052, 468] on input "$ 358,857" at bounding box center [1017, 475] width 74 height 14
click at [1021, 468] on input "$ 358,857" at bounding box center [1017, 475] width 74 height 14
click at [1050, 313] on input "6" at bounding box center [1017, 320] width 74 height 14
type input "$ 265,000"
type input "5"
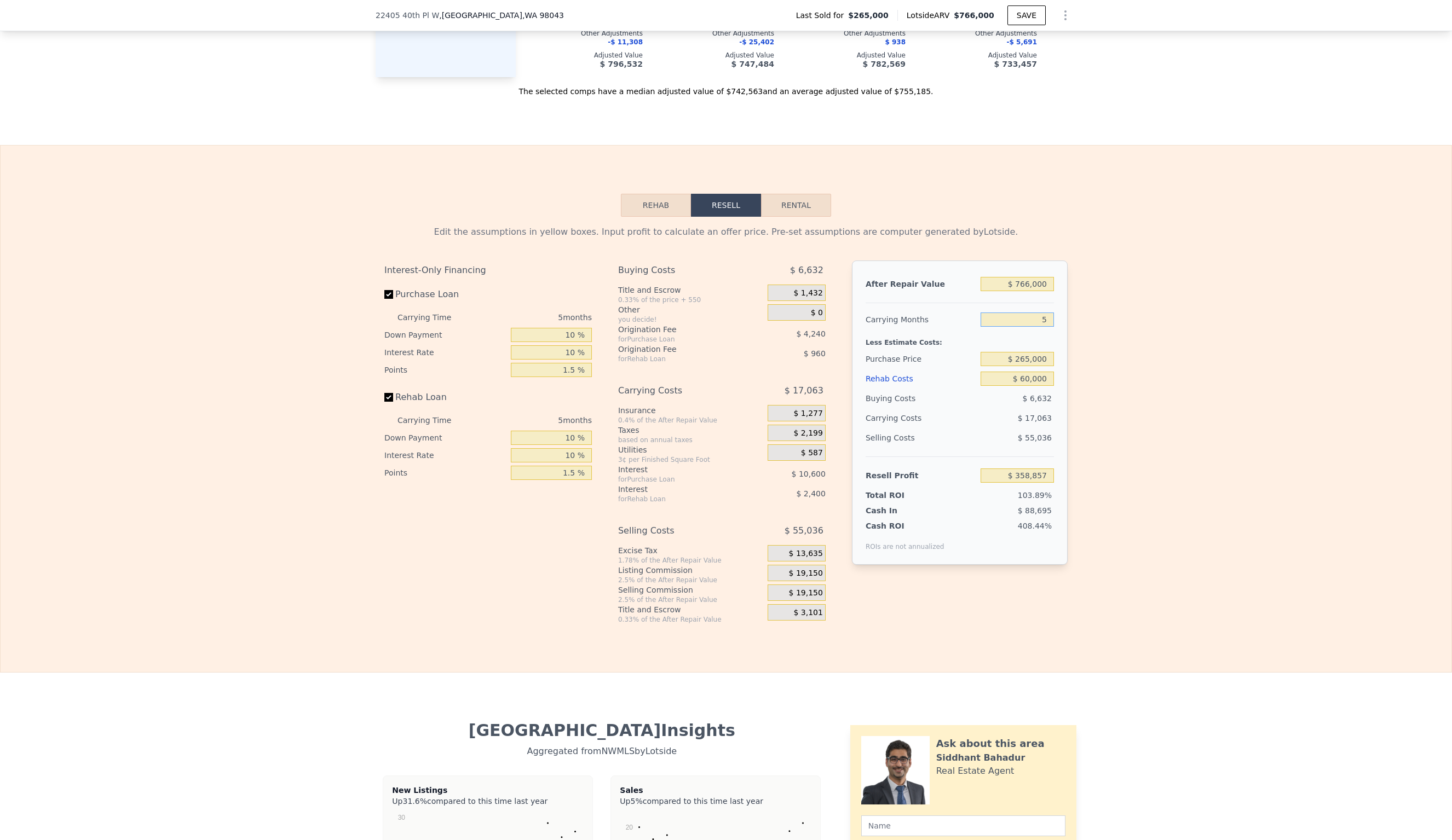
type input "$ 362,269"
type input "5"
click at [1032, 352] on input "$ 265,000" at bounding box center [1017, 359] width 74 height 14
type input "$ 575,000"
type input "$ 33,876"
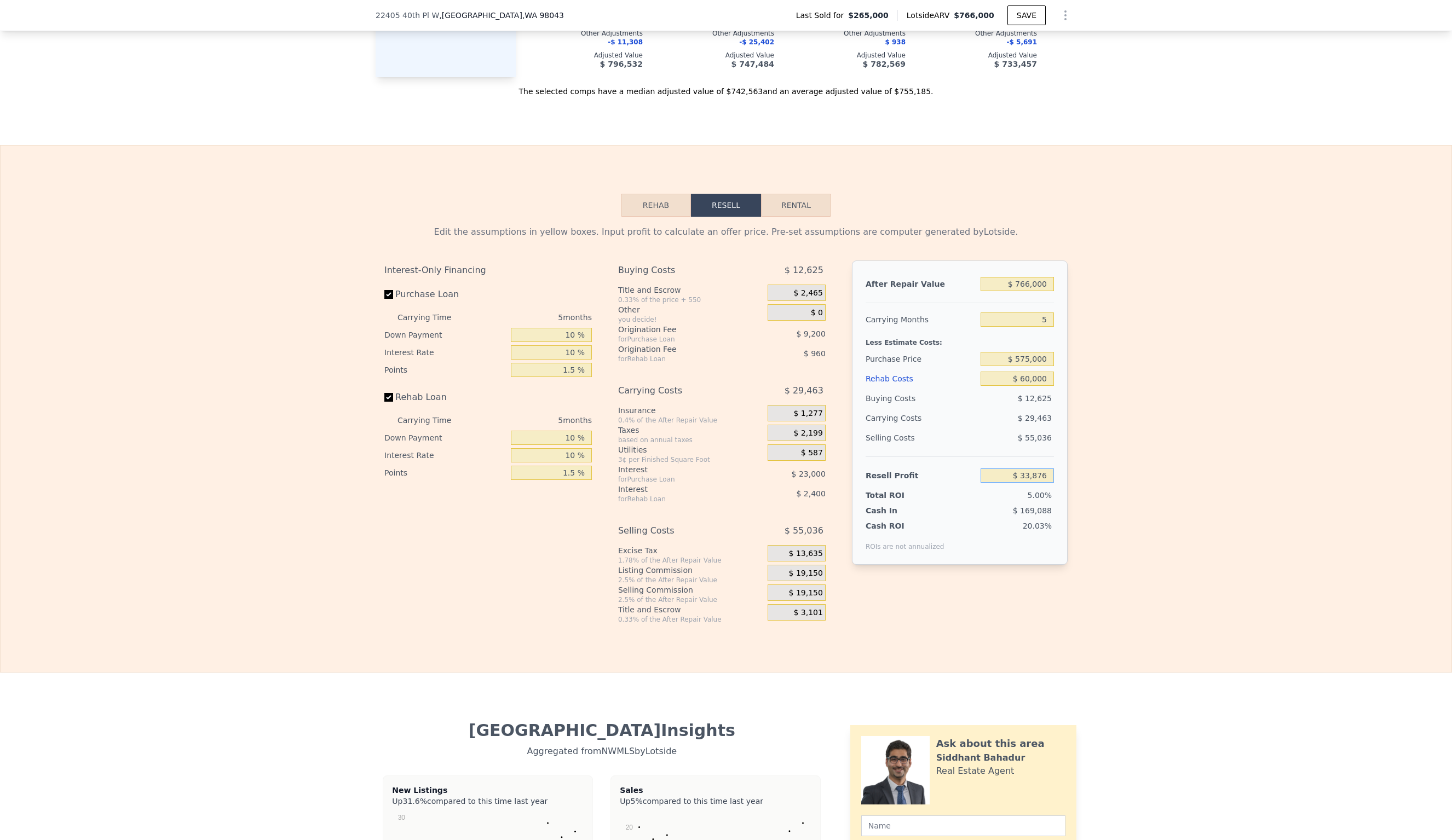
click at [1048, 468] on input "$ 33,876" at bounding box center [1017, 475] width 74 height 14
click at [1049, 313] on input "5" at bounding box center [1017, 320] width 74 height 14
type input "4"
type input "$ 39,769"
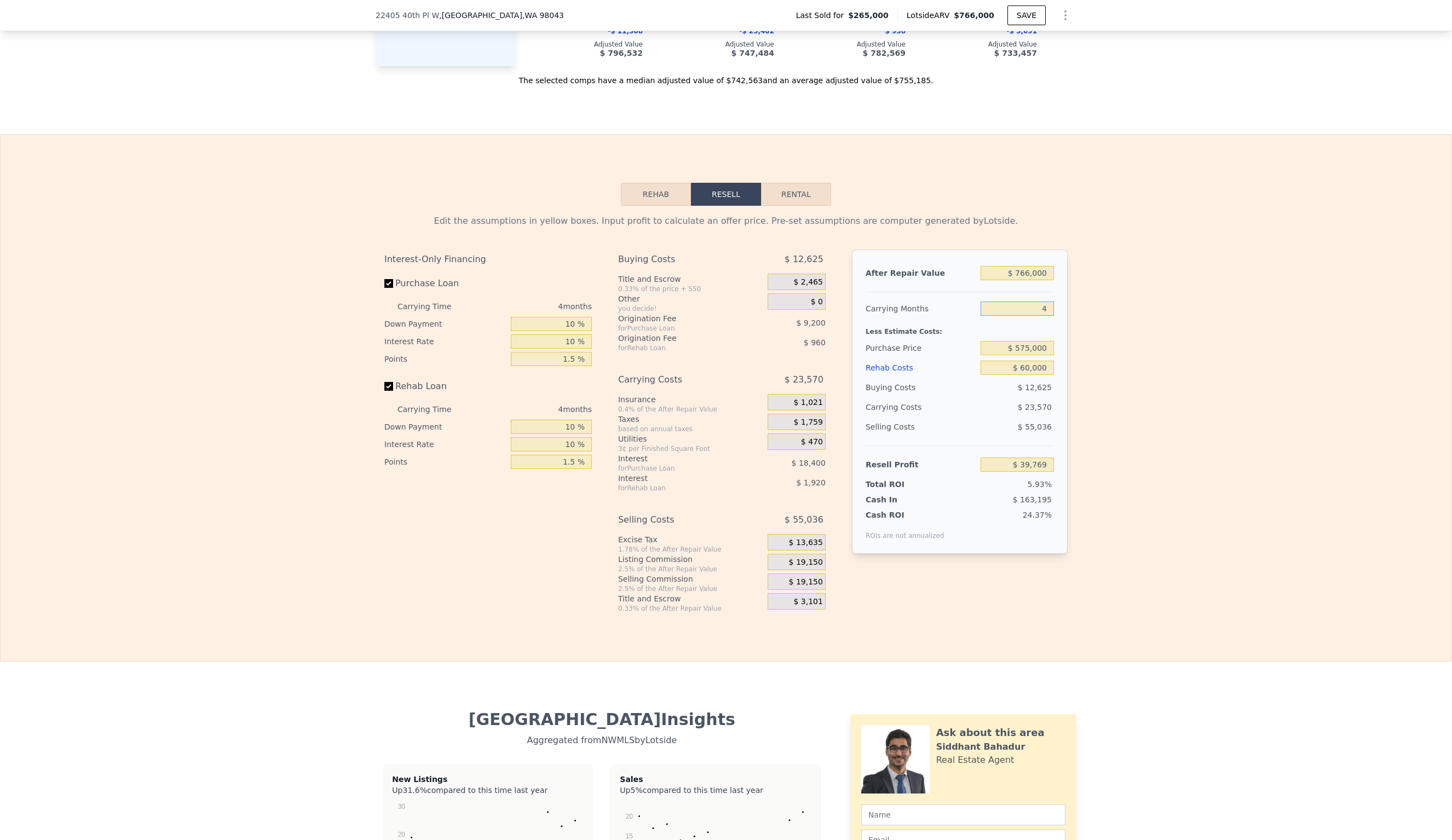
scroll to position [1536, 0]
type input "4"
click at [1032, 341] on input "$ 575,000" at bounding box center [1017, 348] width 74 height 14
type input "$ 500,000"
click at [1050, 458] on input "$ 39,769" at bounding box center [1017, 465] width 74 height 14
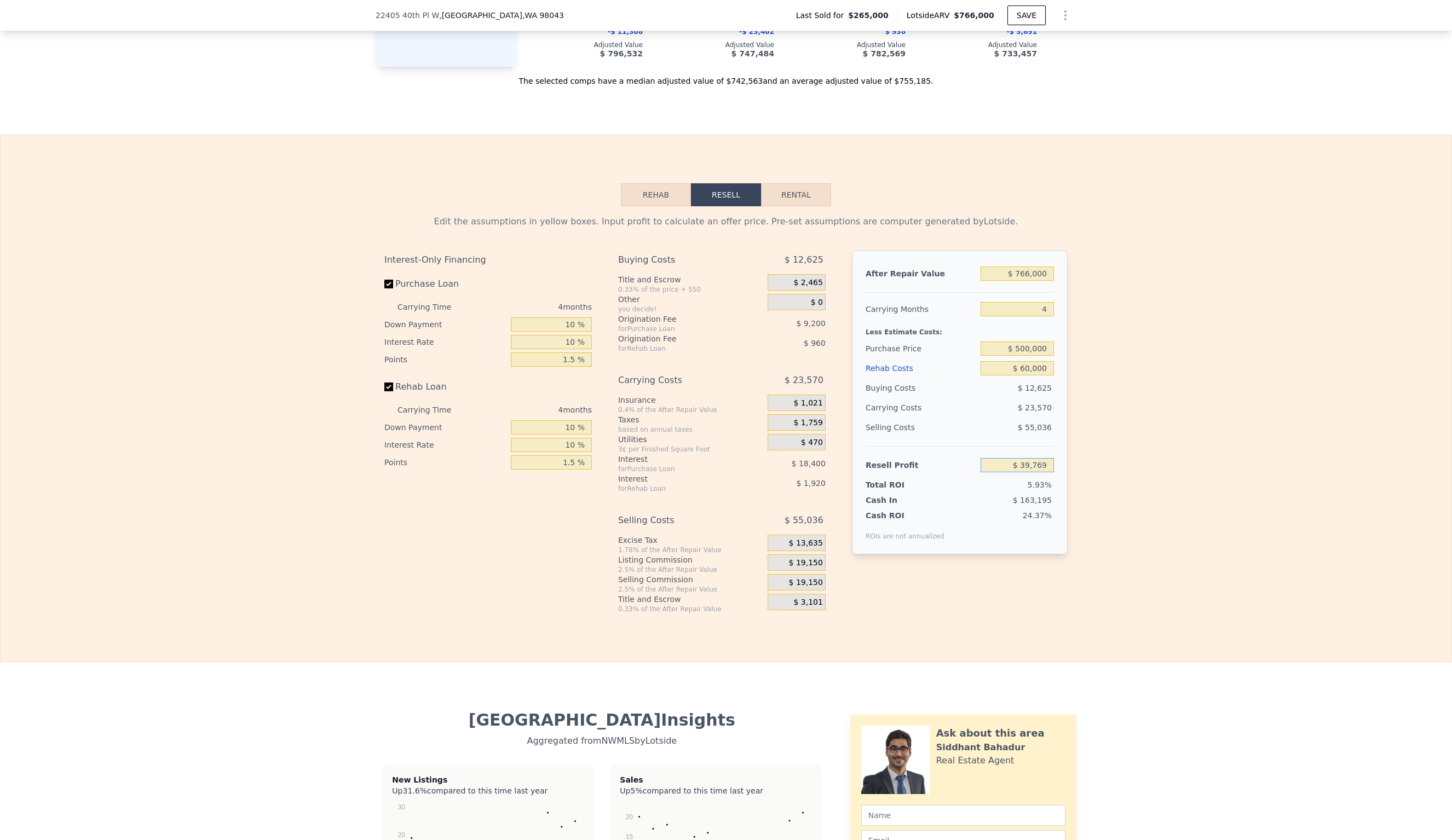
type input "$ 118,619"
click at [1026, 341] on input "$ 500,000" at bounding box center [1017, 348] width 74 height 14
type input "$ 550,000"
click at [1048, 458] on input "$ 118,619" at bounding box center [1017, 465] width 74 height 14
type input "$ 66,052"
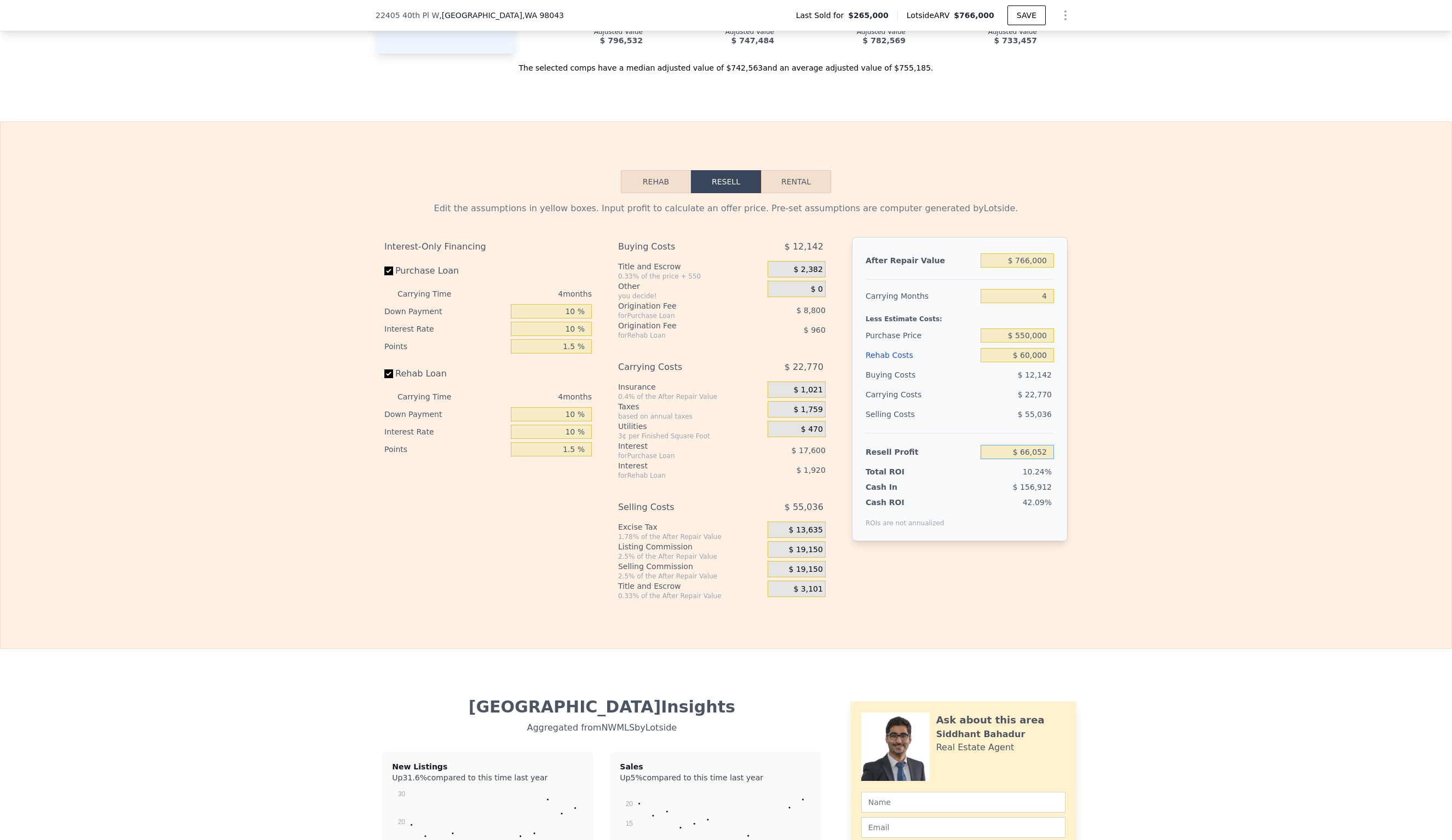
scroll to position [1547, 0]
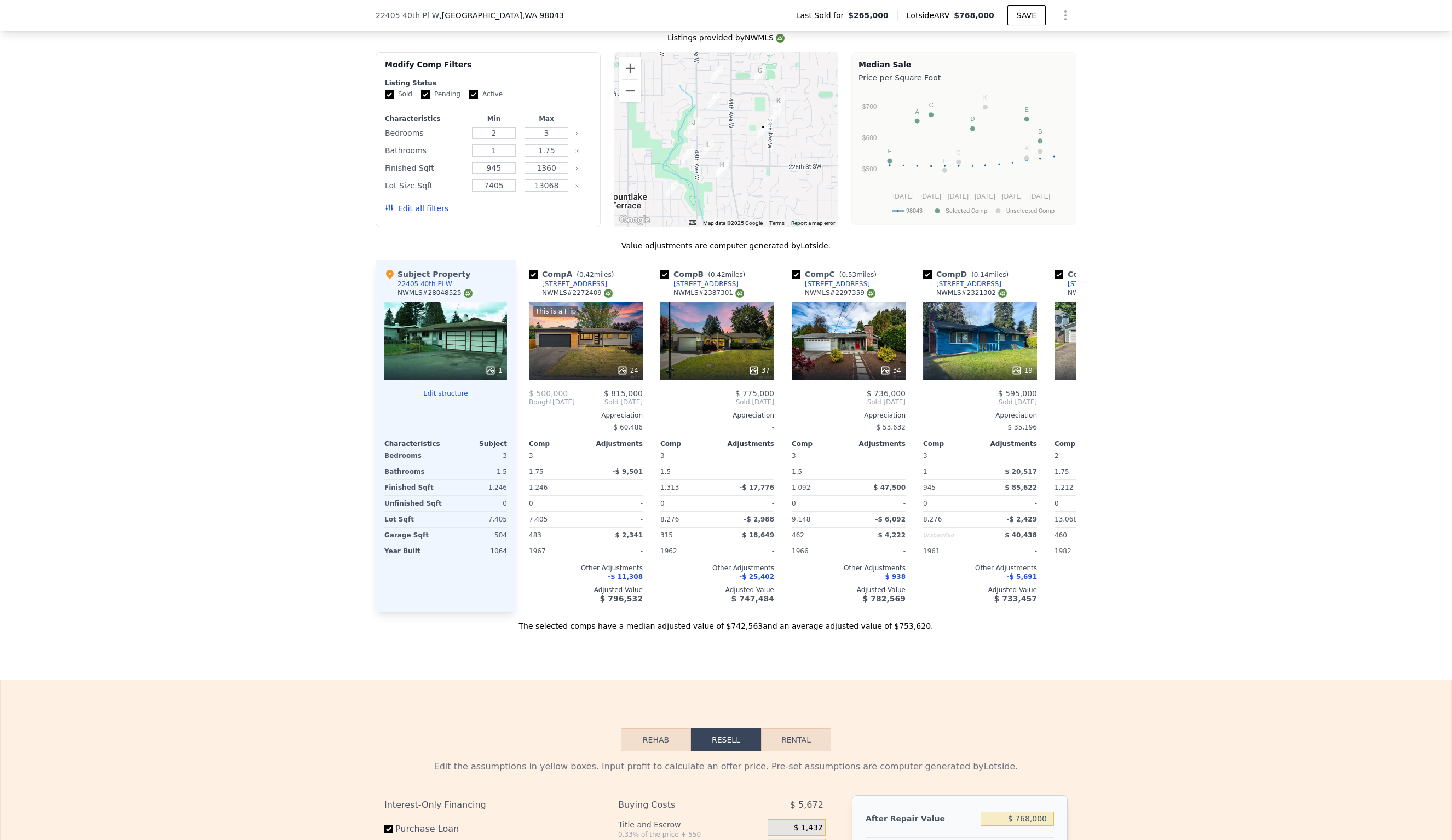
scroll to position [993, 0]
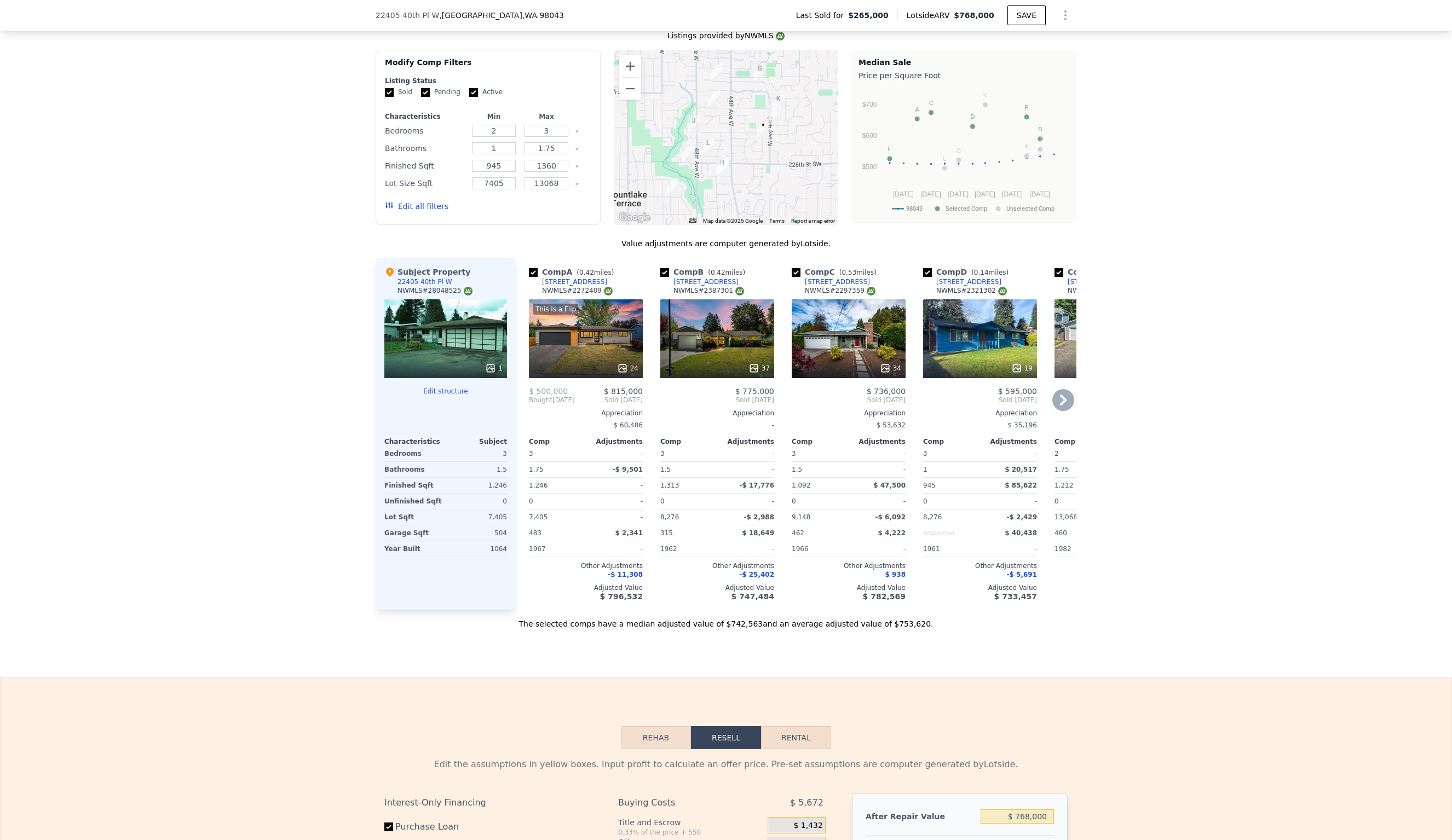
click at [567, 343] on div "This is a Flip 24" at bounding box center [585, 339] width 114 height 79
type input "$ 265,000"
